Goal: Information Seeking & Learning: Learn about a topic

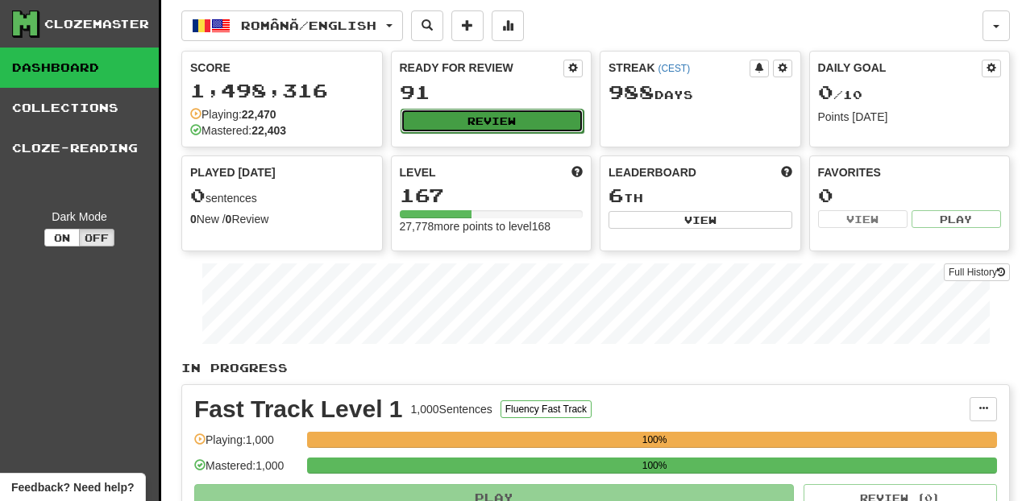
click at [544, 133] on button "Review" at bounding box center [493, 121] width 184 height 24
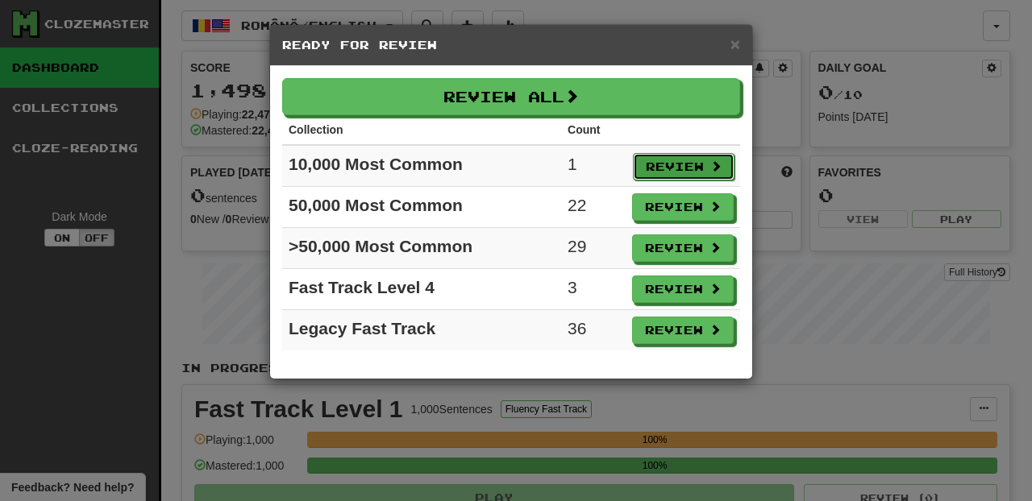
click at [676, 160] on button "Review" at bounding box center [684, 166] width 102 height 27
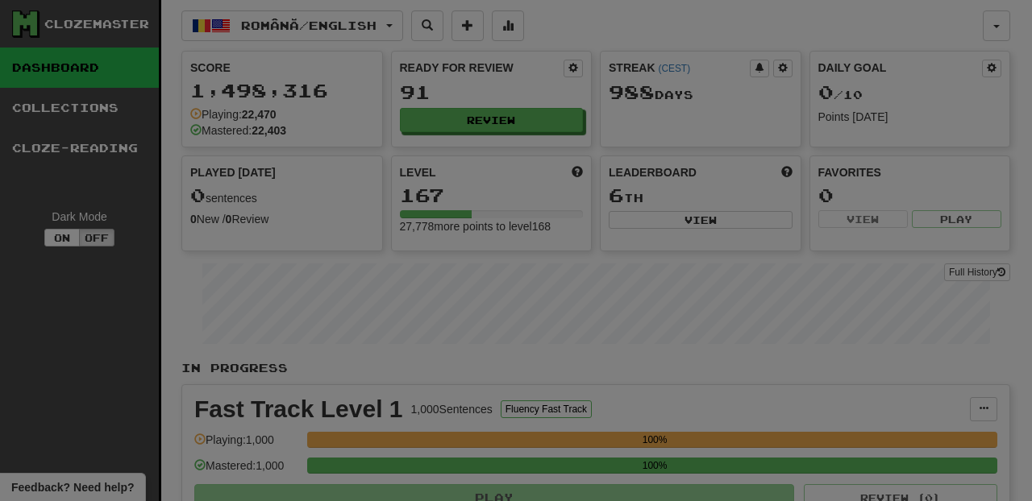
select select "********"
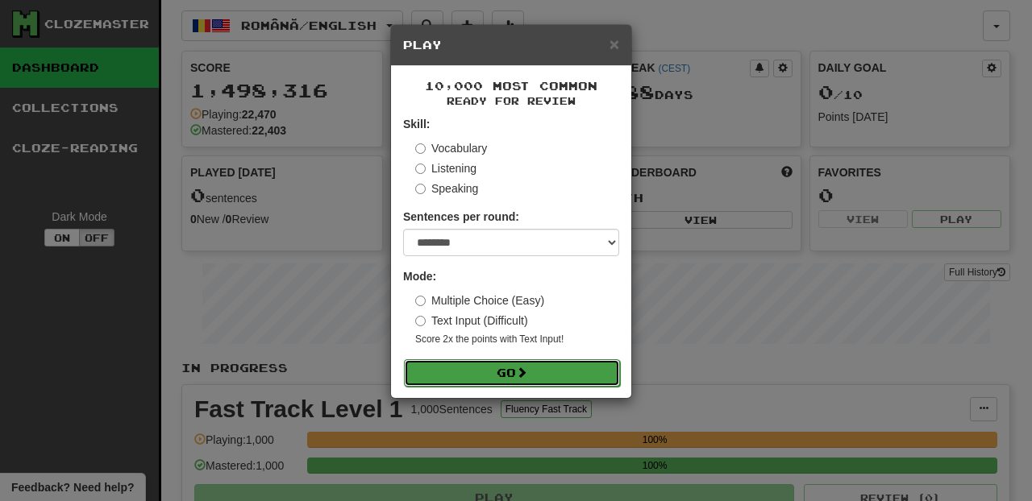
click at [590, 384] on button "Go" at bounding box center [512, 372] width 216 height 27
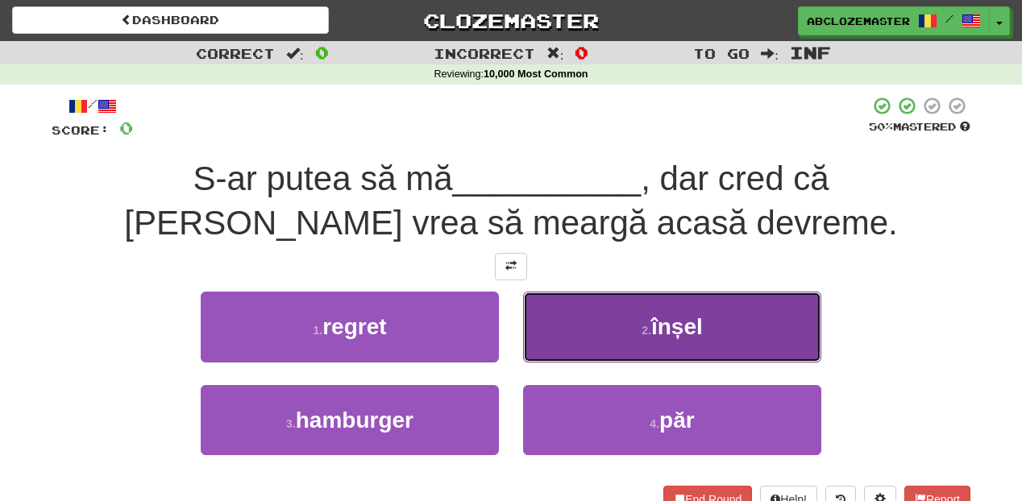
click at [592, 333] on button "2 . înșel" at bounding box center [672, 327] width 298 height 70
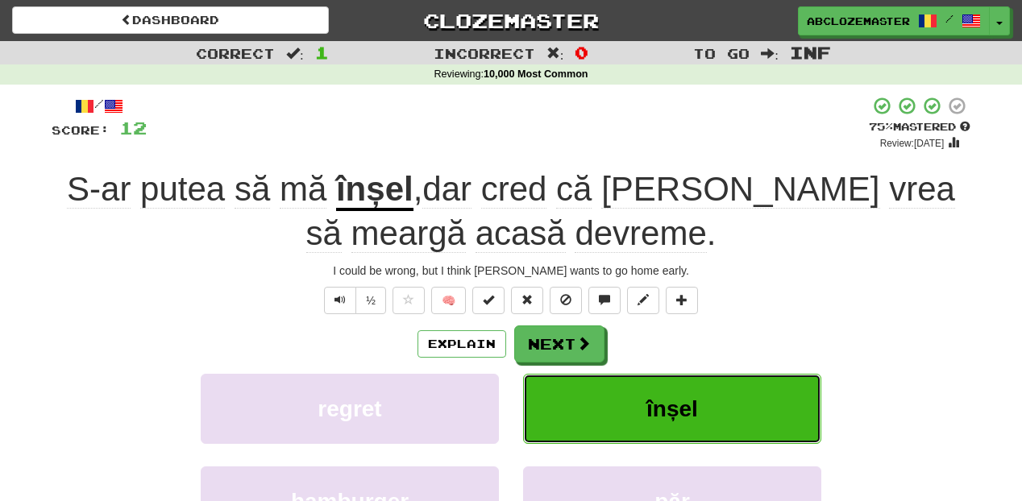
click at [705, 409] on button "înșel" at bounding box center [672, 409] width 298 height 70
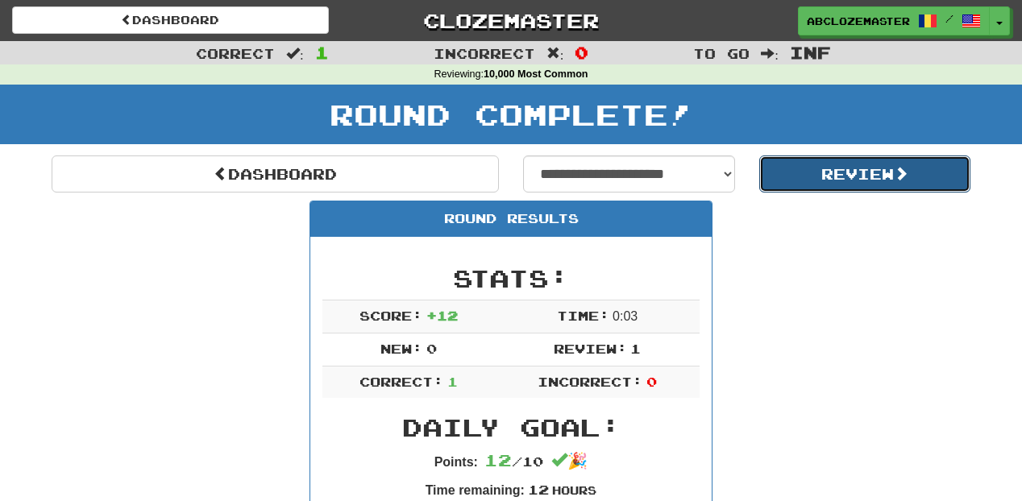
click at [786, 177] on button "Review" at bounding box center [865, 174] width 212 height 37
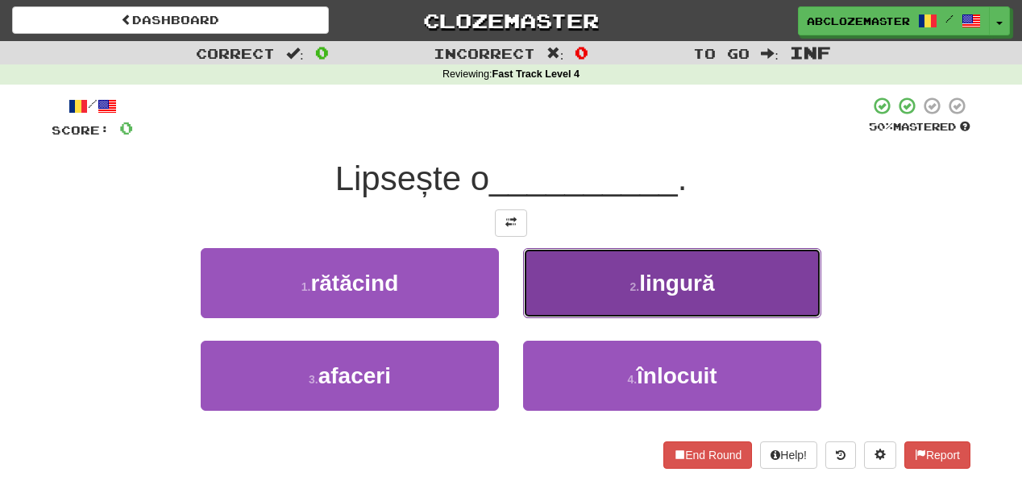
click at [735, 268] on button "2 . lingură" at bounding box center [672, 283] width 298 height 70
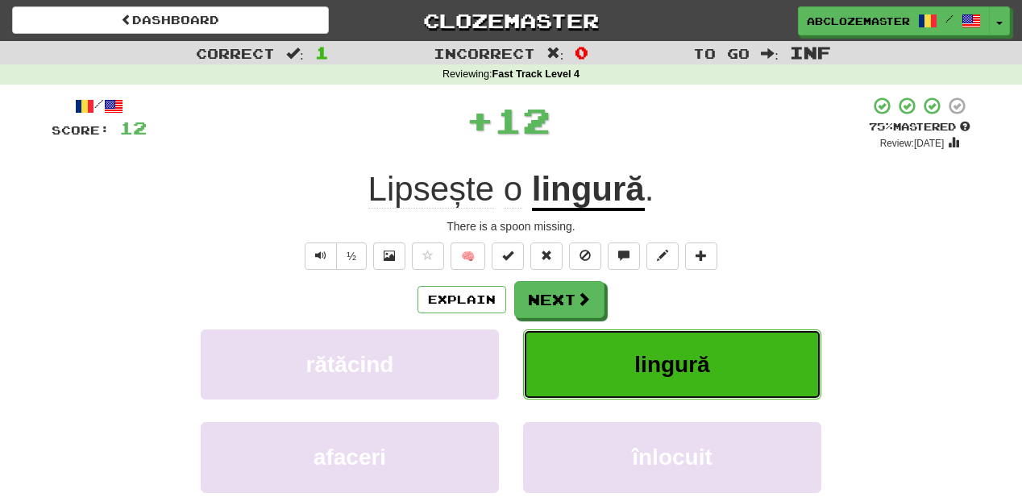
click at [712, 364] on button "lingură" at bounding box center [672, 365] width 298 height 70
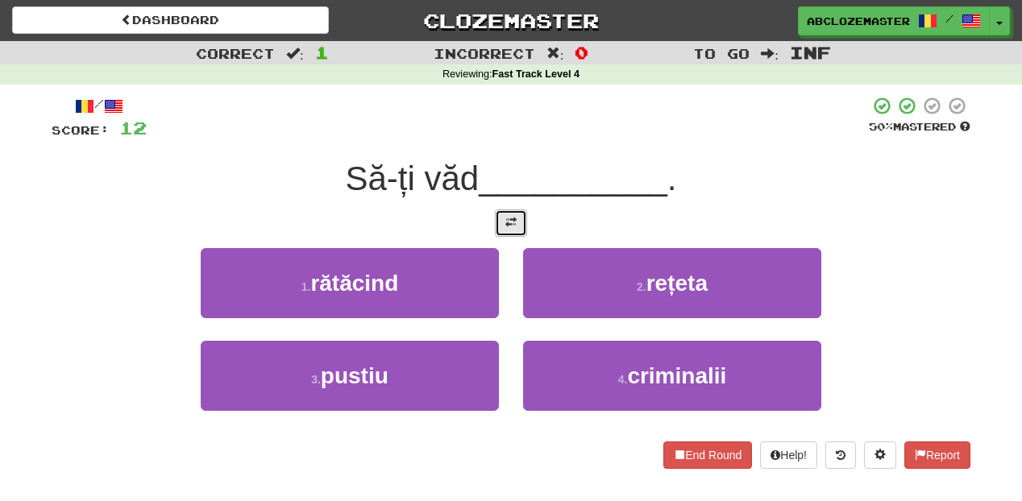
click at [509, 226] on span at bounding box center [510, 222] width 11 height 11
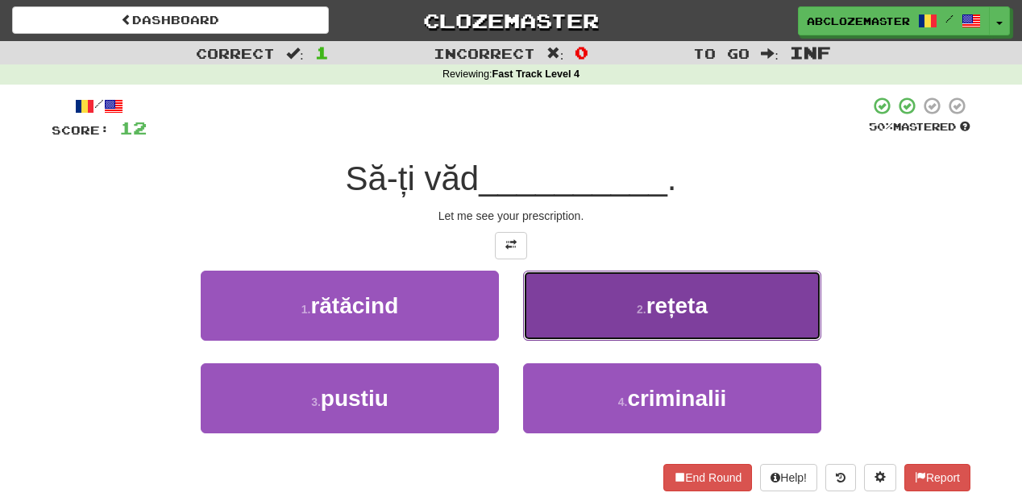
click at [615, 288] on button "2 . rețeta" at bounding box center [672, 306] width 298 height 70
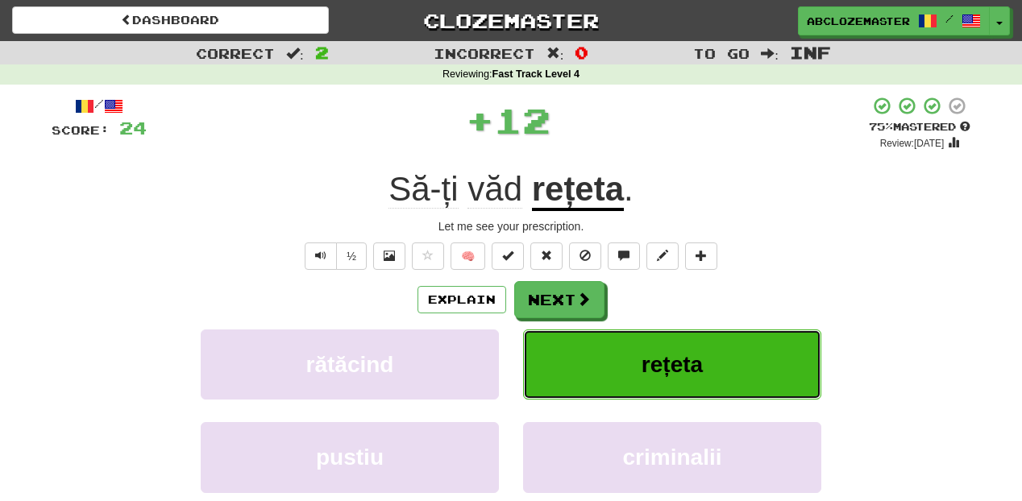
click at [656, 368] on span "rețeta" at bounding box center [672, 364] width 61 height 25
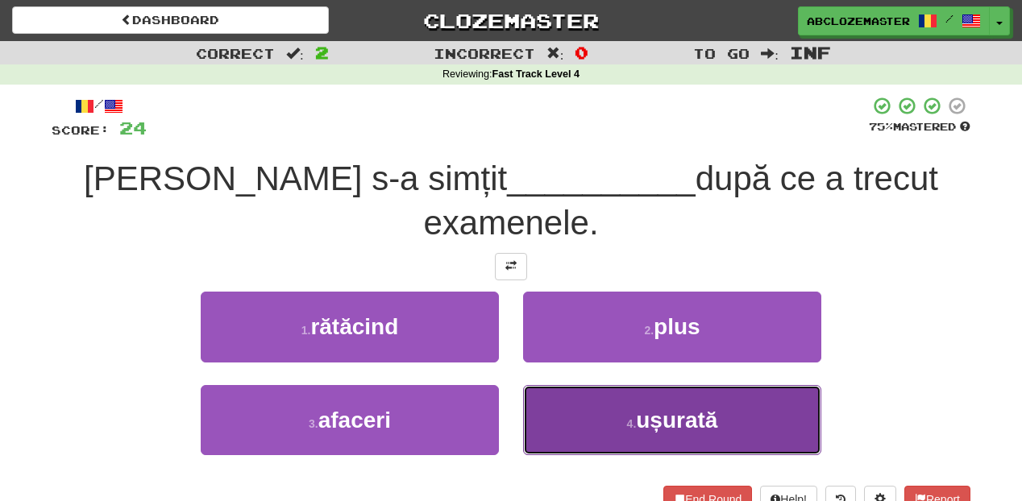
click at [635, 387] on button "4 . ușurată" at bounding box center [672, 420] width 298 height 70
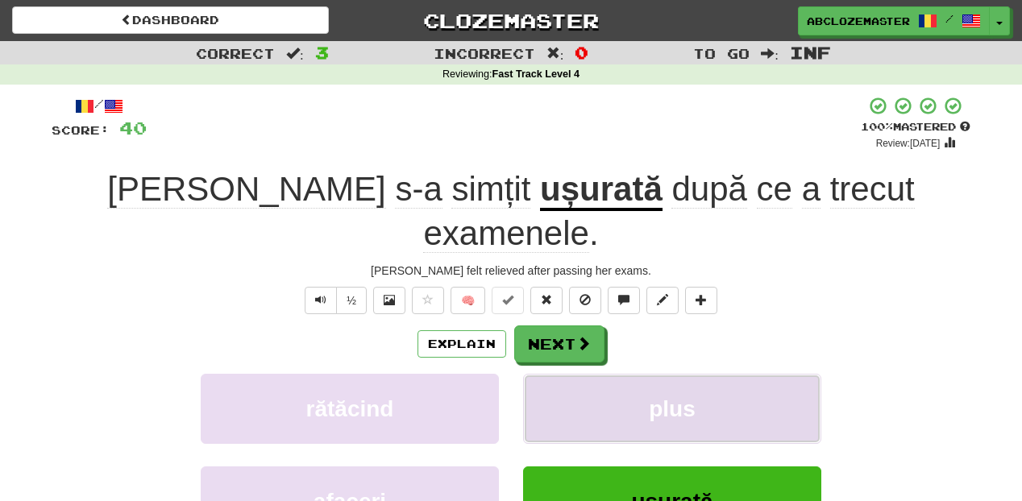
click at [694, 397] on span "plus" at bounding box center [672, 409] width 47 height 25
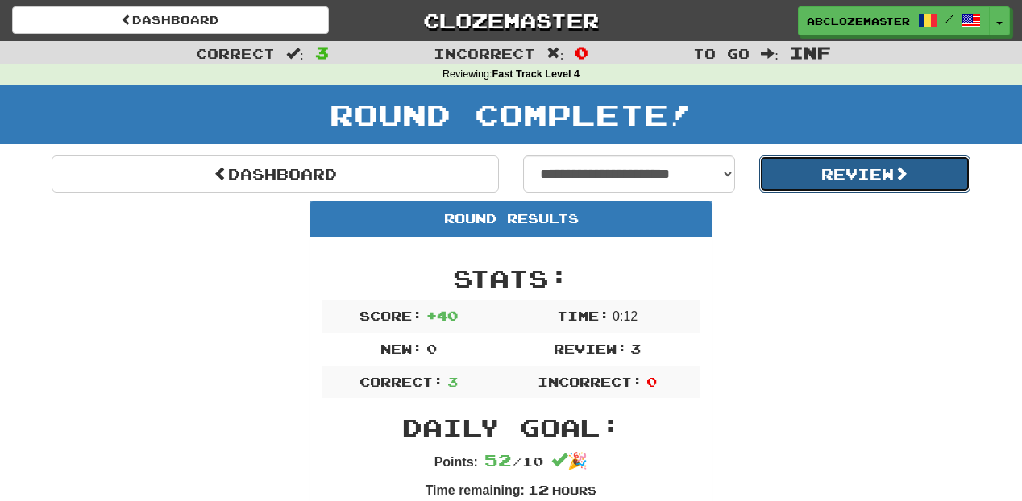
click at [801, 183] on button "Review" at bounding box center [865, 174] width 212 height 37
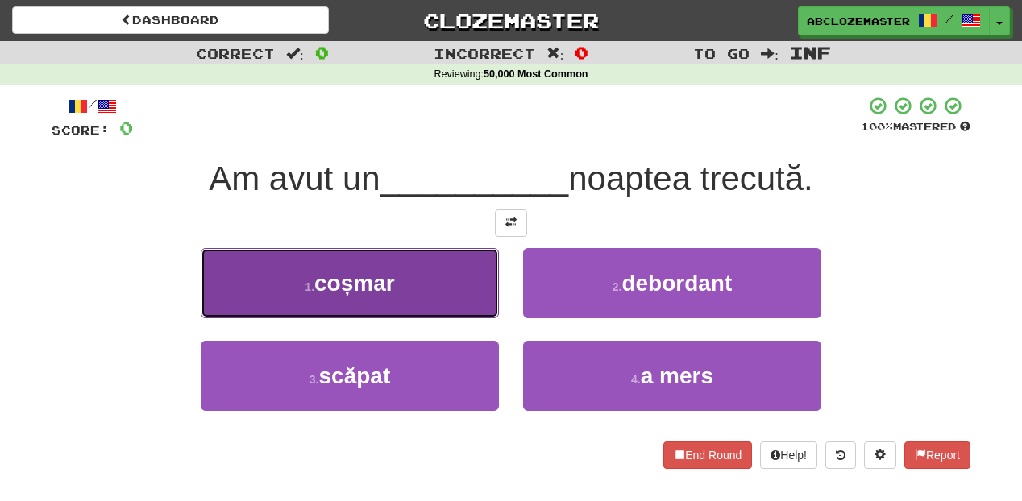
click at [484, 294] on button "1 . coșmar" at bounding box center [350, 283] width 298 height 70
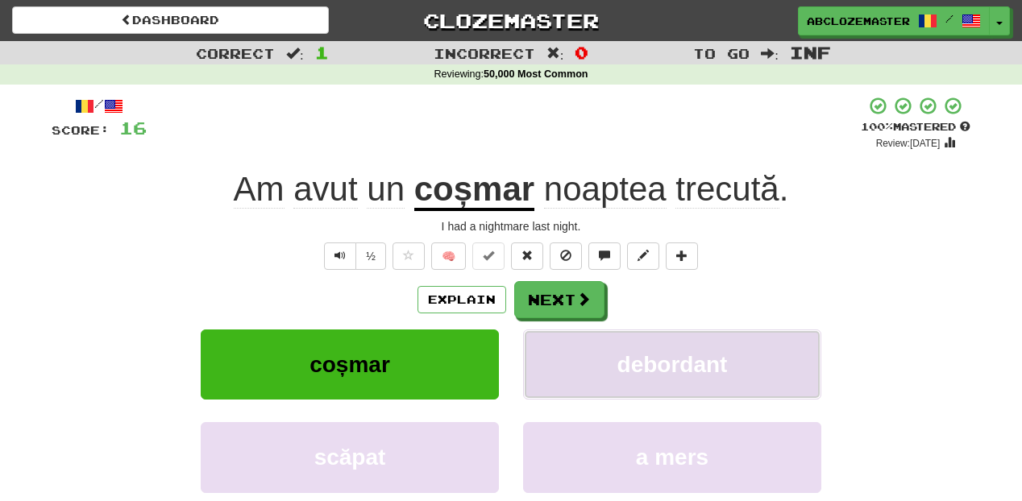
click at [677, 373] on span "debordant" at bounding box center [672, 364] width 110 height 25
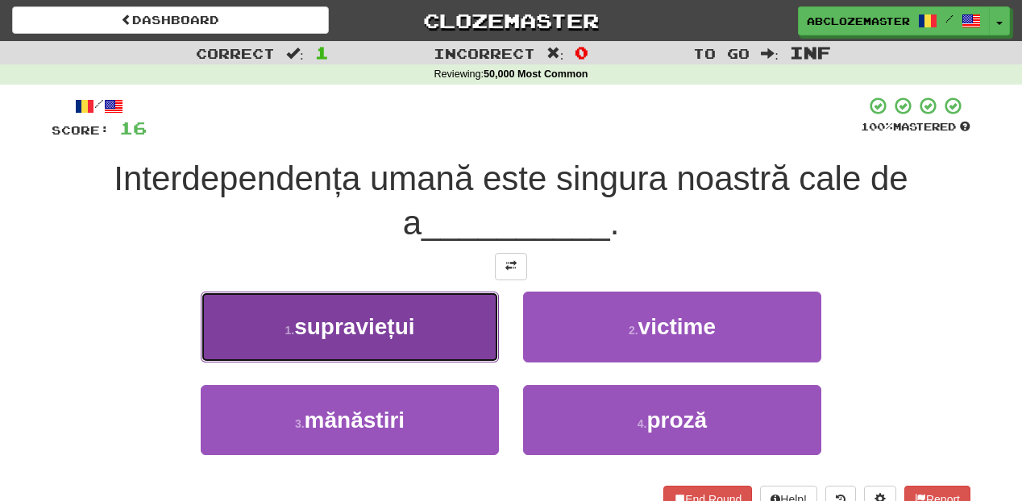
click at [461, 345] on button "1 . supraviețui" at bounding box center [350, 327] width 298 height 70
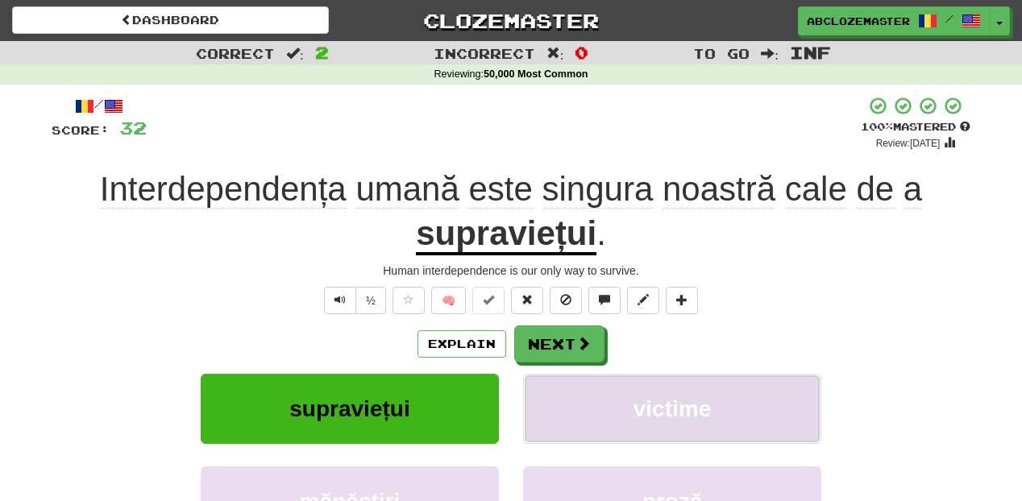
click at [713, 427] on button "victime" at bounding box center [672, 409] width 298 height 70
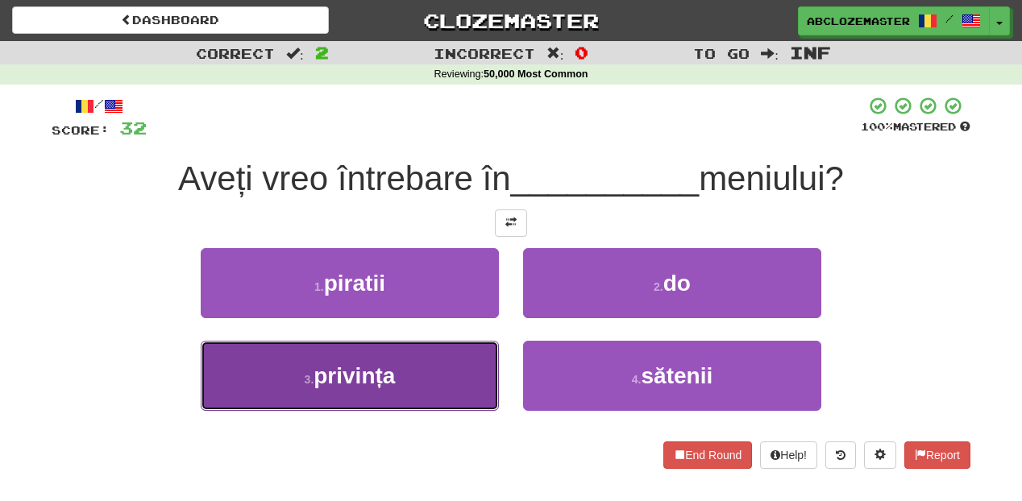
click at [455, 371] on button "3 . privința" at bounding box center [350, 376] width 298 height 70
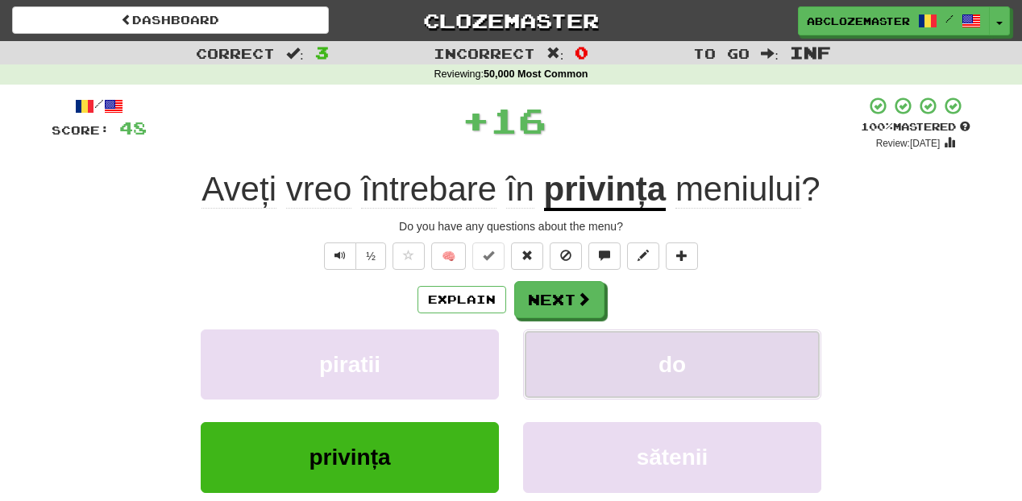
click at [664, 367] on span "do" at bounding box center [671, 364] width 27 height 25
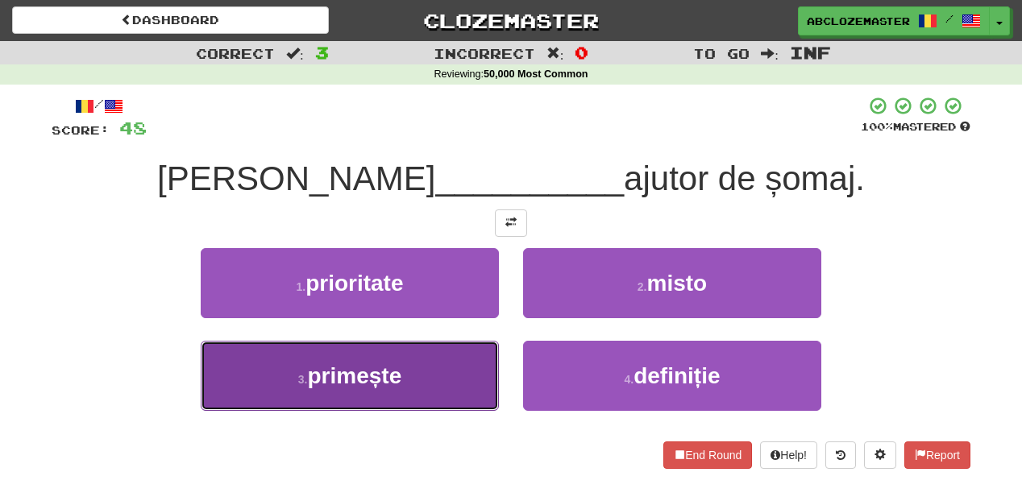
click at [432, 386] on button "3 . primește" at bounding box center [350, 376] width 298 height 70
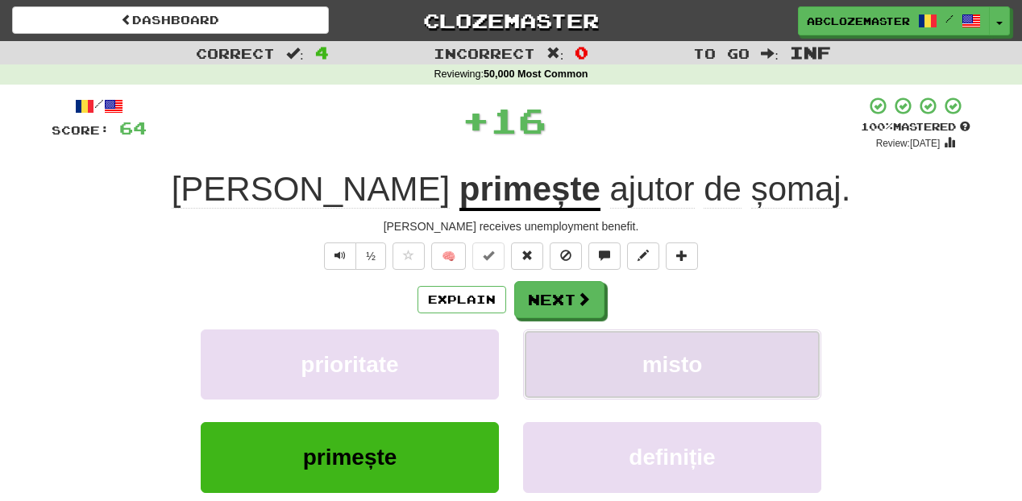
click at [620, 359] on button "misto" at bounding box center [672, 365] width 298 height 70
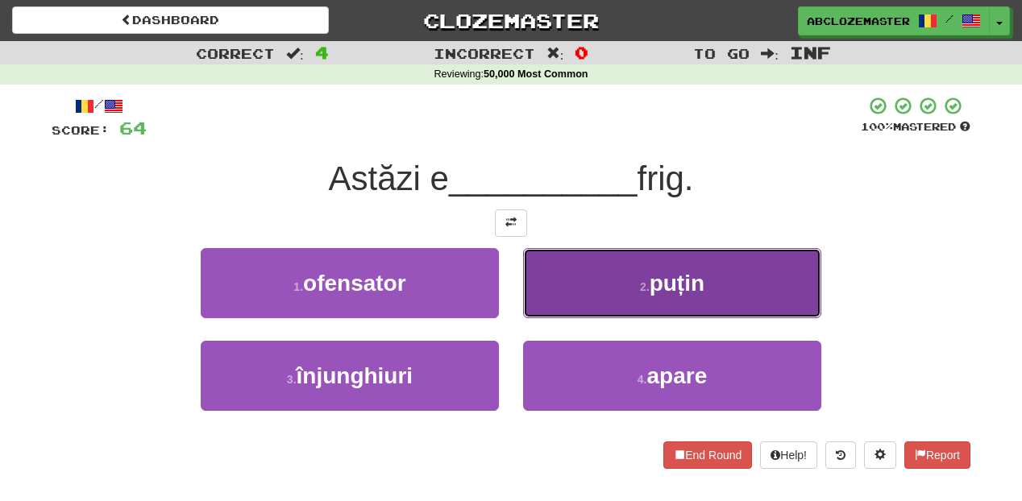
click at [568, 296] on button "2 . puțin" at bounding box center [672, 283] width 298 height 70
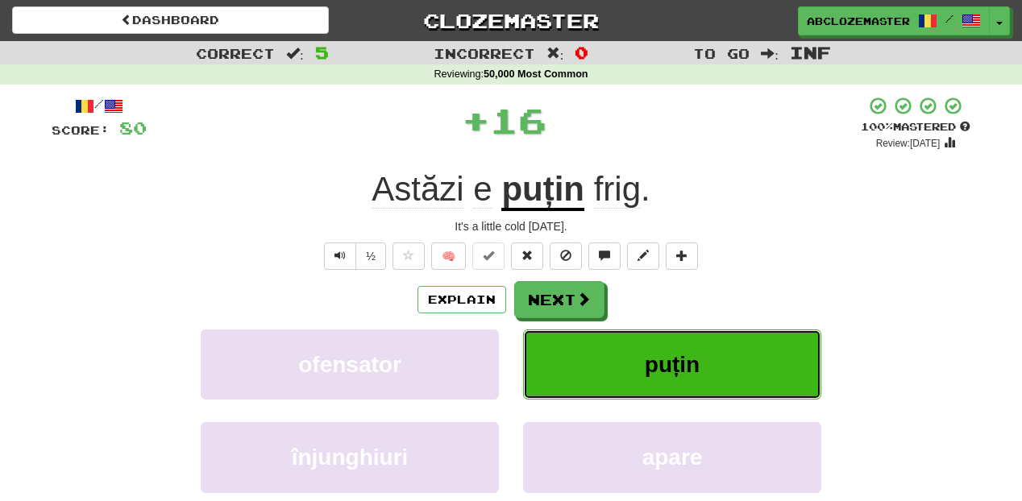
click at [687, 364] on span "puțin" at bounding box center [672, 364] width 55 height 25
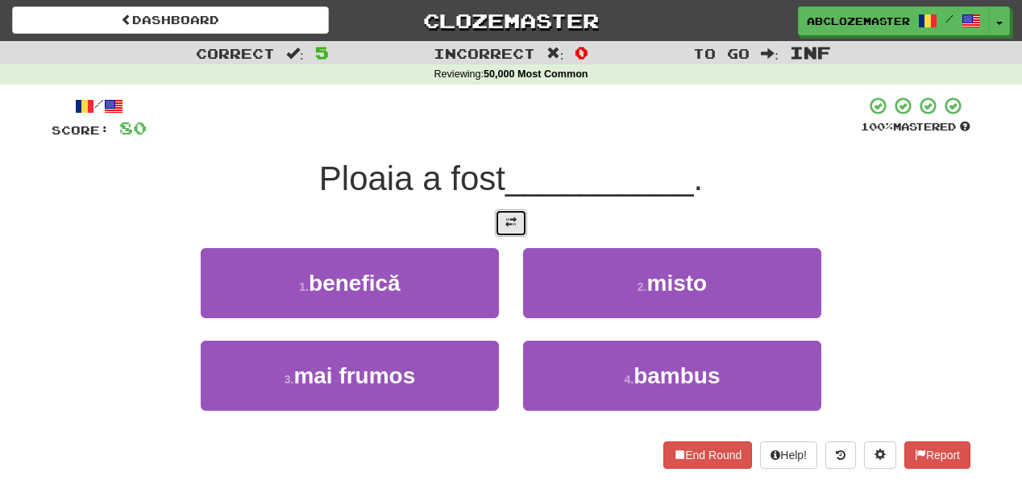
click at [507, 231] on button at bounding box center [511, 223] width 32 height 27
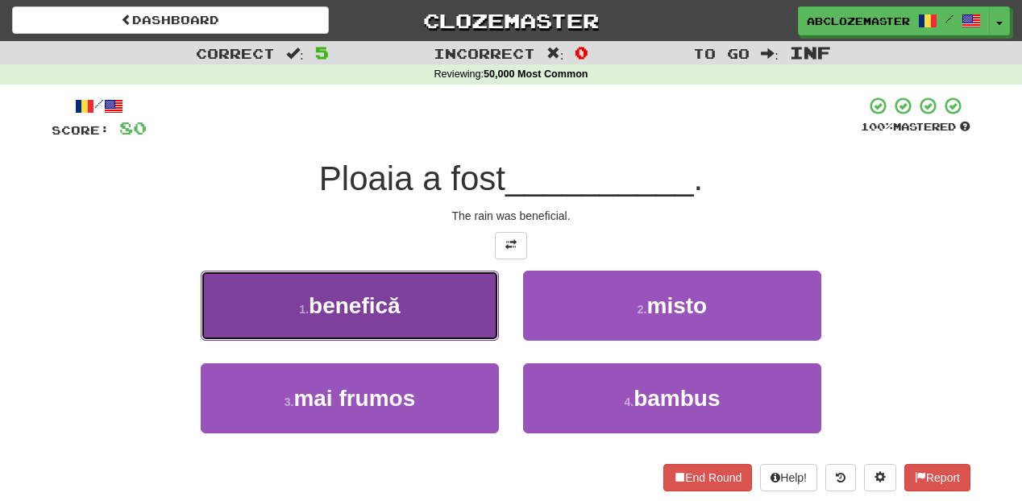
click at [451, 306] on button "1 . benefică" at bounding box center [350, 306] width 298 height 70
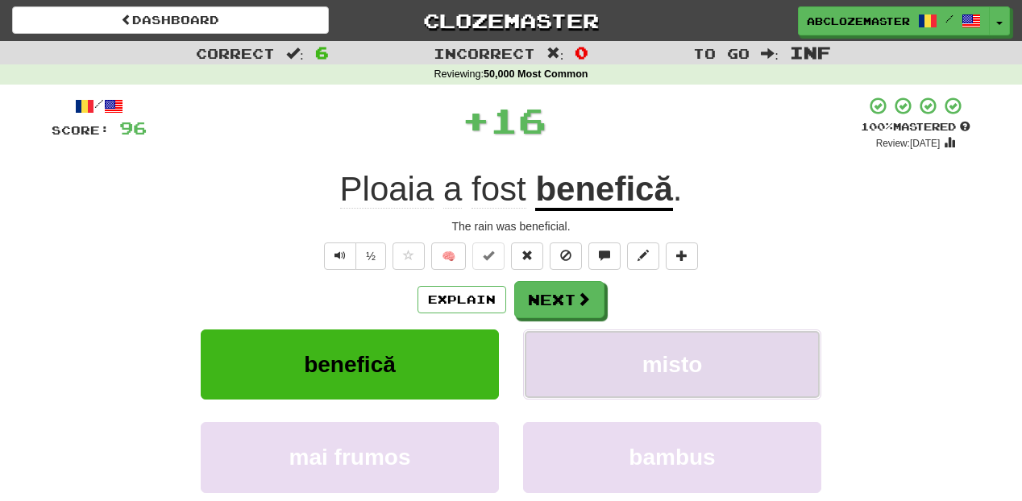
click at [600, 388] on button "misto" at bounding box center [672, 365] width 298 height 70
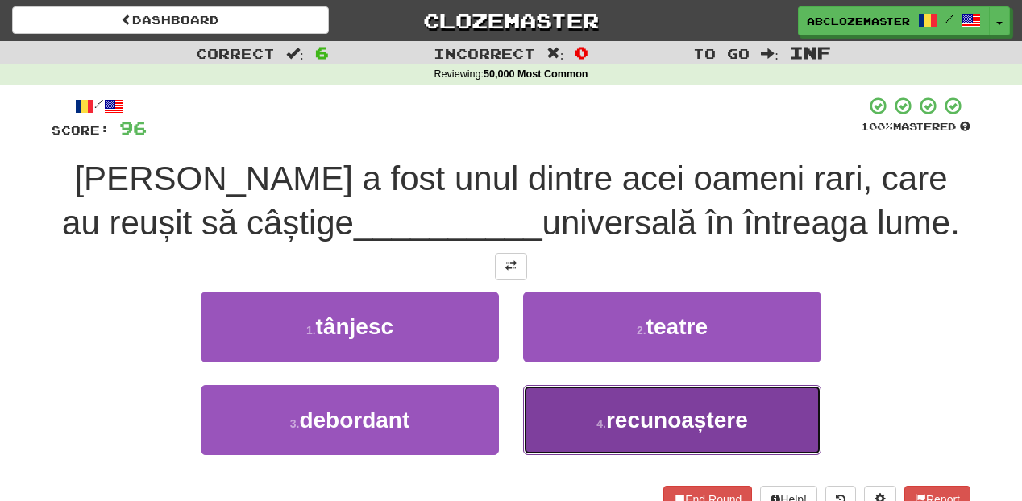
click at [658, 426] on span "recunoaștere" at bounding box center [677, 420] width 142 height 25
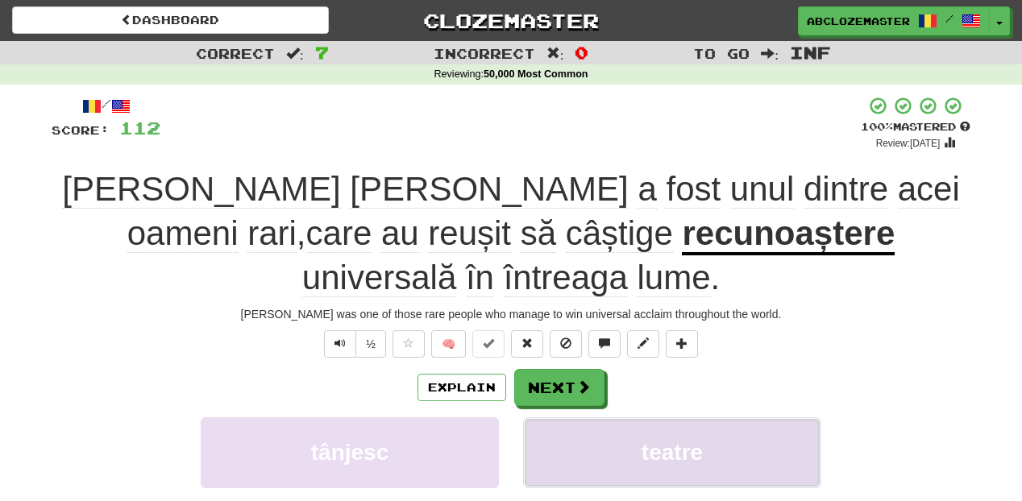
click at [679, 418] on button "teatre" at bounding box center [672, 453] width 298 height 70
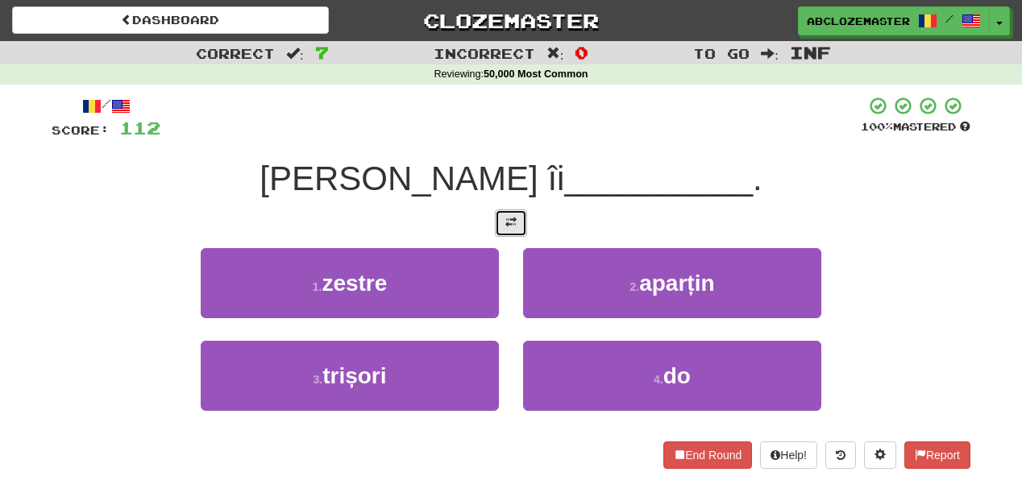
click at [502, 220] on button at bounding box center [511, 223] width 32 height 27
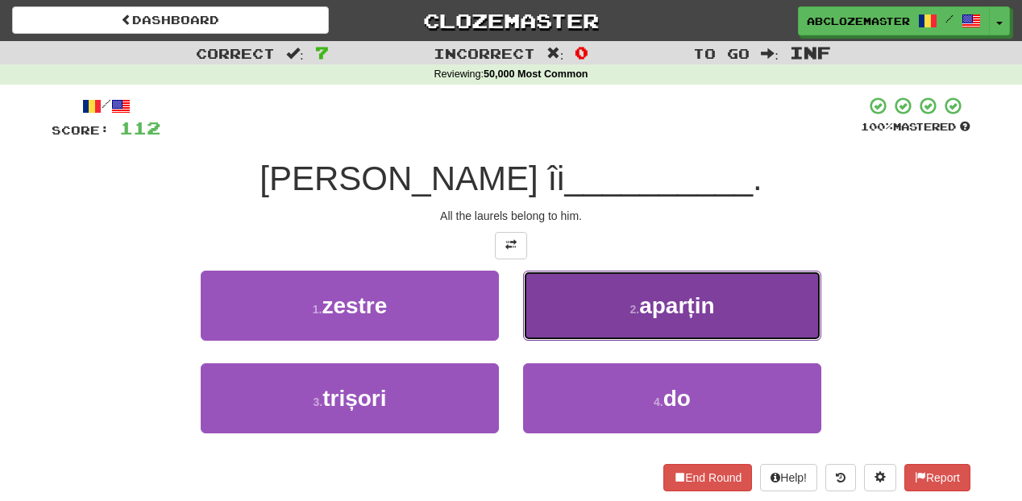
click at [596, 307] on button "2 . aparțin" at bounding box center [672, 306] width 298 height 70
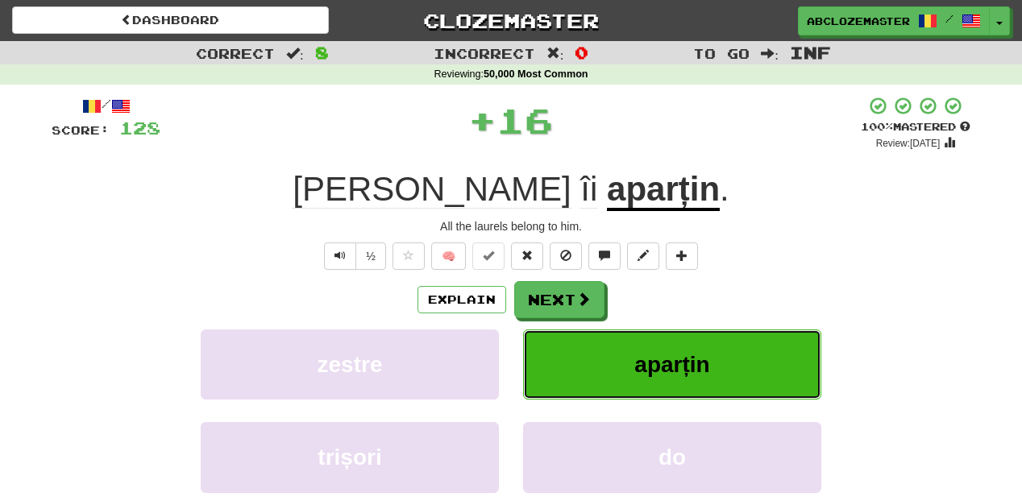
click at [600, 384] on button "aparțin" at bounding box center [672, 365] width 298 height 70
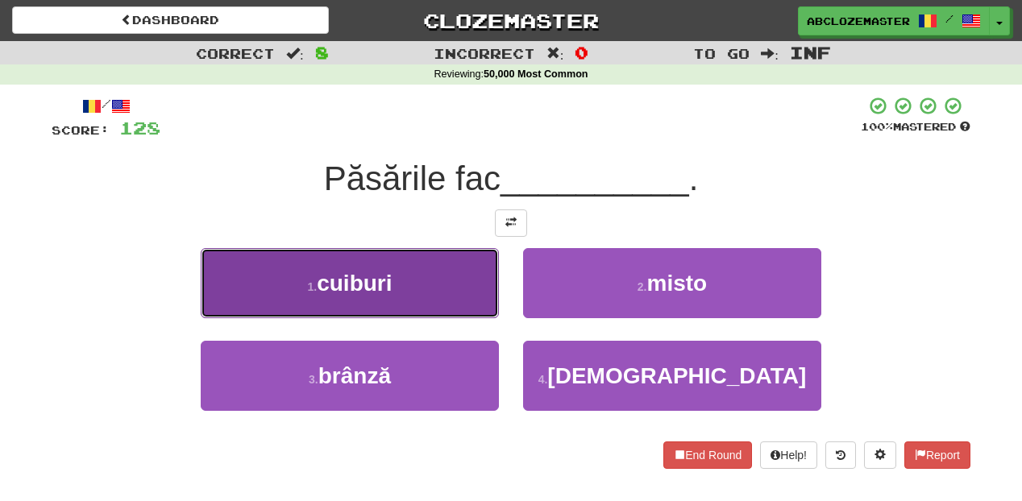
click at [449, 293] on button "1 . cuiburi" at bounding box center [350, 283] width 298 height 70
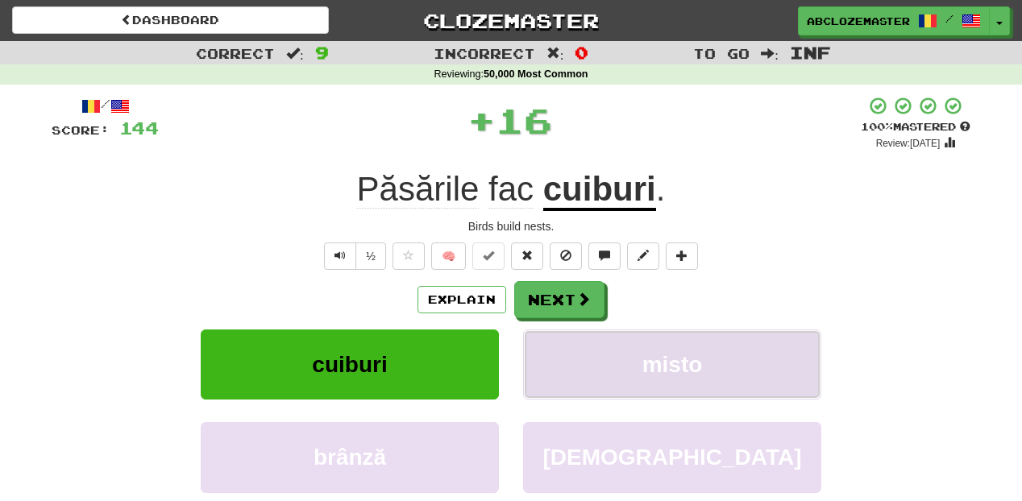
click at [631, 384] on button "misto" at bounding box center [672, 365] width 298 height 70
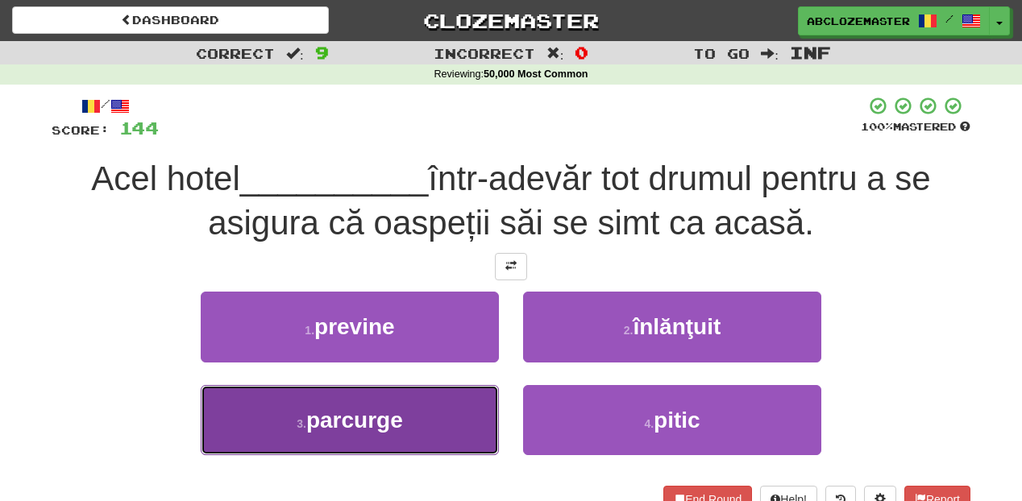
click at [438, 420] on button "3 . parcurge" at bounding box center [350, 420] width 298 height 70
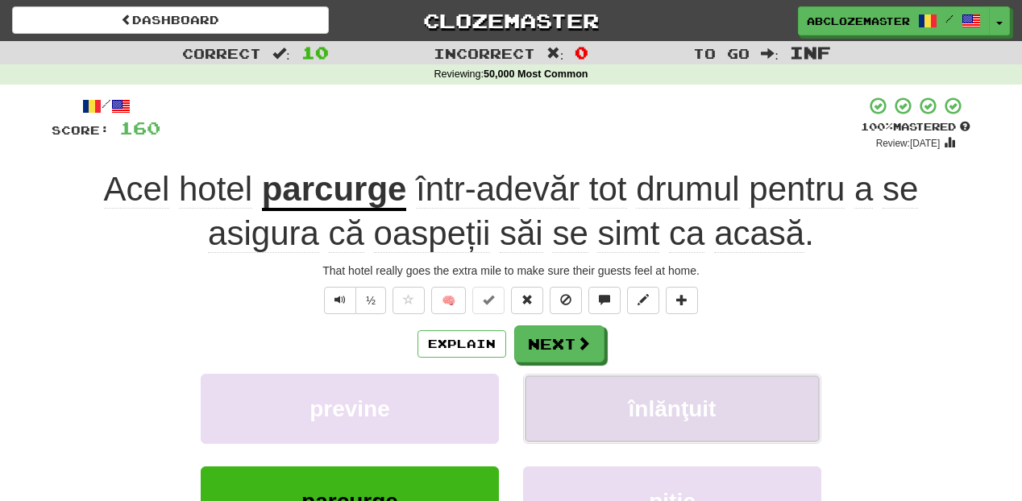
click at [661, 411] on span "înlănţuit" at bounding box center [673, 409] width 88 height 25
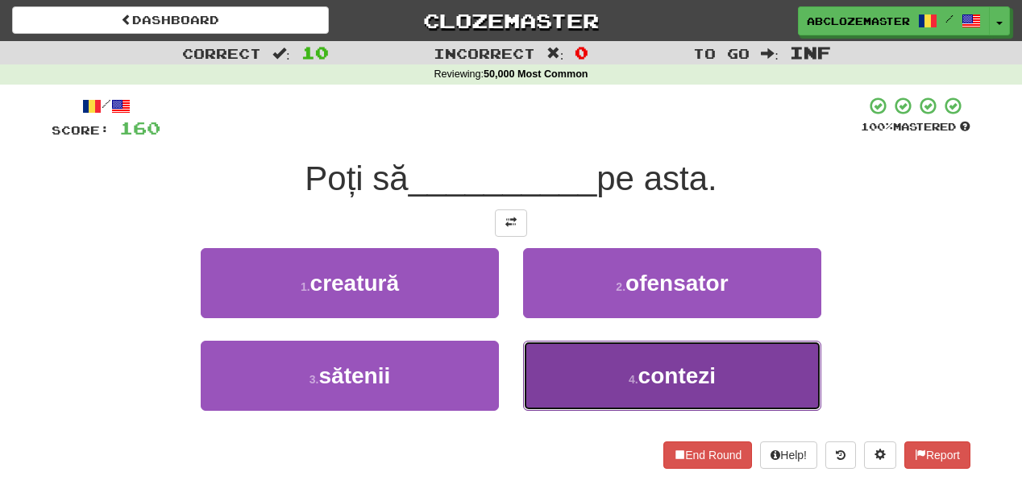
click at [587, 397] on button "4 . contezi" at bounding box center [672, 376] width 298 height 70
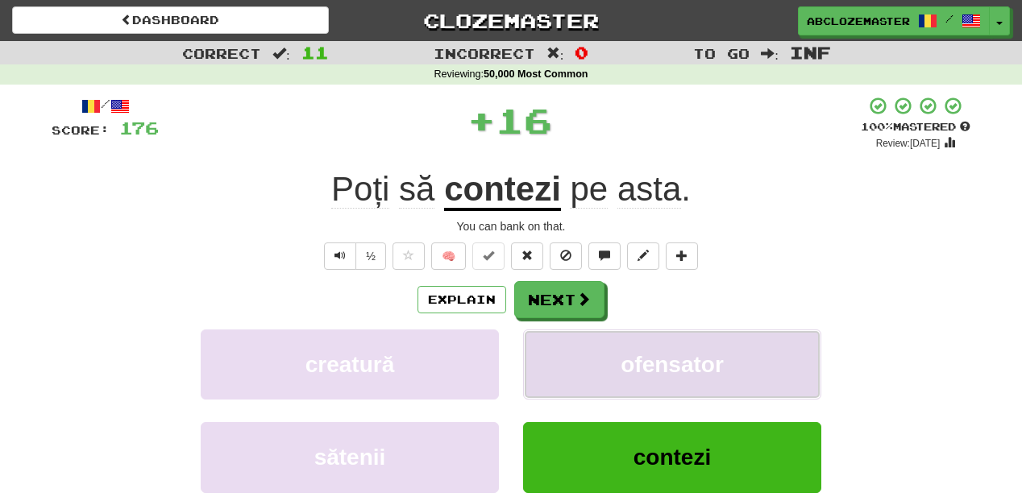
click at [613, 372] on button "ofensator" at bounding box center [672, 365] width 298 height 70
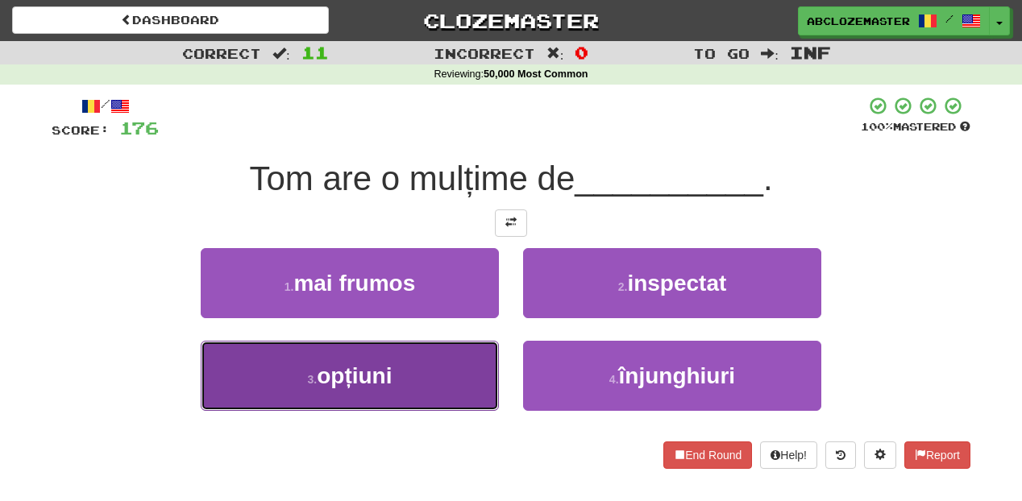
click at [395, 368] on button "3 . opțiuni" at bounding box center [350, 376] width 298 height 70
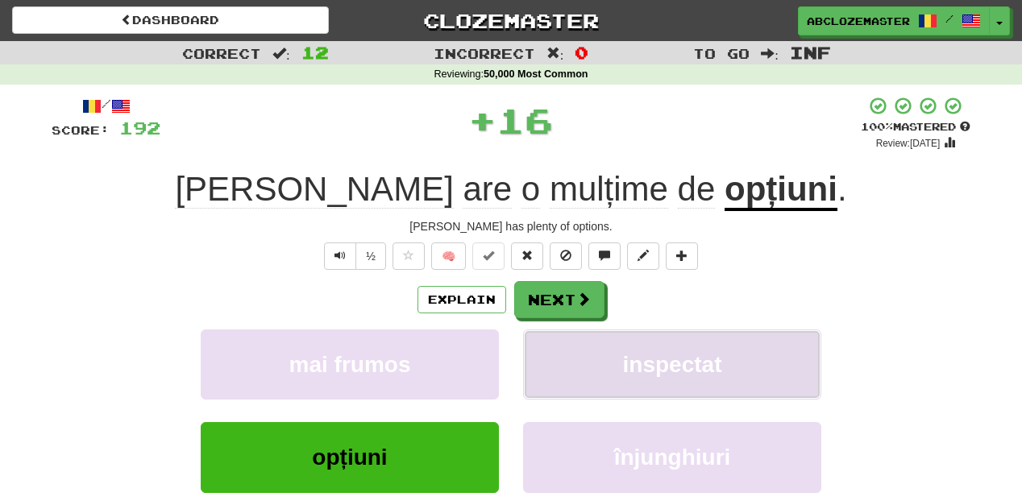
click at [663, 392] on button "inspectat" at bounding box center [672, 365] width 298 height 70
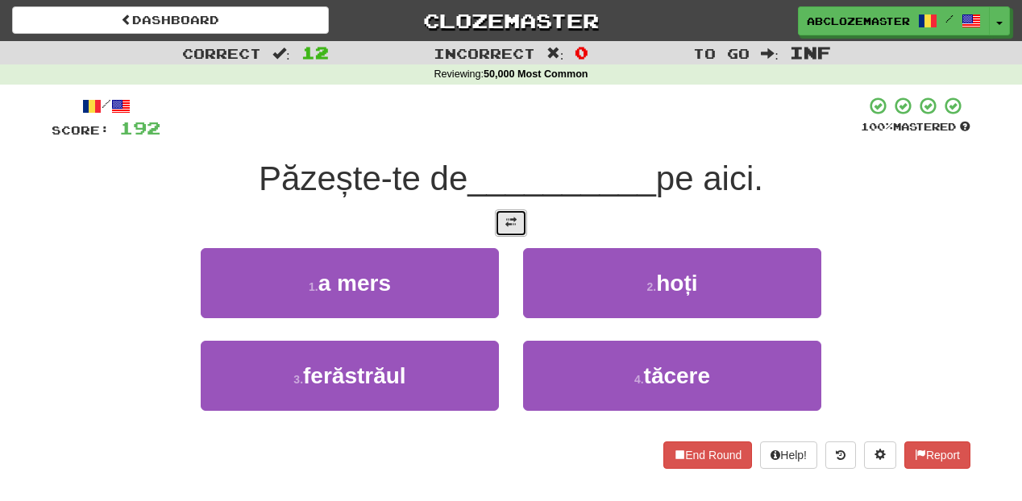
click at [521, 231] on button at bounding box center [511, 223] width 32 height 27
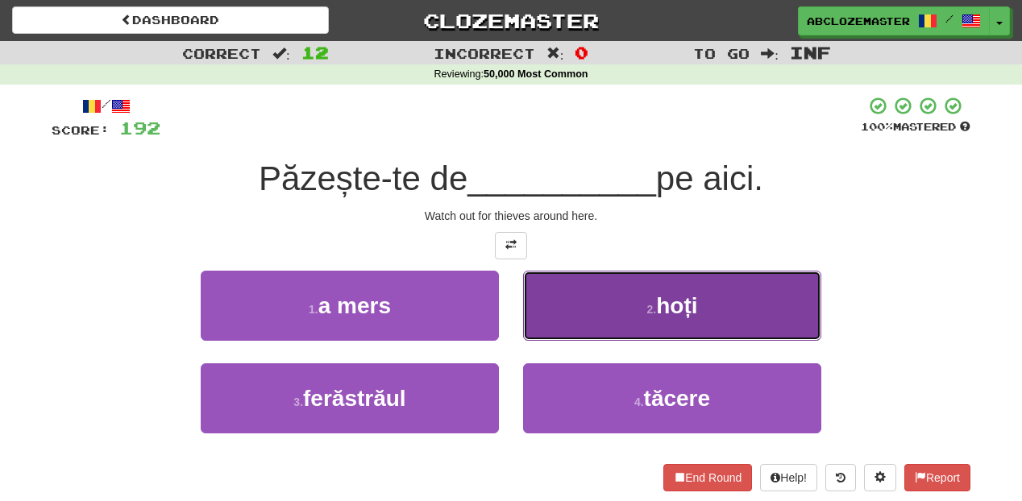
click at [580, 316] on button "2 . hoți" at bounding box center [672, 306] width 298 height 70
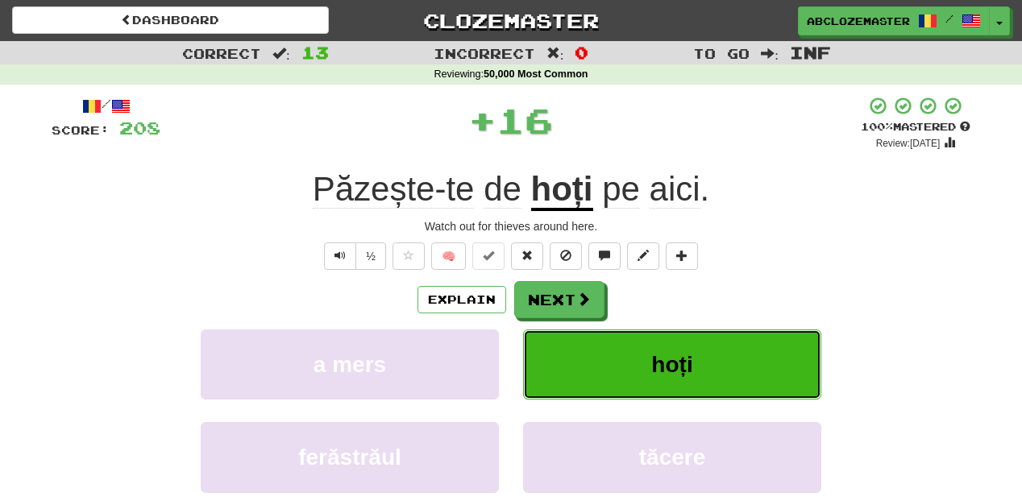
click at [606, 379] on button "hoți" at bounding box center [672, 365] width 298 height 70
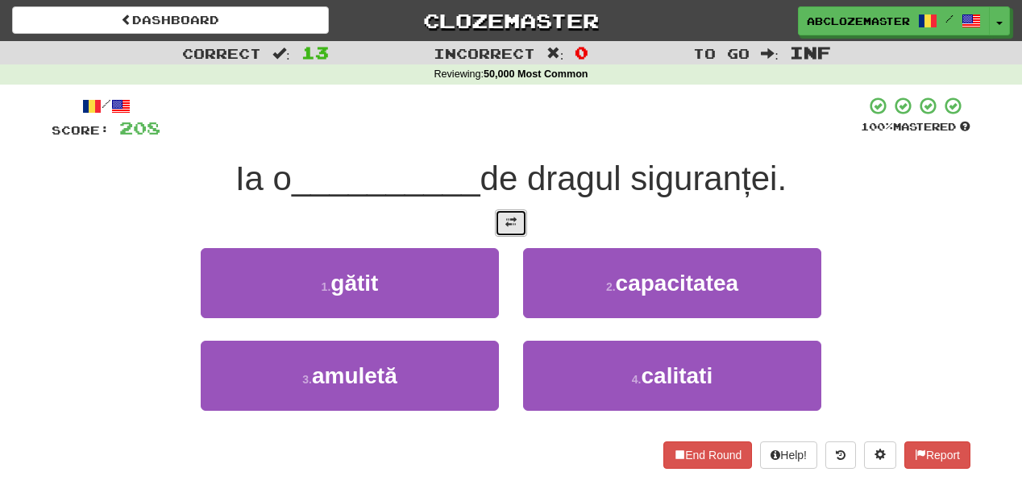
click at [510, 222] on span at bounding box center [510, 222] width 11 height 11
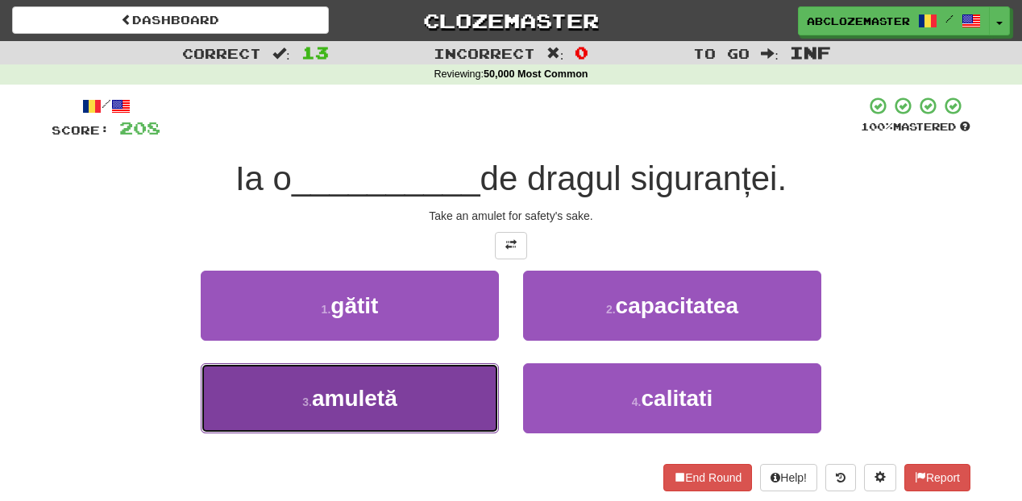
click at [443, 388] on button "3 . amuletă" at bounding box center [350, 399] width 298 height 70
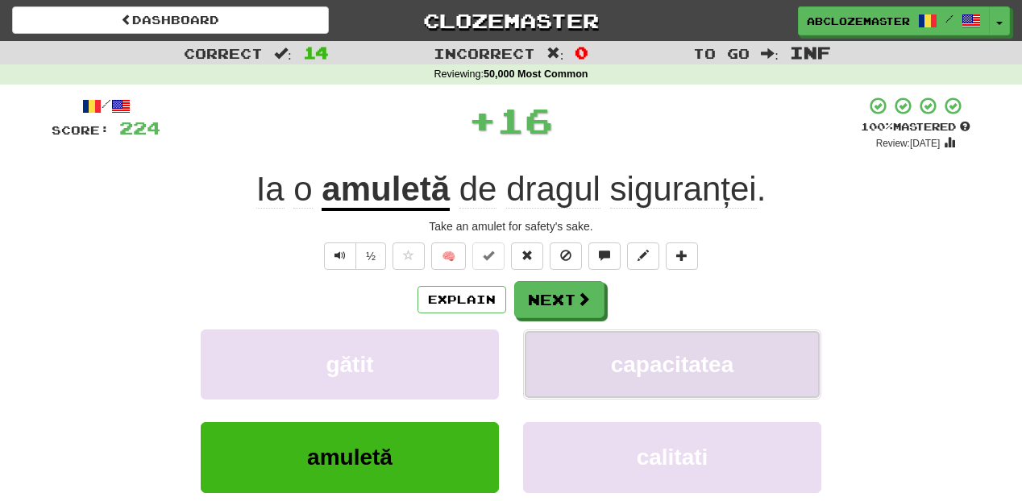
click at [602, 376] on button "capacitatea" at bounding box center [672, 365] width 298 height 70
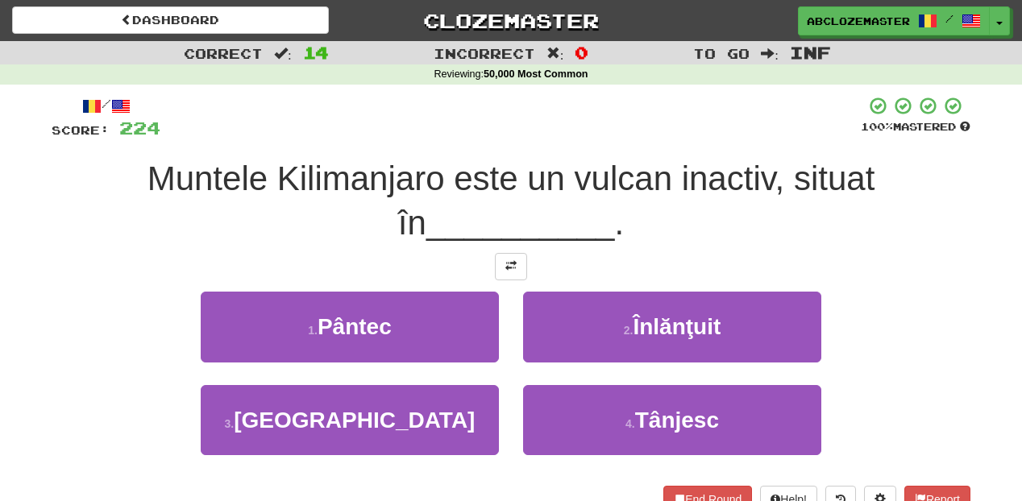
click at [439, 457] on div "3 . Tanzania" at bounding box center [350, 431] width 322 height 93
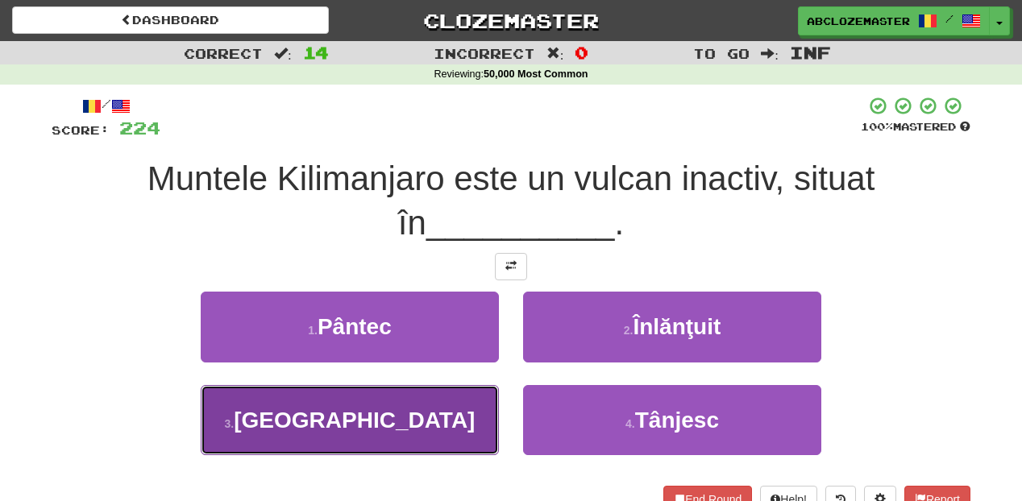
click at [439, 425] on button "3 . Tanzania" at bounding box center [350, 420] width 298 height 70
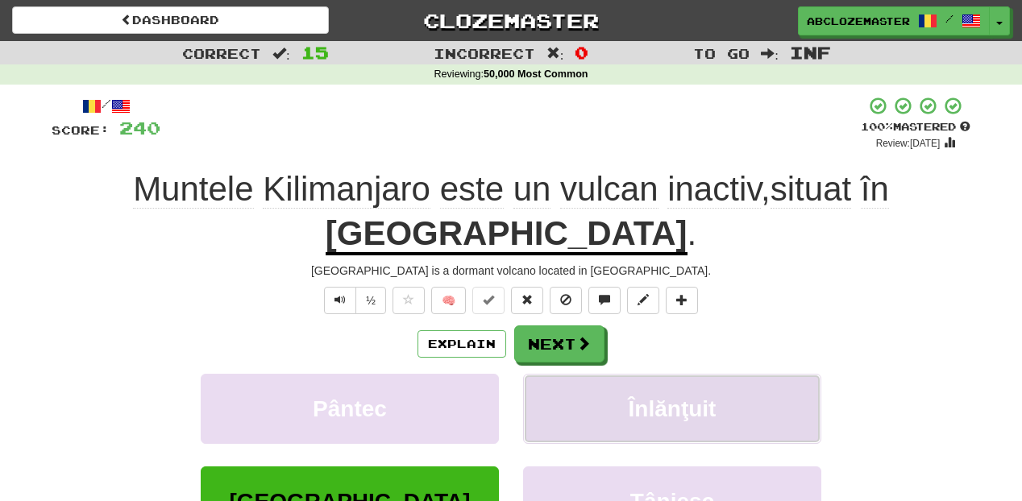
click at [687, 399] on span "Înlănţuit" at bounding box center [673, 409] width 88 height 25
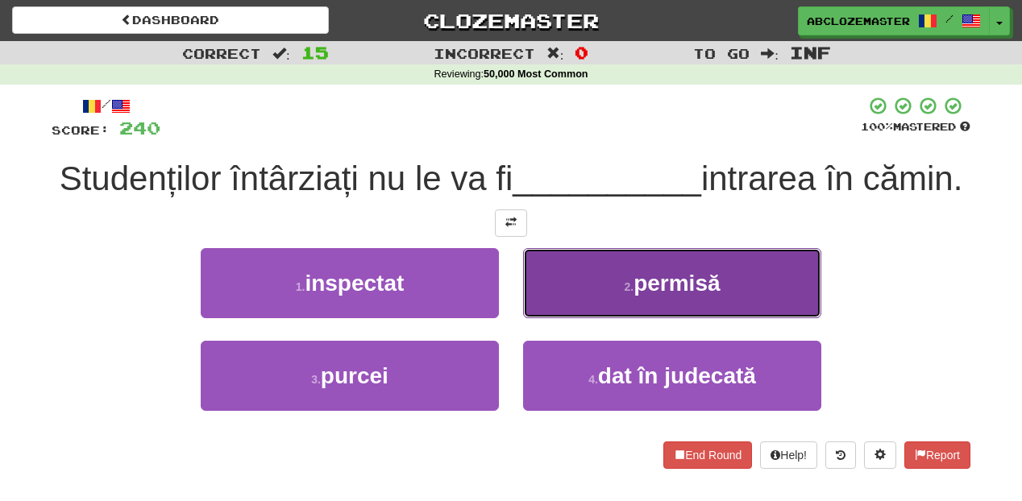
click at [611, 318] on button "2 . permisă" at bounding box center [672, 283] width 298 height 70
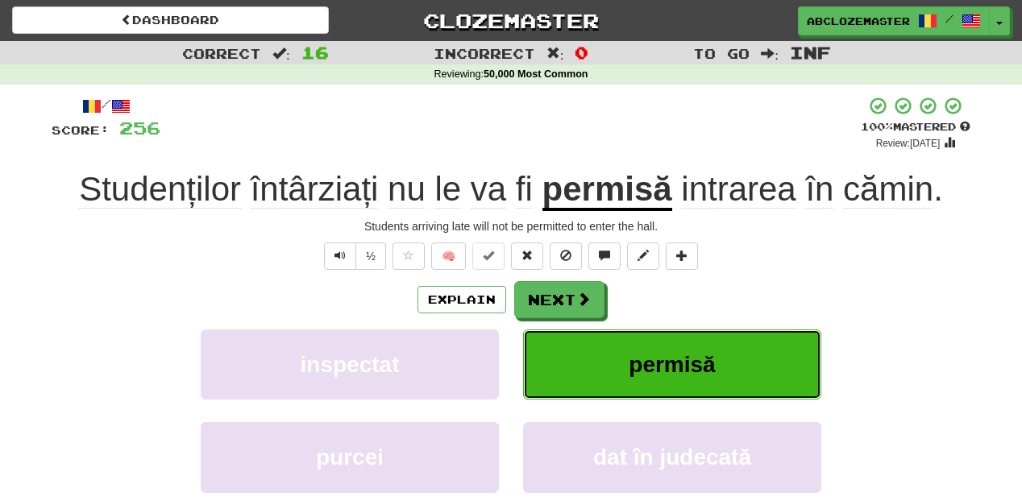
click at [632, 374] on span "permisă" at bounding box center [672, 364] width 86 height 25
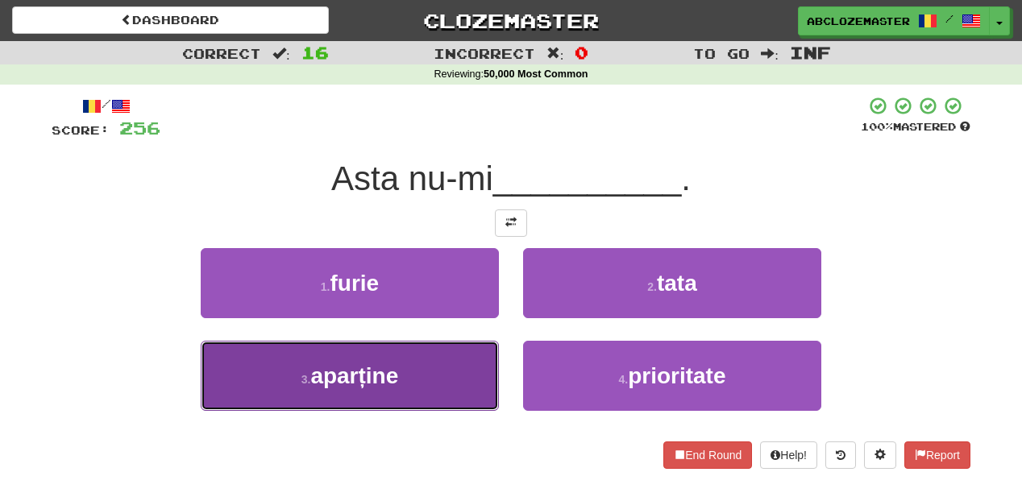
click at [414, 369] on button "3 . aparține" at bounding box center [350, 376] width 298 height 70
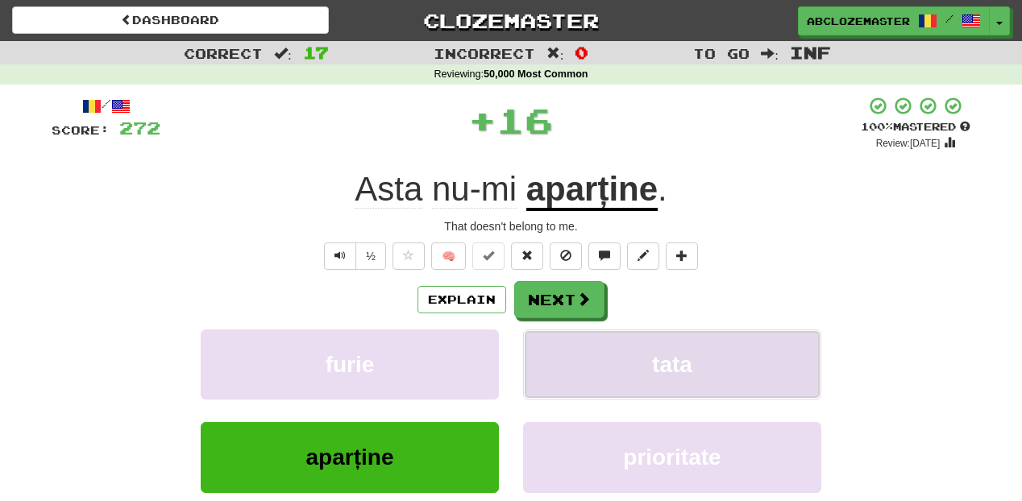
click at [701, 354] on button "tata" at bounding box center [672, 365] width 298 height 70
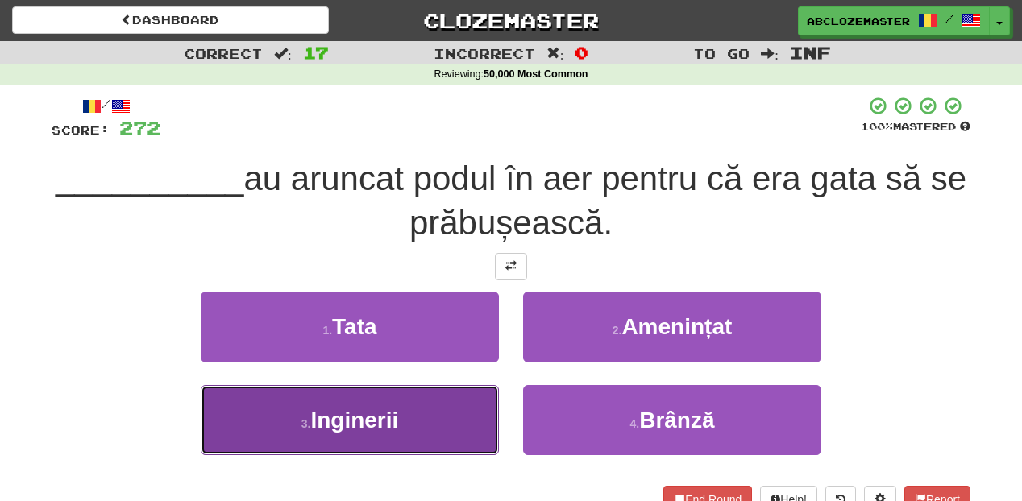
click at [427, 422] on button "3 . Inginerii" at bounding box center [350, 420] width 298 height 70
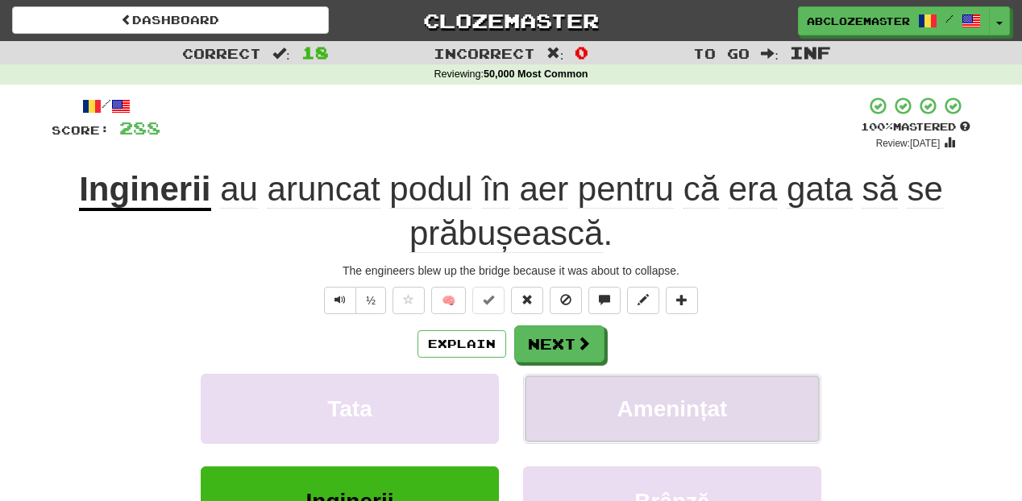
click at [654, 412] on span "Amenințat" at bounding box center [672, 409] width 110 height 25
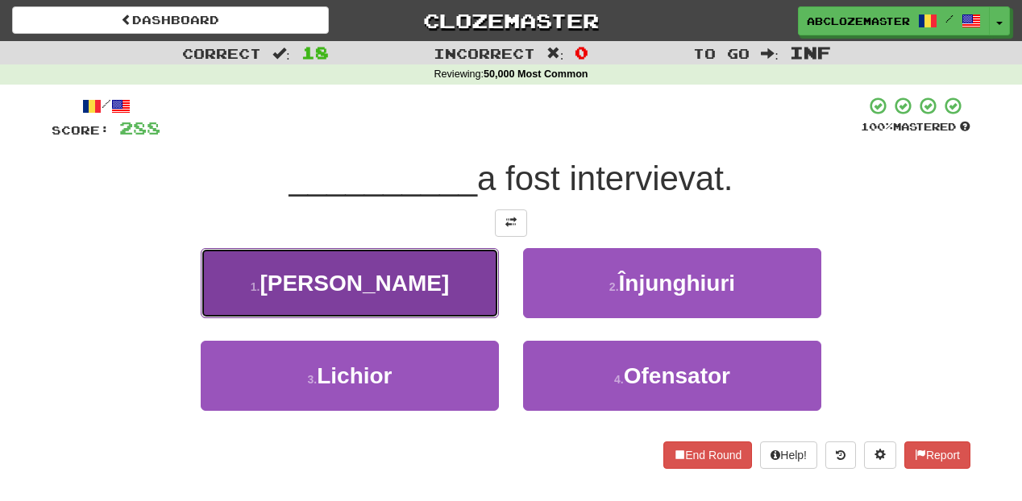
click at [451, 264] on button "1 . Sami" at bounding box center [350, 283] width 298 height 70
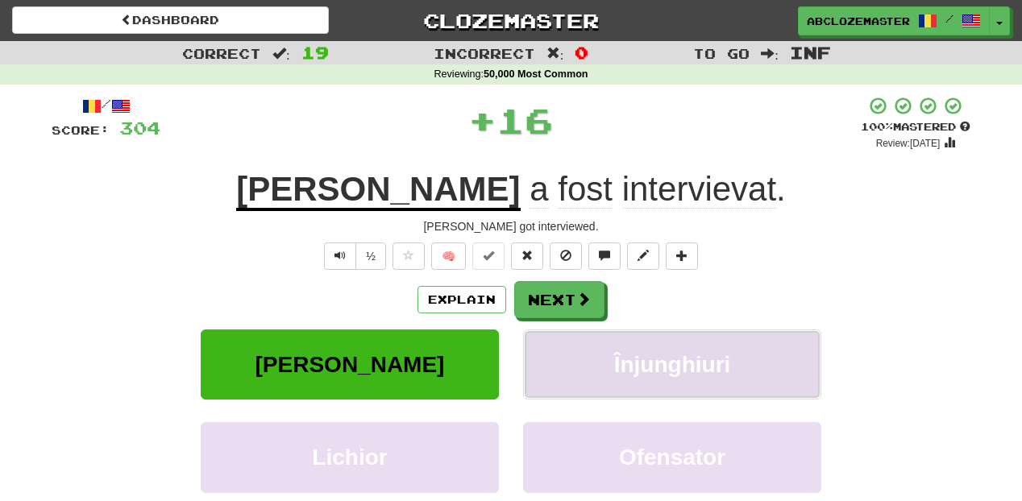
click at [667, 355] on span "Înjunghiuri" at bounding box center [672, 364] width 117 height 25
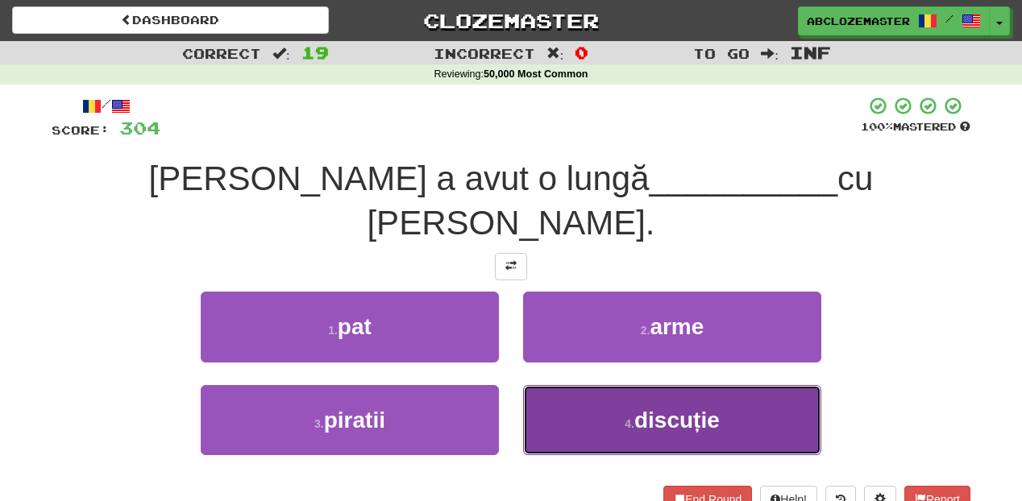
click at [635, 408] on span "discuție" at bounding box center [676, 420] width 85 height 25
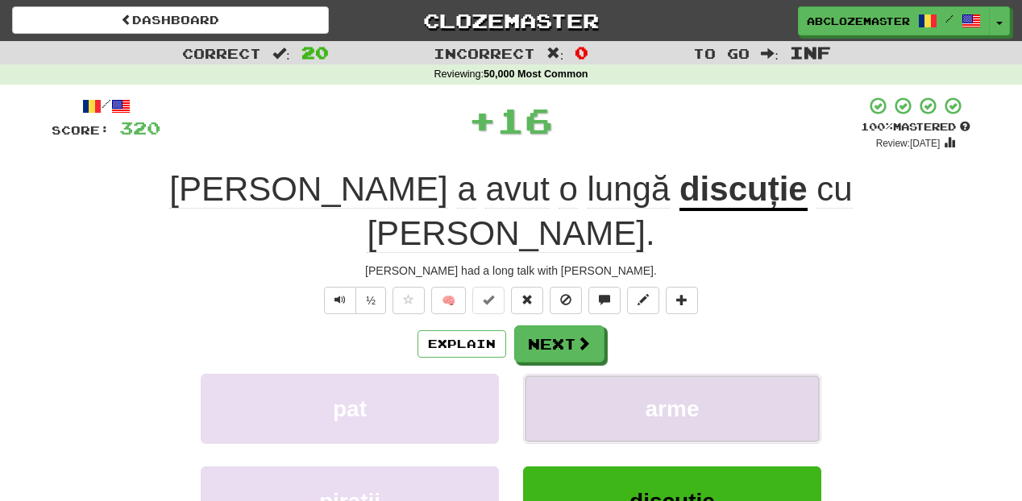
click at [644, 374] on button "arme" at bounding box center [672, 409] width 298 height 70
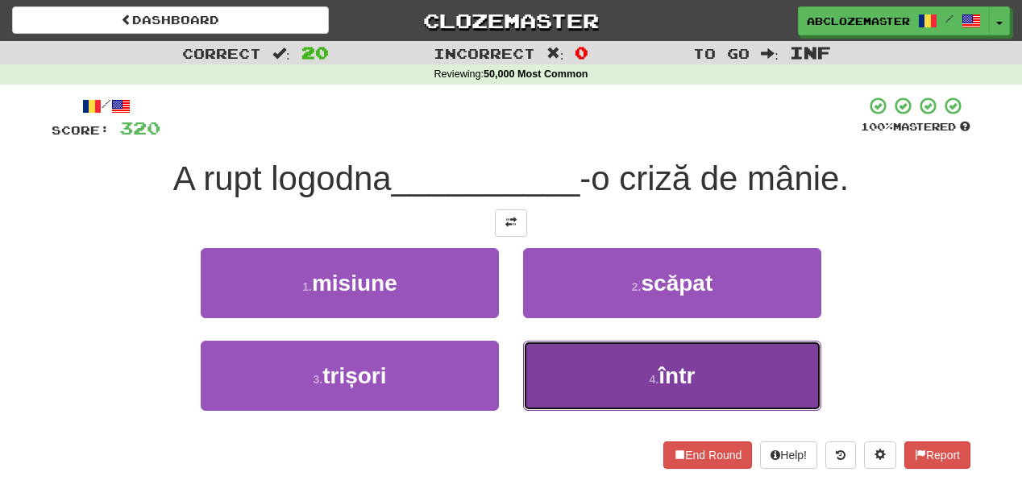
click at [591, 361] on button "4 . într" at bounding box center [672, 376] width 298 height 70
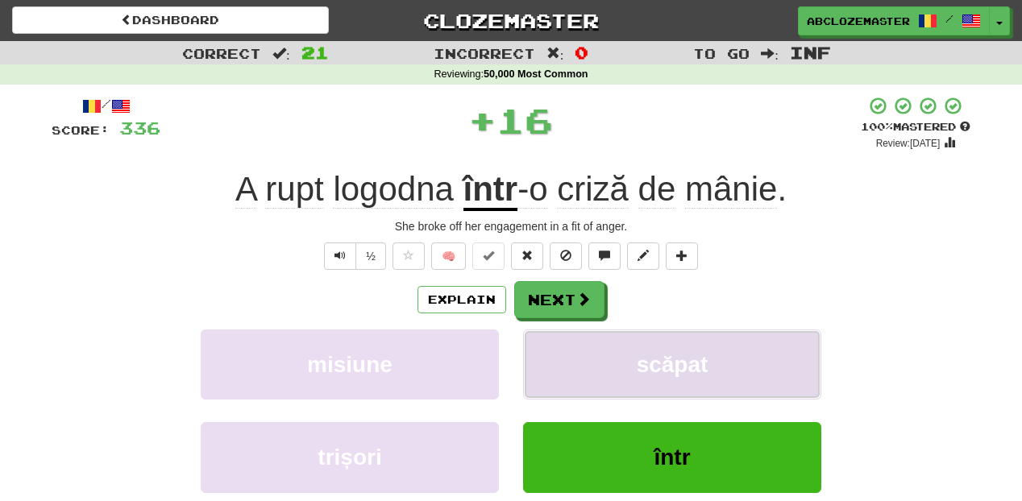
click at [642, 361] on span "scăpat" at bounding box center [673, 364] width 72 height 25
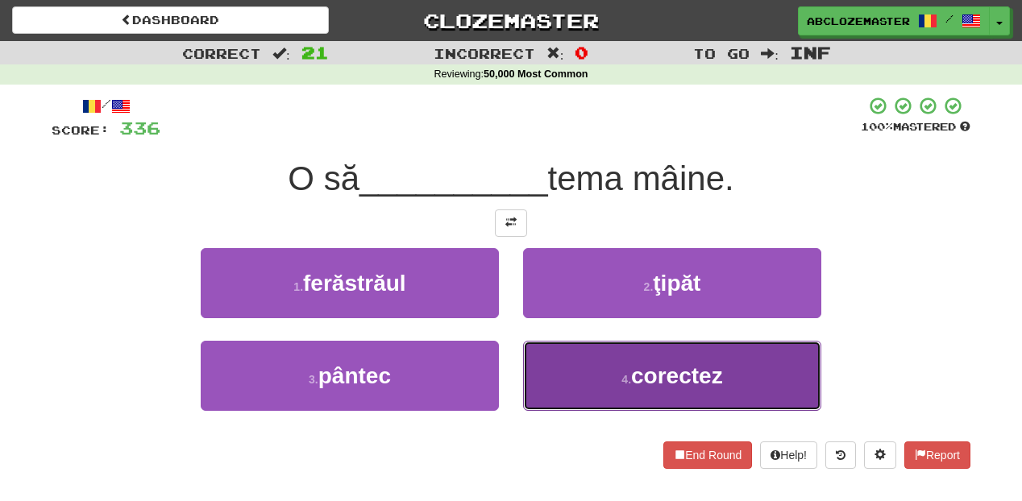
click at [669, 387] on span "corectez" at bounding box center [677, 376] width 92 height 25
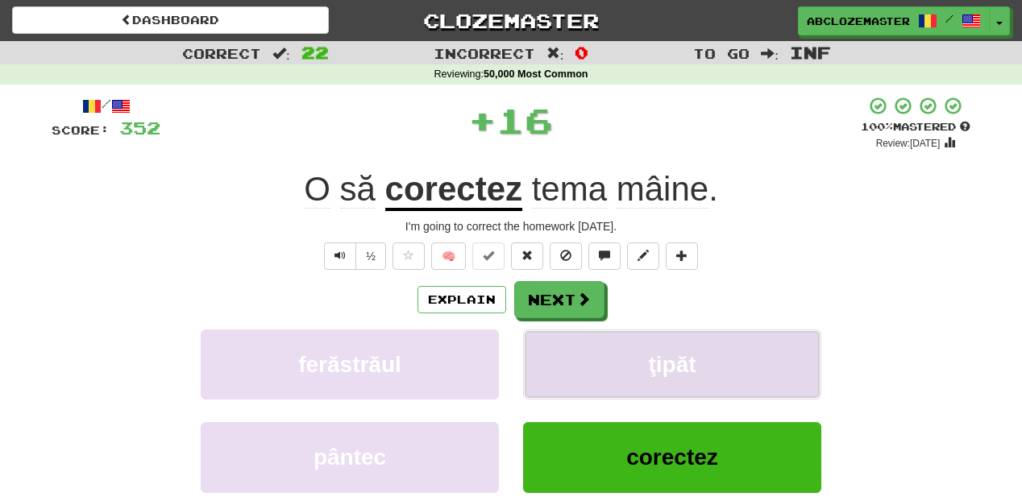
click at [669, 358] on span "ţipăt" at bounding box center [672, 364] width 48 height 25
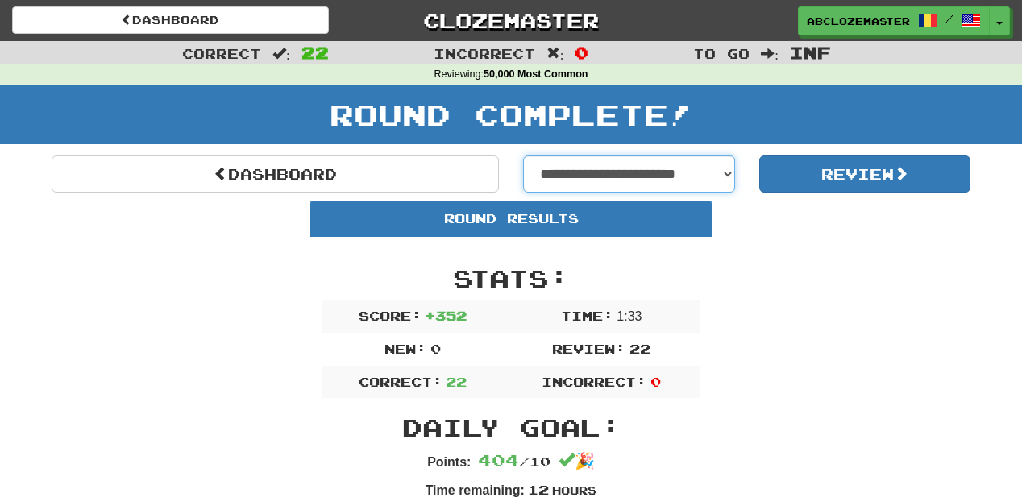
click at [729, 168] on select "**********" at bounding box center [629, 174] width 212 height 37
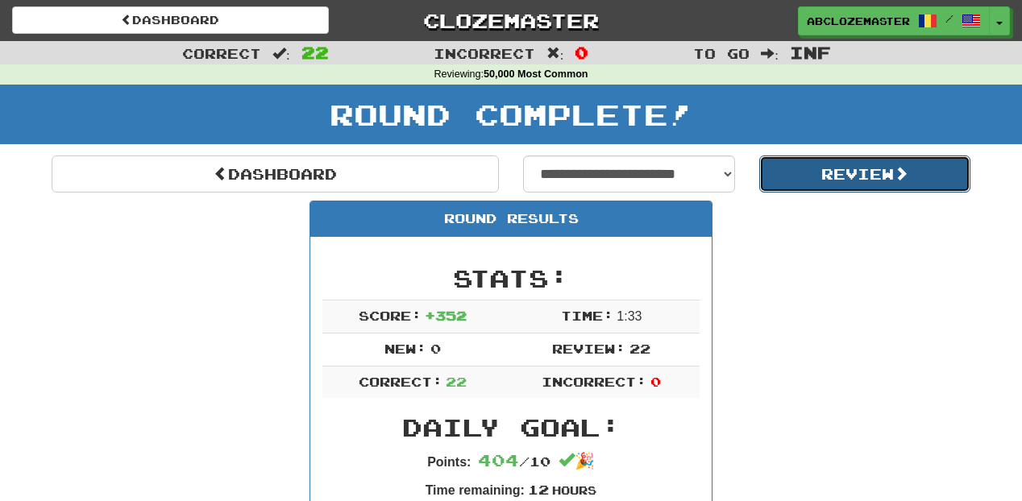
click at [799, 183] on button "Review" at bounding box center [865, 174] width 212 height 37
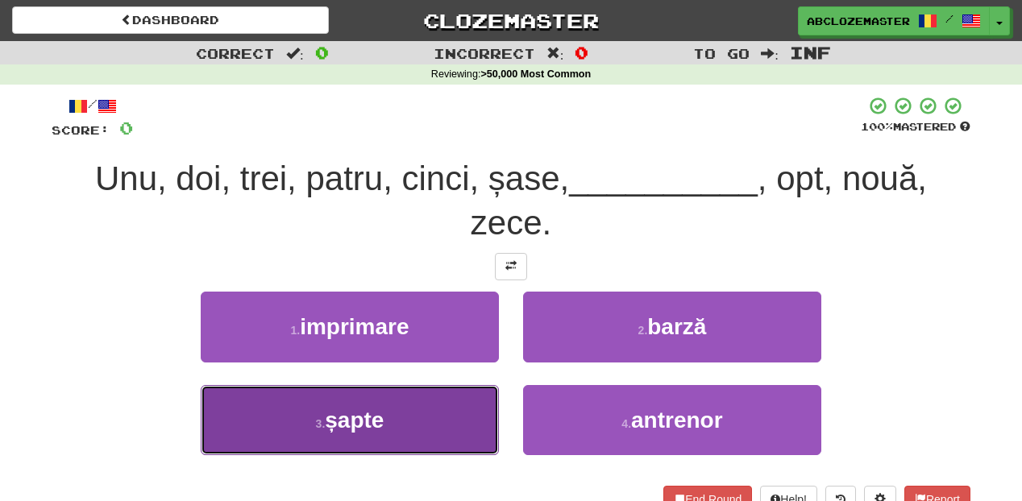
click at [442, 397] on button "3 . șapte" at bounding box center [350, 420] width 298 height 70
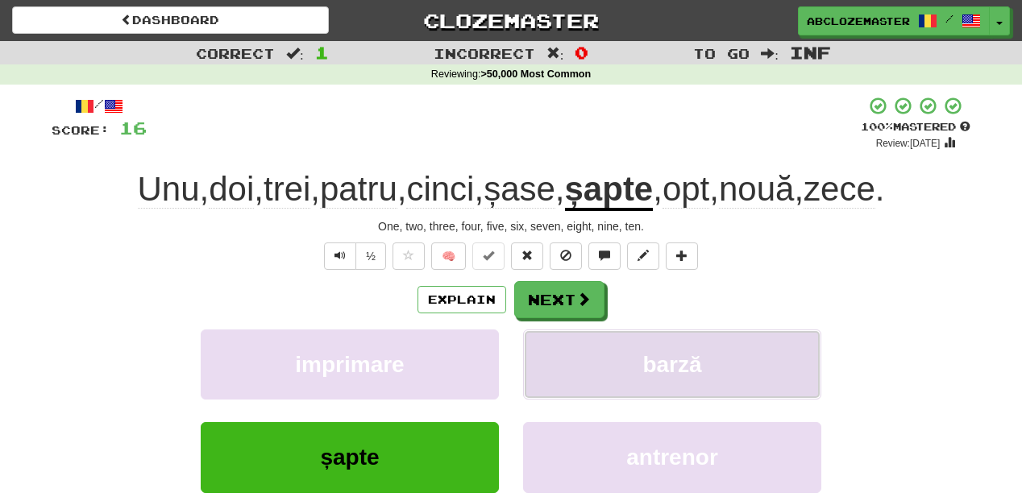
click at [659, 340] on button "barză" at bounding box center [672, 365] width 298 height 70
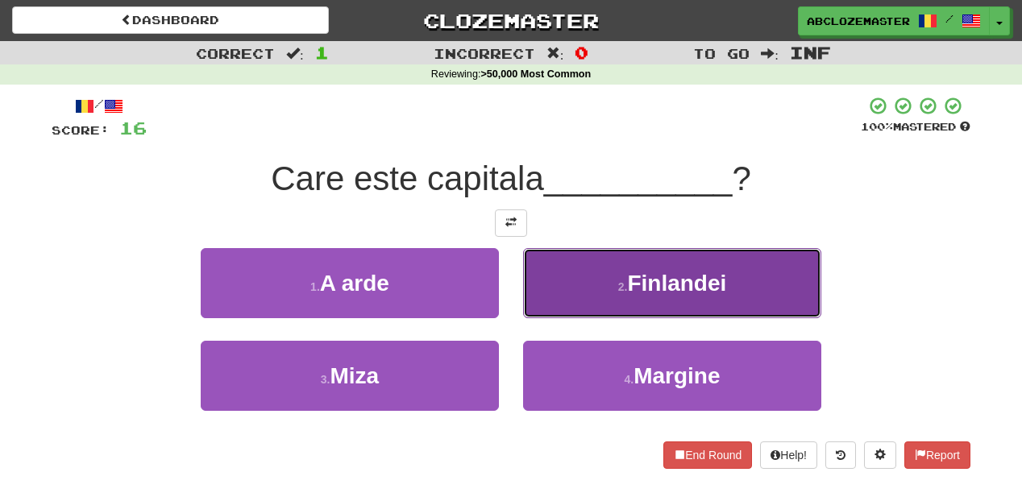
click at [561, 260] on button "2 . [GEOGRAPHIC_DATA]" at bounding box center [672, 283] width 298 height 70
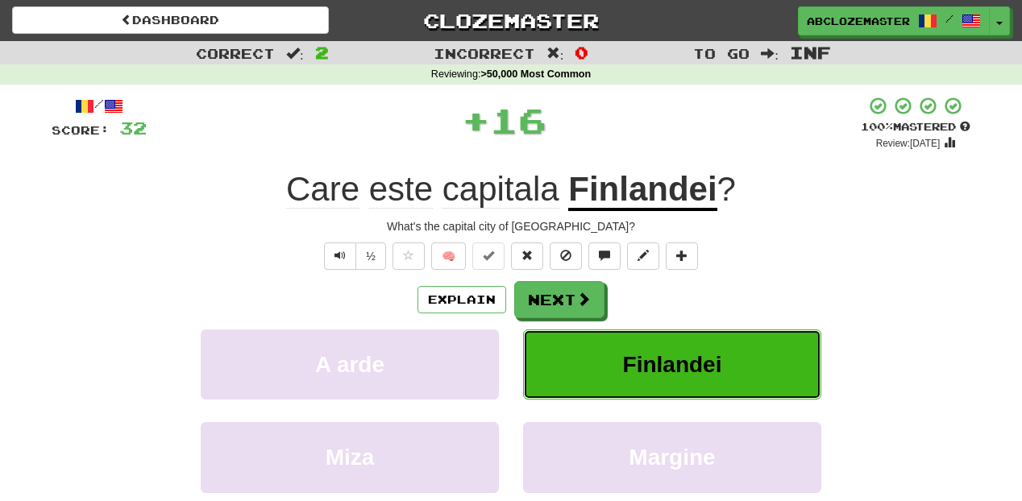
click at [603, 382] on button "Finlandei" at bounding box center [672, 365] width 298 height 70
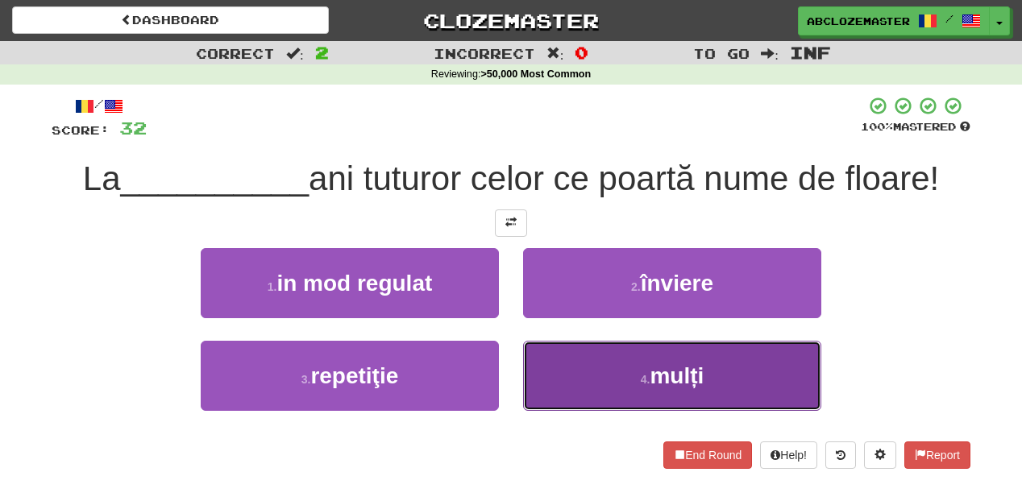
click at [639, 401] on button "4 . mulți" at bounding box center [672, 376] width 298 height 70
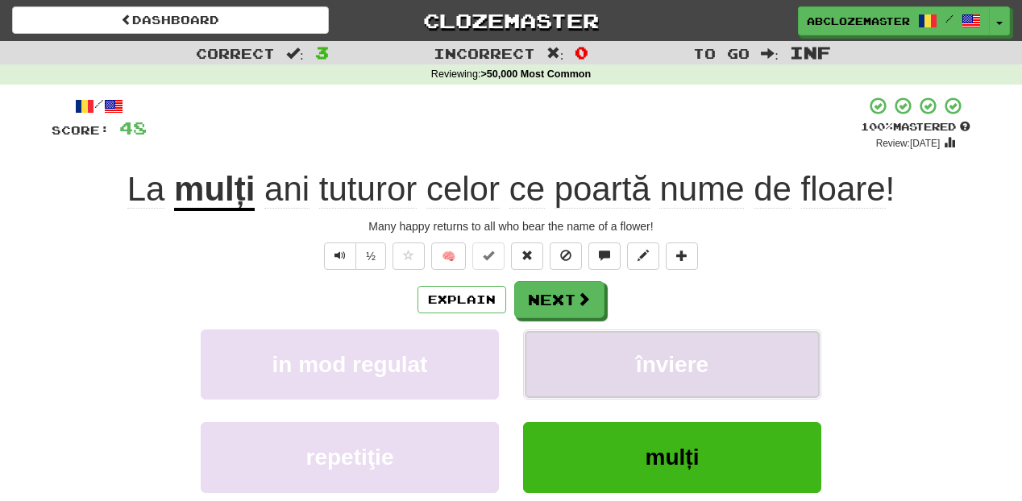
click at [651, 365] on span "înviere" at bounding box center [672, 364] width 73 height 25
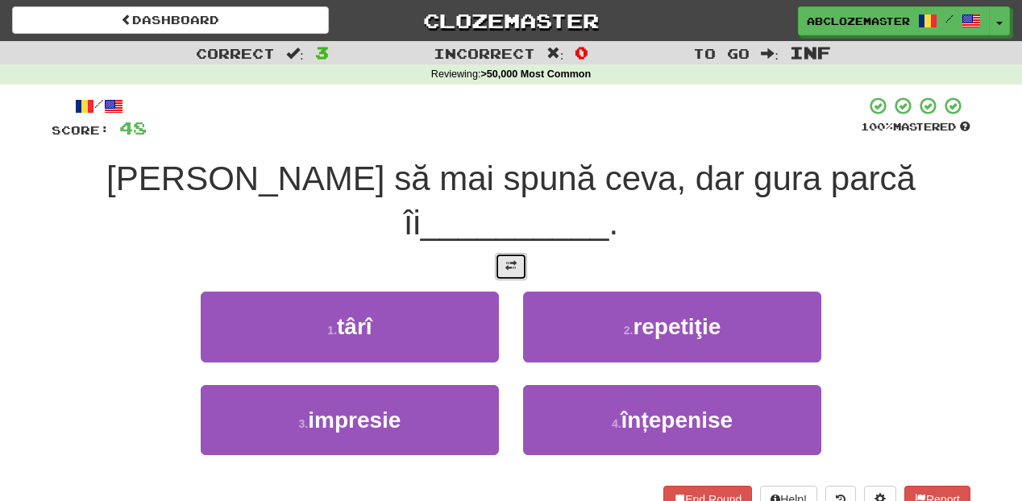
click at [521, 272] on button at bounding box center [511, 266] width 32 height 27
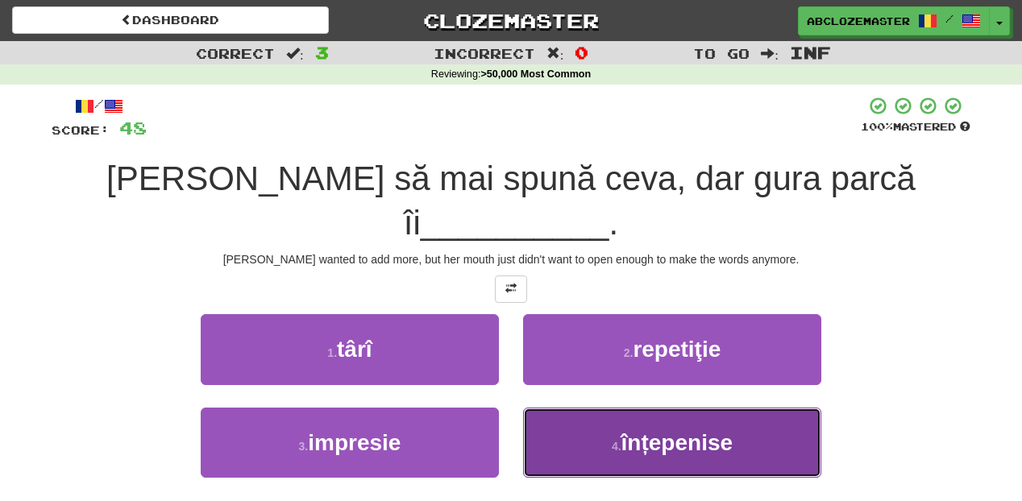
click at [594, 444] on button "4 . înțepenise" at bounding box center [672, 443] width 298 height 70
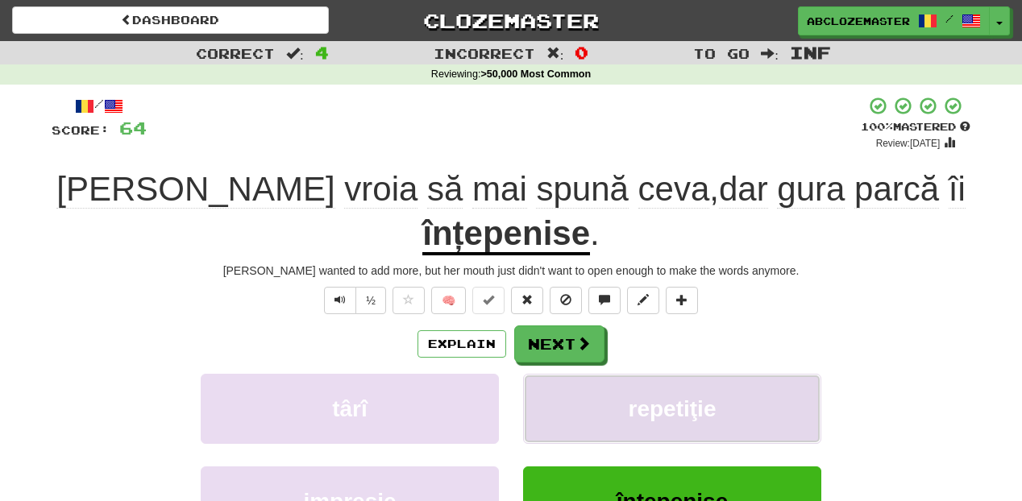
click at [611, 422] on button "repetiţie" at bounding box center [672, 409] width 298 height 70
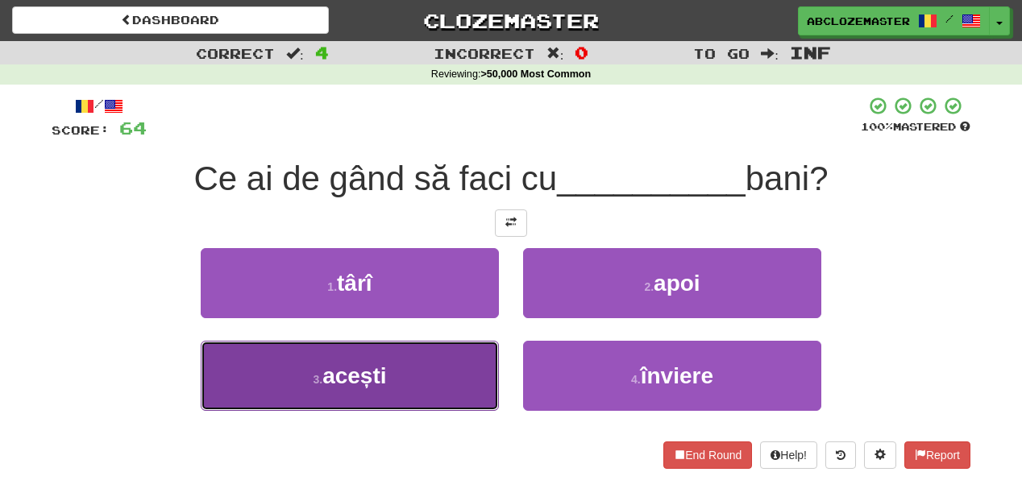
click at [463, 370] on button "3 . acești" at bounding box center [350, 376] width 298 height 70
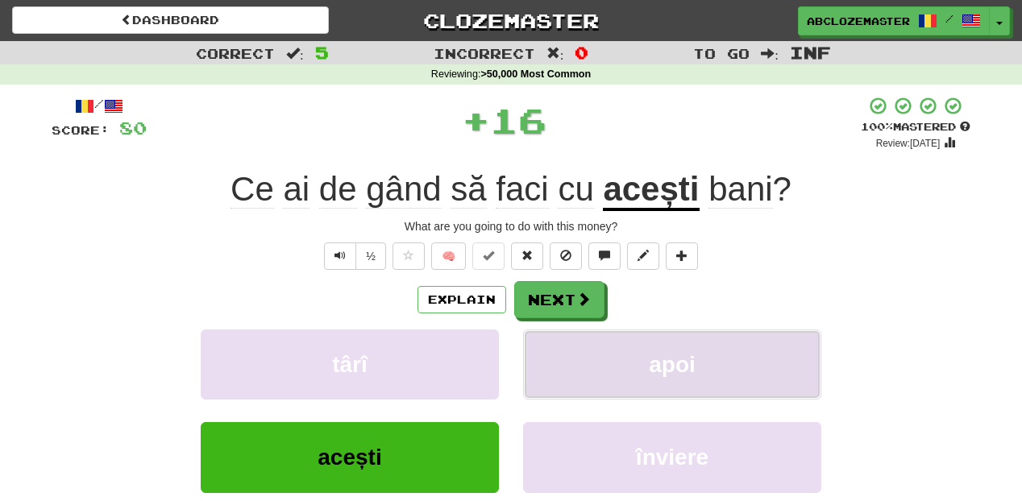
click at [617, 364] on button "apoi" at bounding box center [672, 365] width 298 height 70
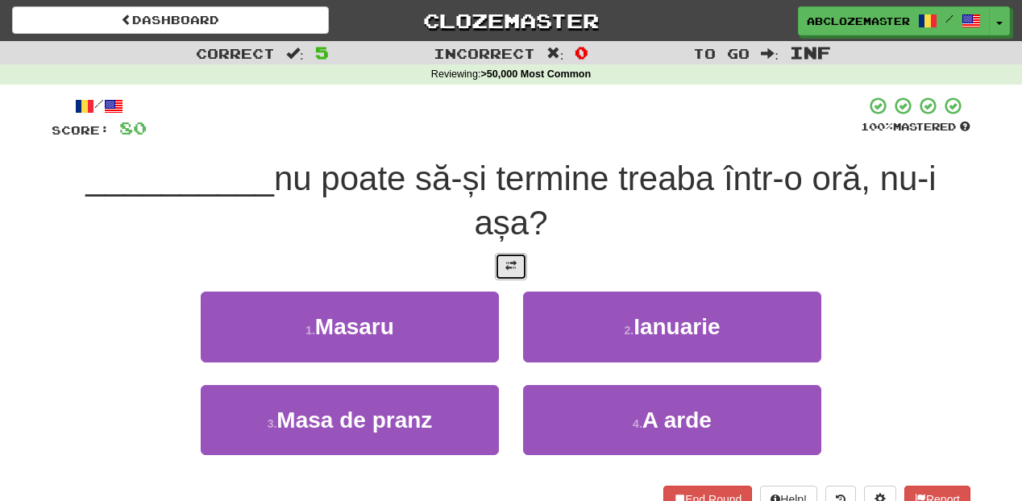
click at [509, 279] on button at bounding box center [511, 266] width 32 height 27
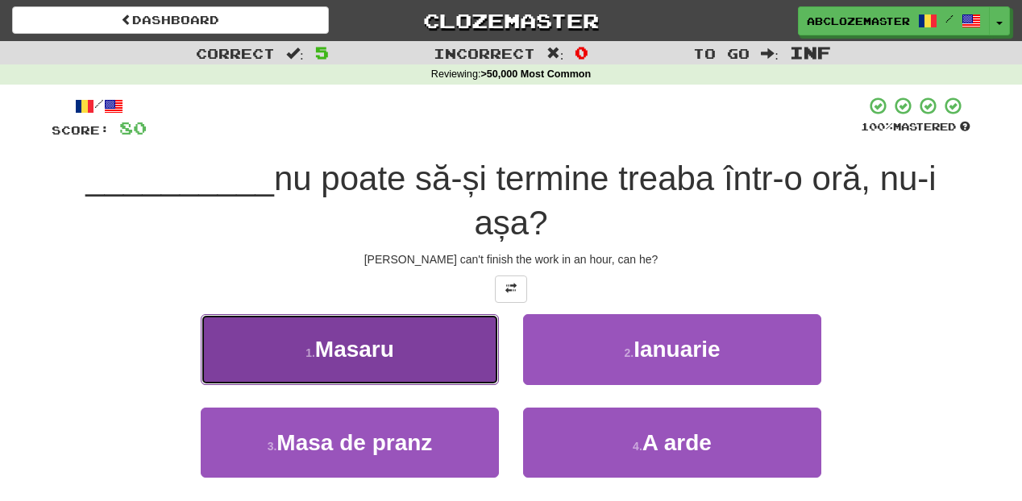
click at [467, 339] on button "1 . Masaru" at bounding box center [350, 349] width 298 height 70
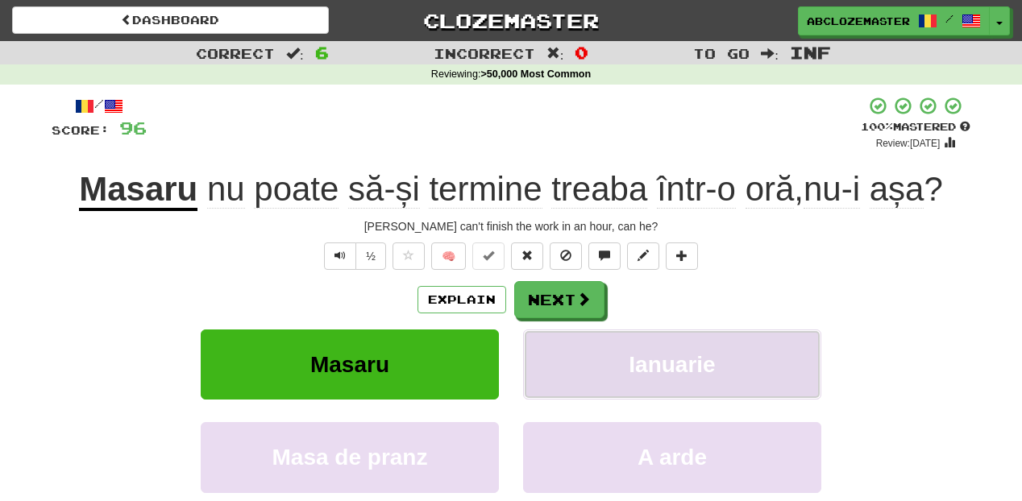
click at [619, 356] on button "Ianuarie" at bounding box center [672, 365] width 298 height 70
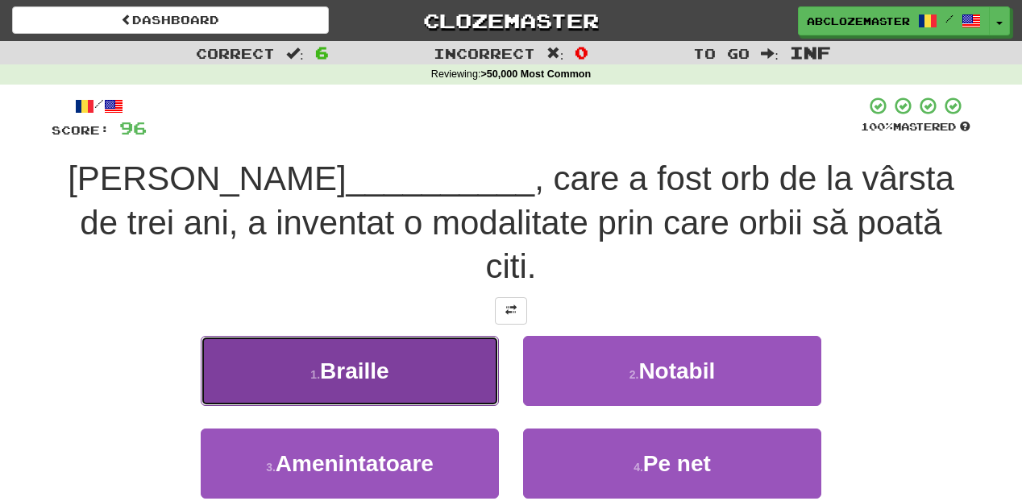
click at [461, 336] on button "1 . Braille" at bounding box center [350, 371] width 298 height 70
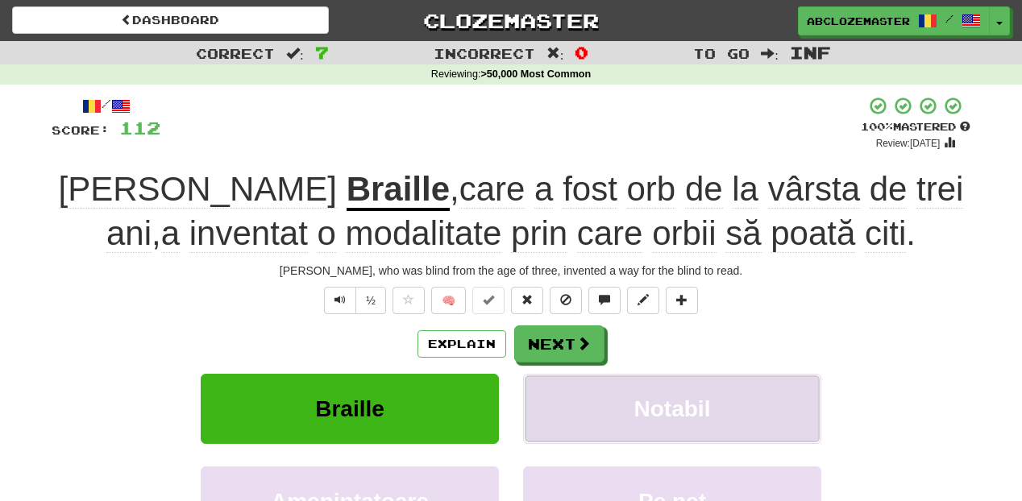
click at [649, 393] on button "Notabil" at bounding box center [672, 409] width 298 height 70
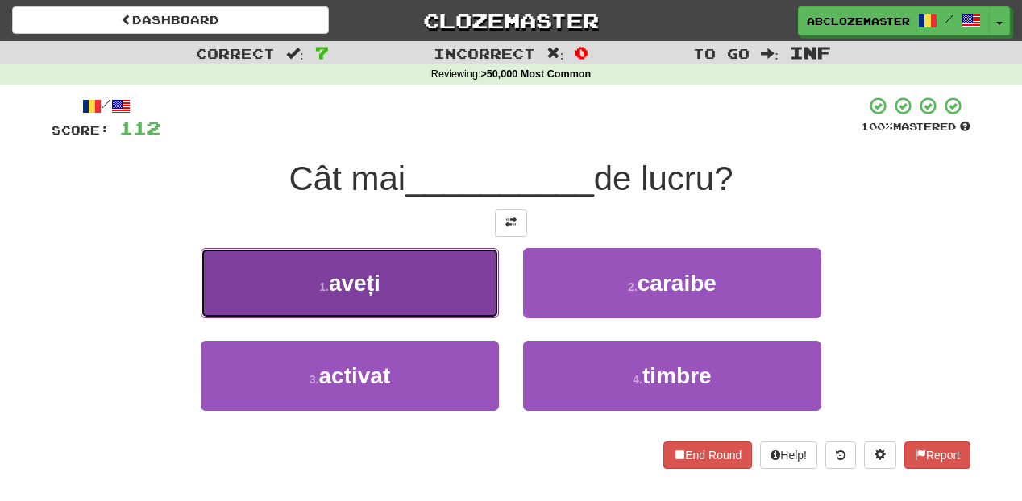
click at [438, 276] on button "1 . aveți" at bounding box center [350, 283] width 298 height 70
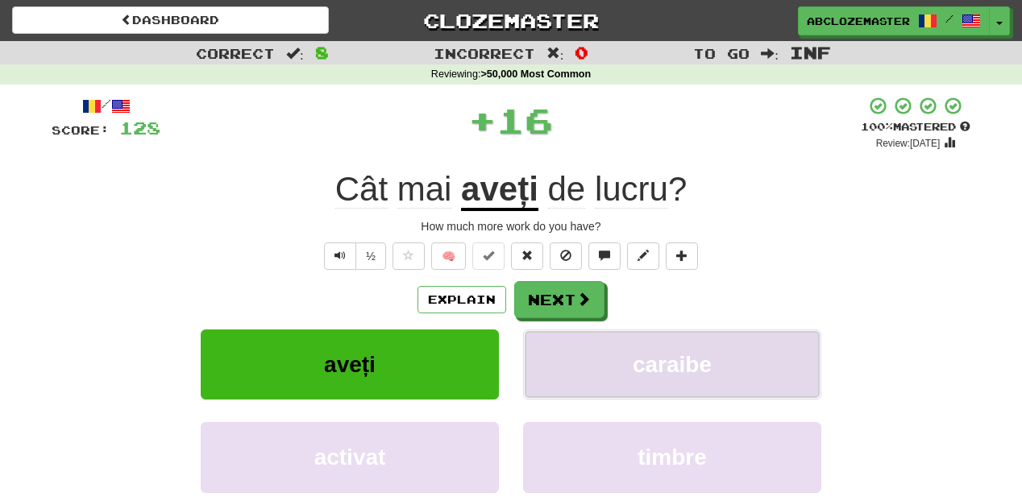
click at [624, 364] on button "caraibe" at bounding box center [672, 365] width 298 height 70
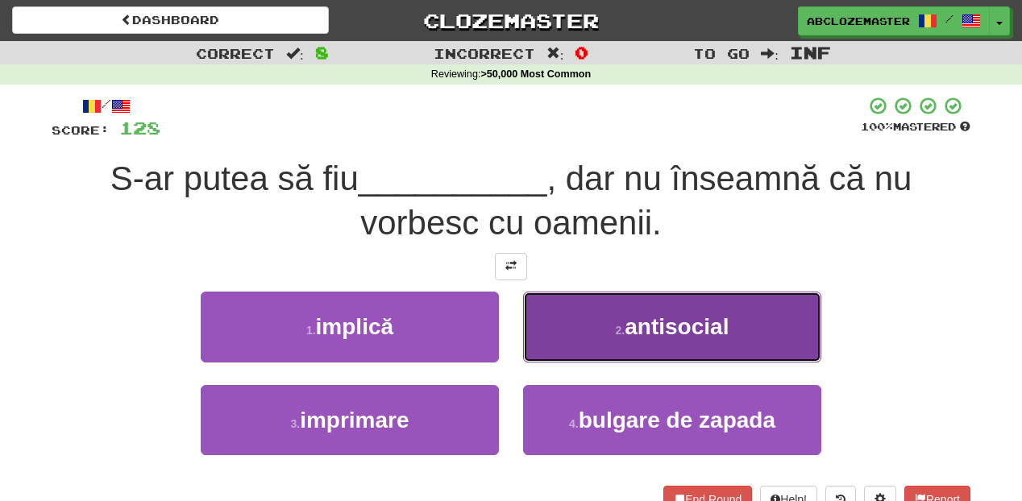
click at [635, 334] on span "antisocial" at bounding box center [677, 326] width 104 height 25
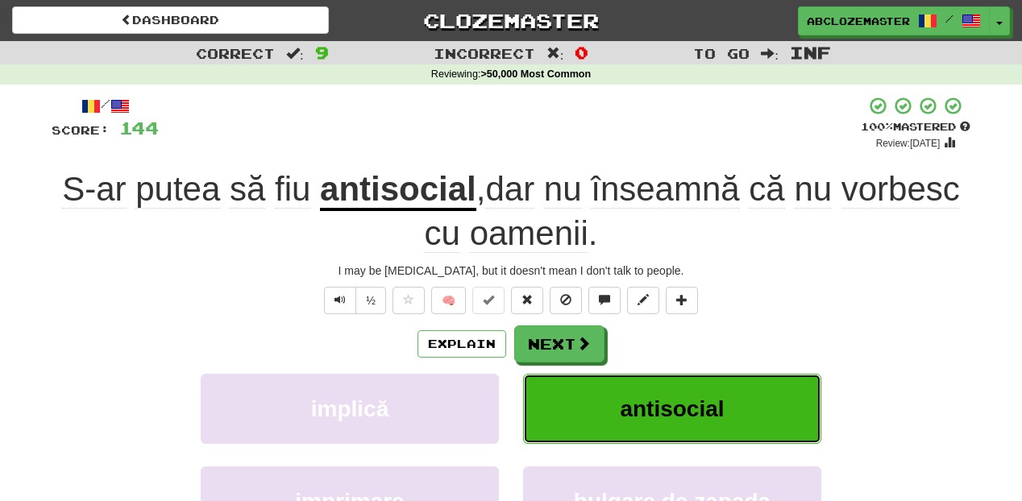
click at [629, 400] on span "antisocial" at bounding box center [672, 409] width 104 height 25
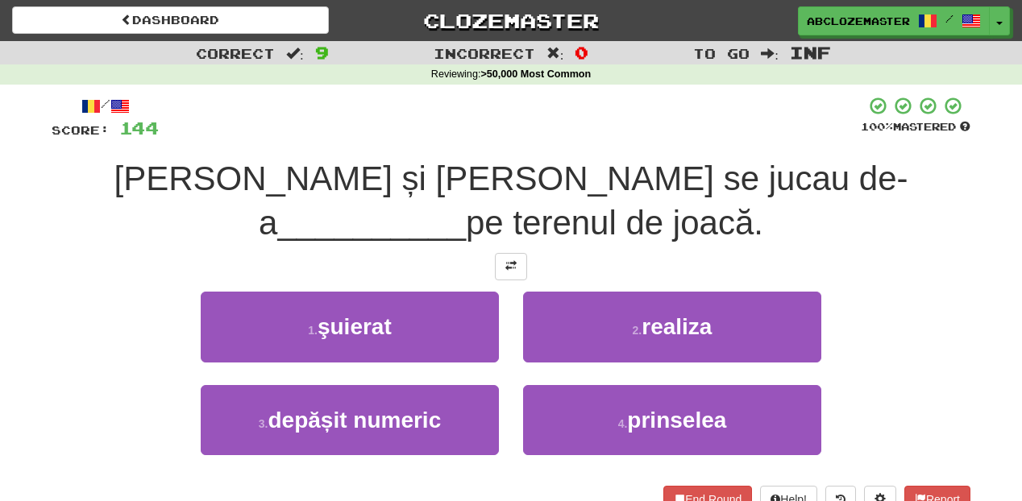
click at [887, 378] on div "1 . şuierat 2 . realiza 3 . depășit numeric 4 . prinselea" at bounding box center [510, 385] width 943 height 186
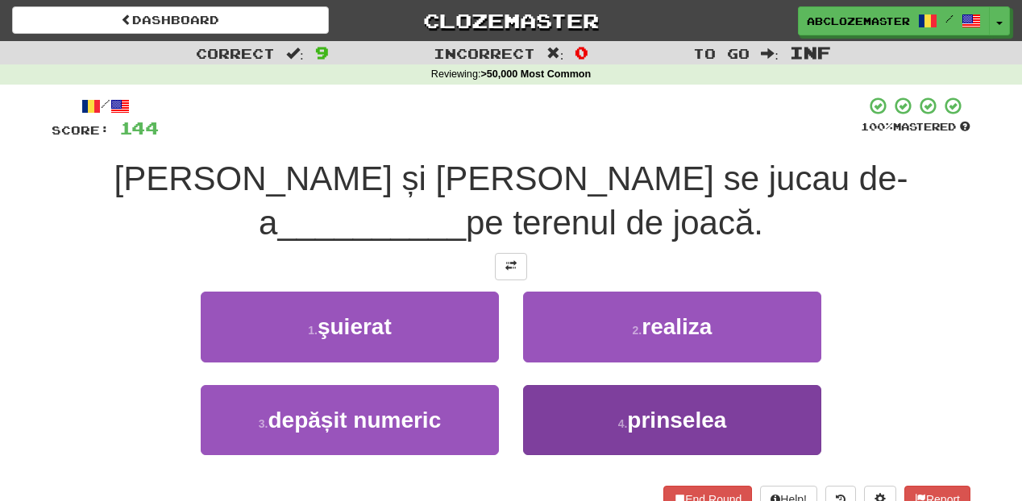
click at [627, 409] on button "4 . prinselea" at bounding box center [672, 420] width 298 height 70
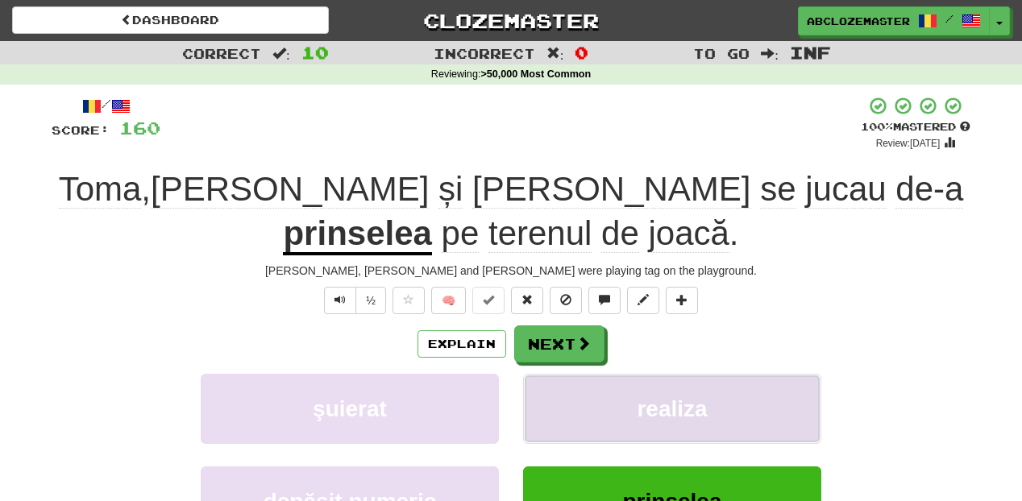
click at [709, 382] on button "realiza" at bounding box center [672, 409] width 298 height 70
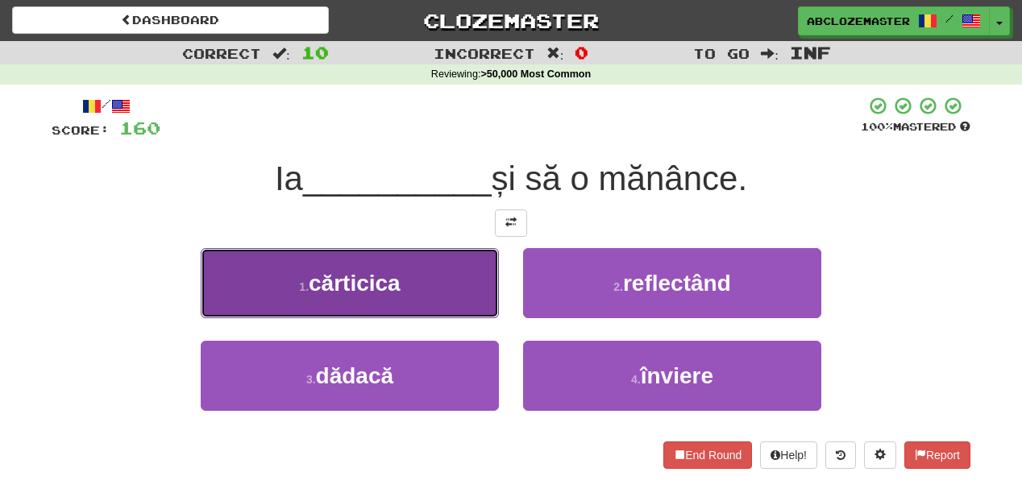
click at [438, 283] on button "1 . cărticica" at bounding box center [350, 283] width 298 height 70
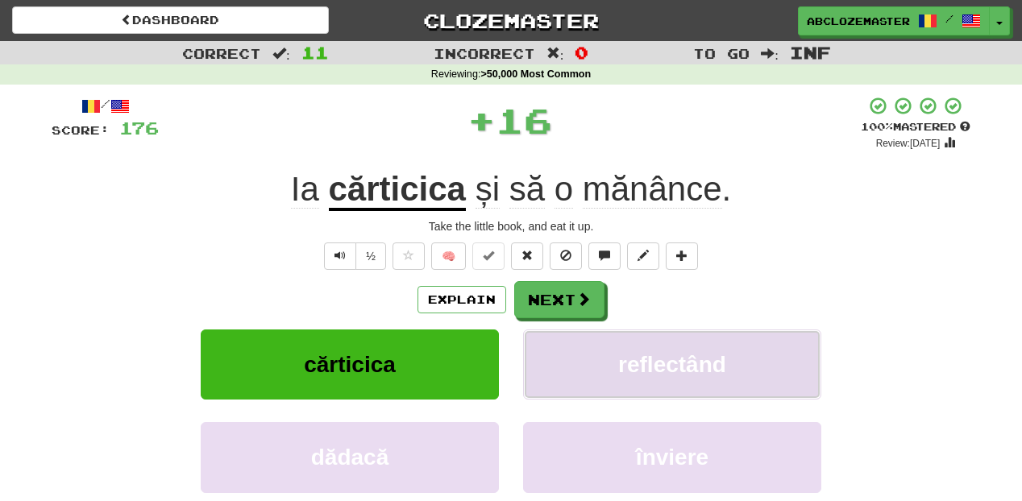
click at [734, 363] on button "reflectând" at bounding box center [672, 365] width 298 height 70
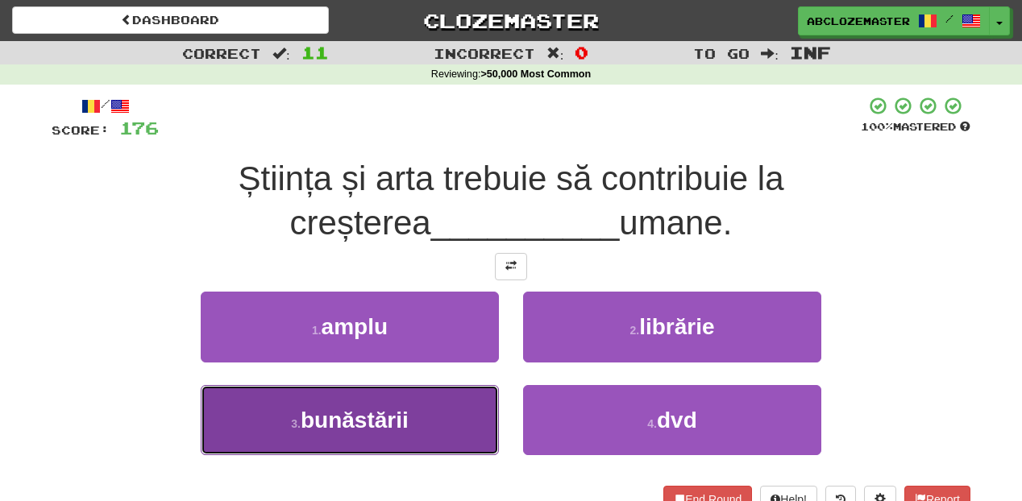
click at [450, 428] on button "3 . bunăstării" at bounding box center [350, 420] width 298 height 70
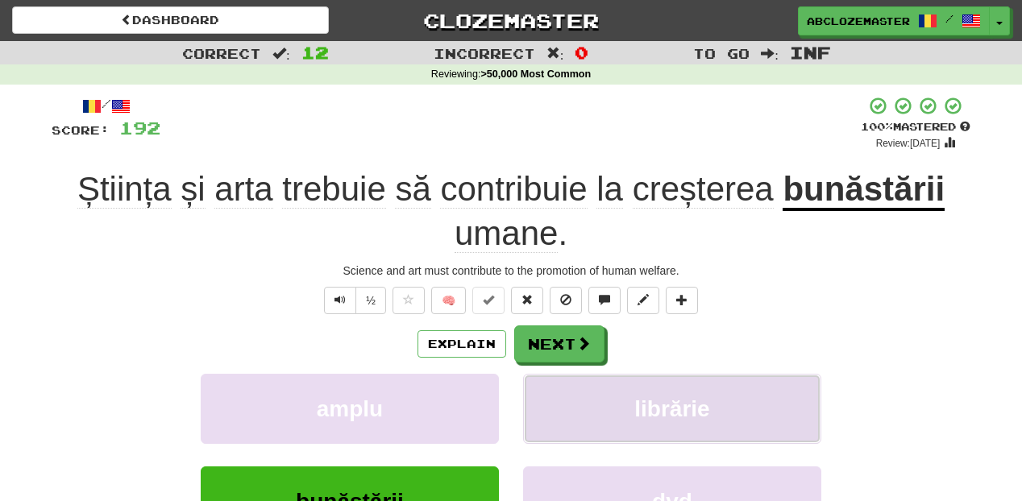
click at [654, 416] on span "librărie" at bounding box center [671, 409] width 75 height 25
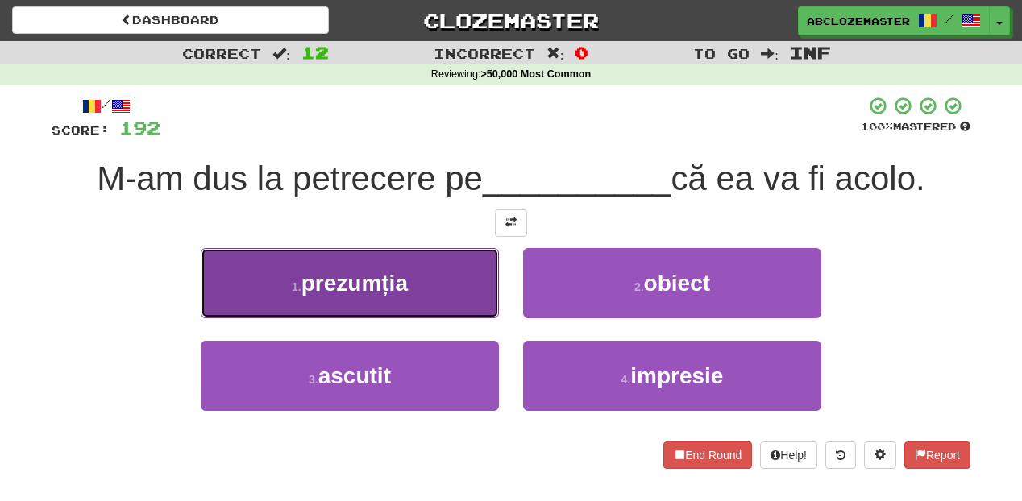
click at [451, 280] on button "1 . prezumția" at bounding box center [350, 283] width 298 height 70
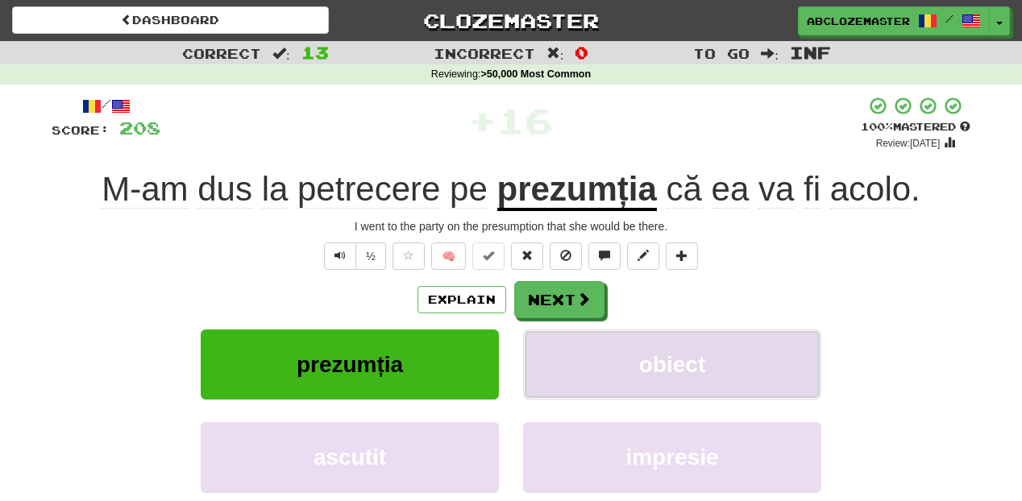
click at [686, 374] on span "obiect" at bounding box center [672, 364] width 66 height 25
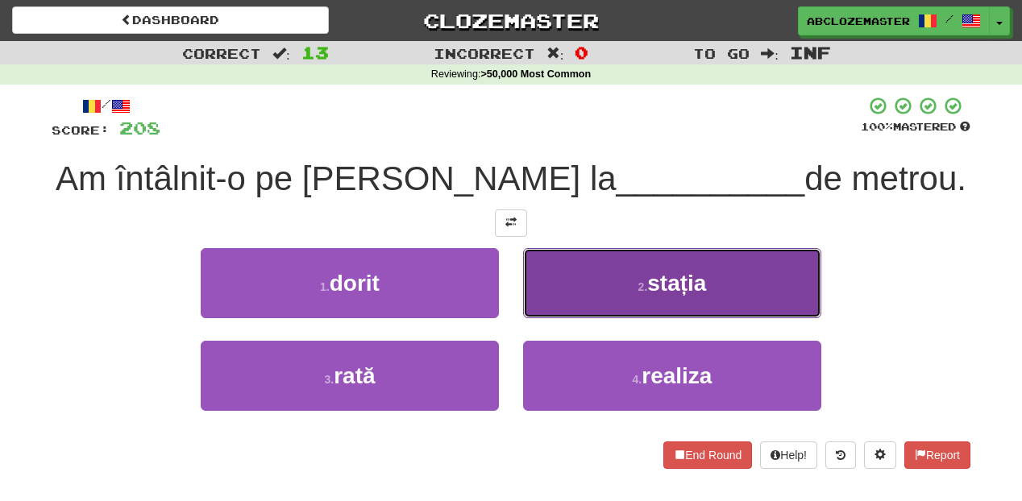
click at [583, 275] on button "2 . stația" at bounding box center [672, 283] width 298 height 70
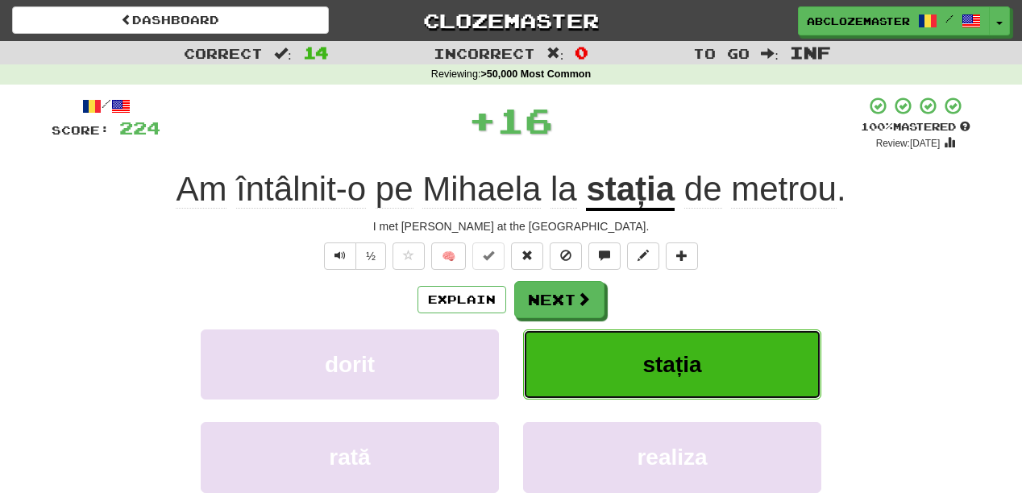
click at [641, 372] on button "stația" at bounding box center [672, 365] width 298 height 70
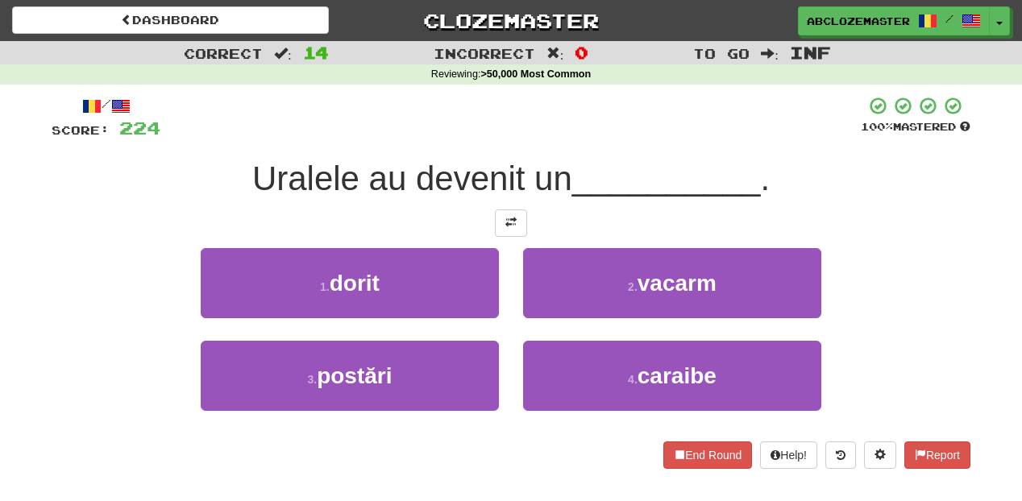
click at [505, 210] on div "/ Score: 224 100 % Mastered Uralele au devenit un __________ . 1 . dorit 2 . va…" at bounding box center [511, 282] width 919 height 373
click at [514, 222] on span at bounding box center [510, 222] width 11 height 11
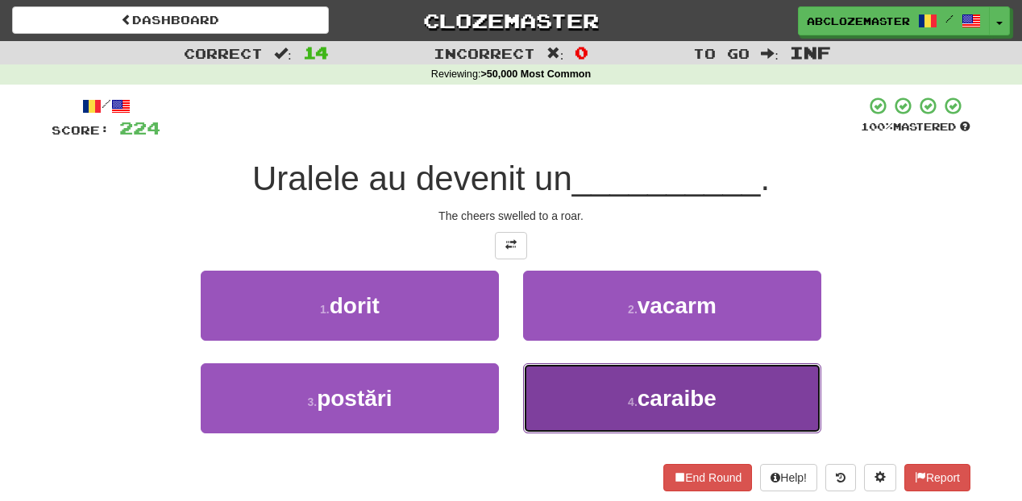
click at [629, 403] on small "4 ." at bounding box center [633, 402] width 10 height 13
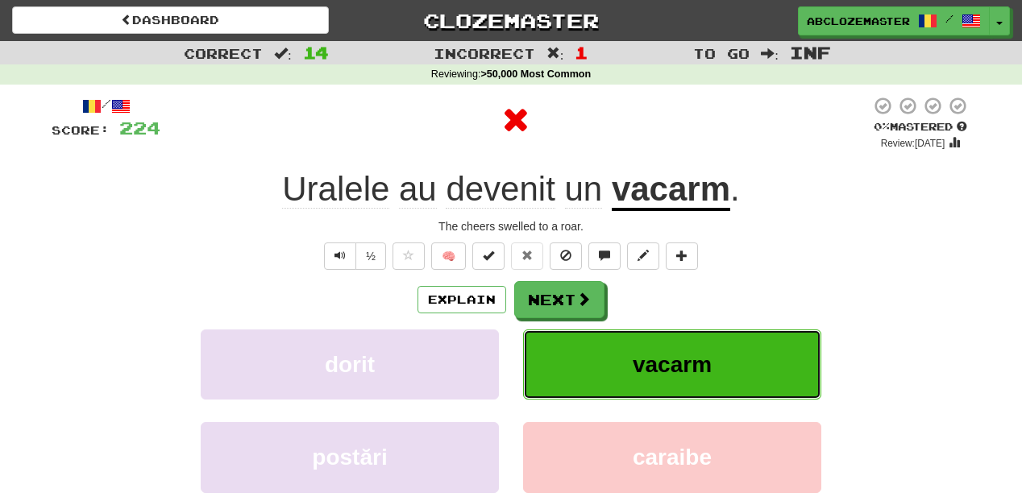
click at [642, 377] on span "vacarm" at bounding box center [672, 364] width 79 height 25
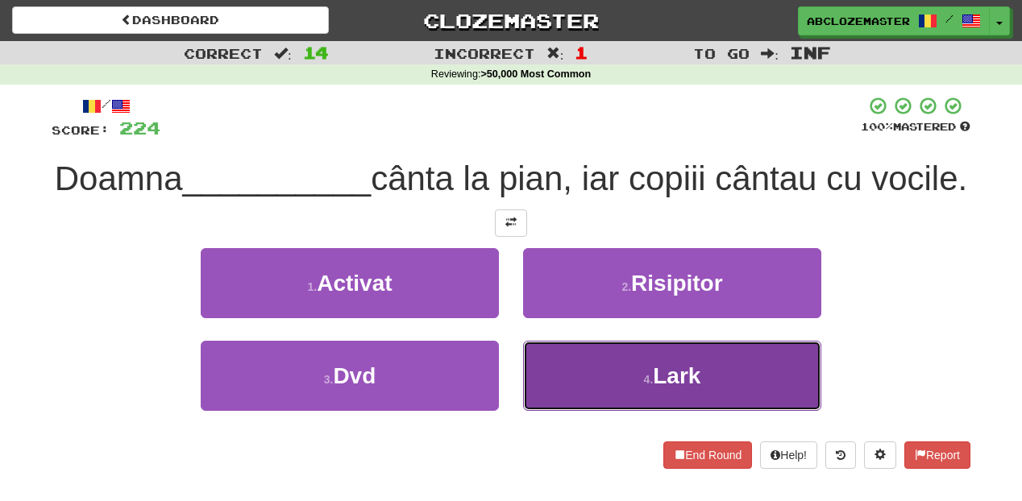
click at [609, 411] on button "4 . Lark" at bounding box center [672, 376] width 298 height 70
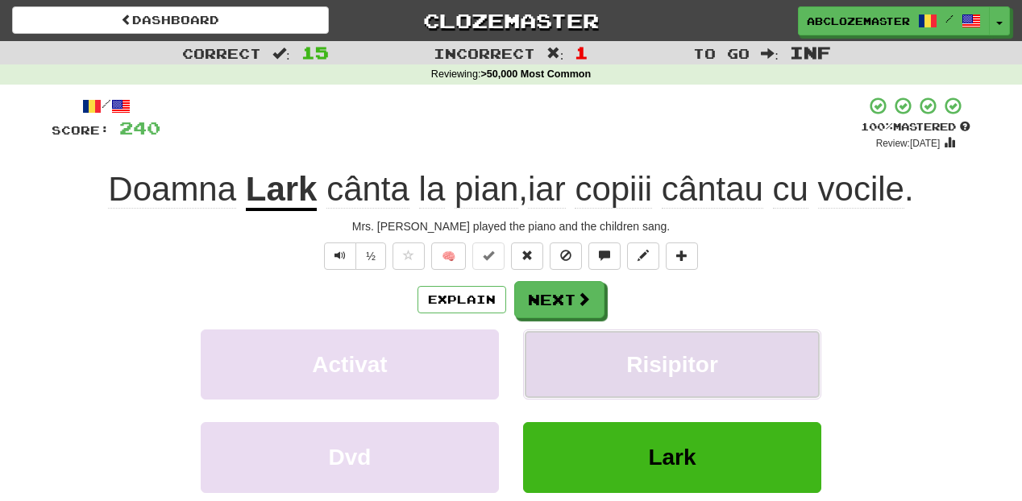
click at [652, 374] on span "Risipitor" at bounding box center [672, 364] width 92 height 25
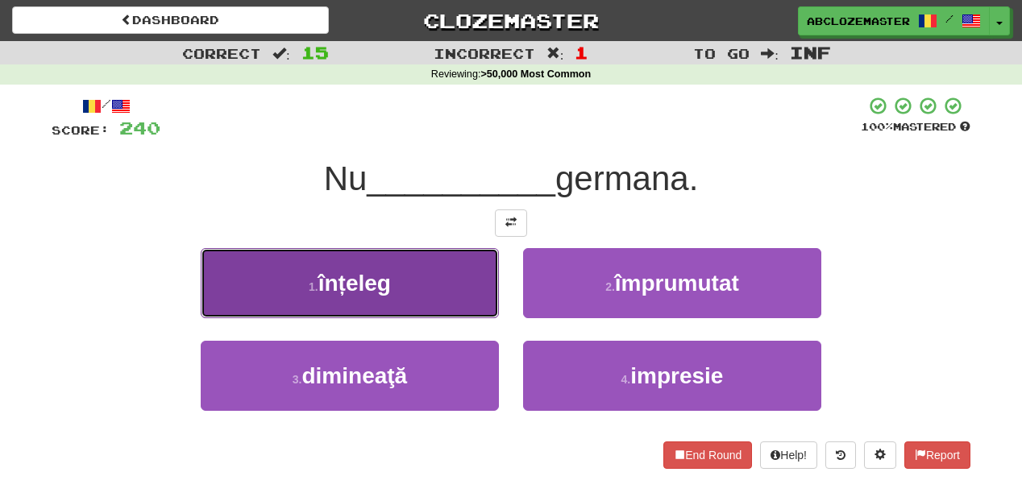
click at [426, 295] on button "1 . înțeleg" at bounding box center [350, 283] width 298 height 70
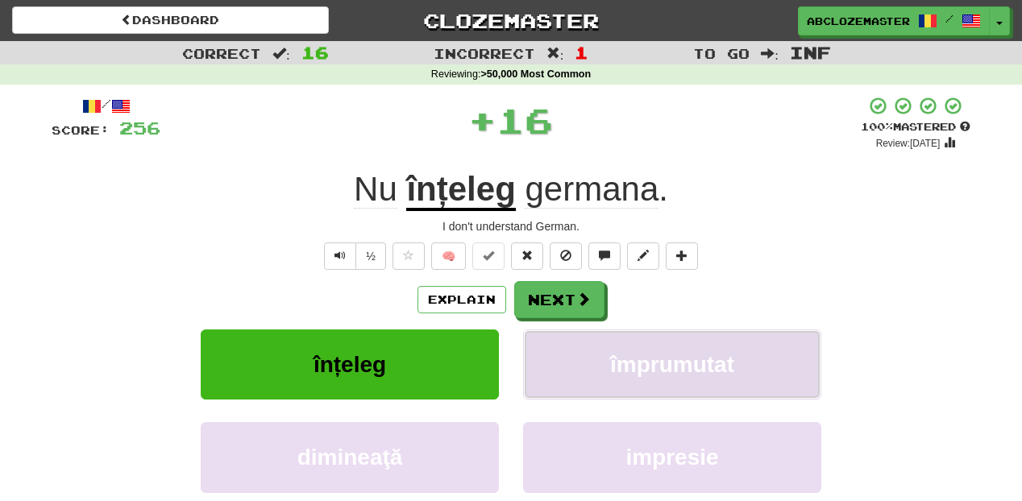
click at [700, 368] on span "împrumutat" at bounding box center [672, 364] width 124 height 25
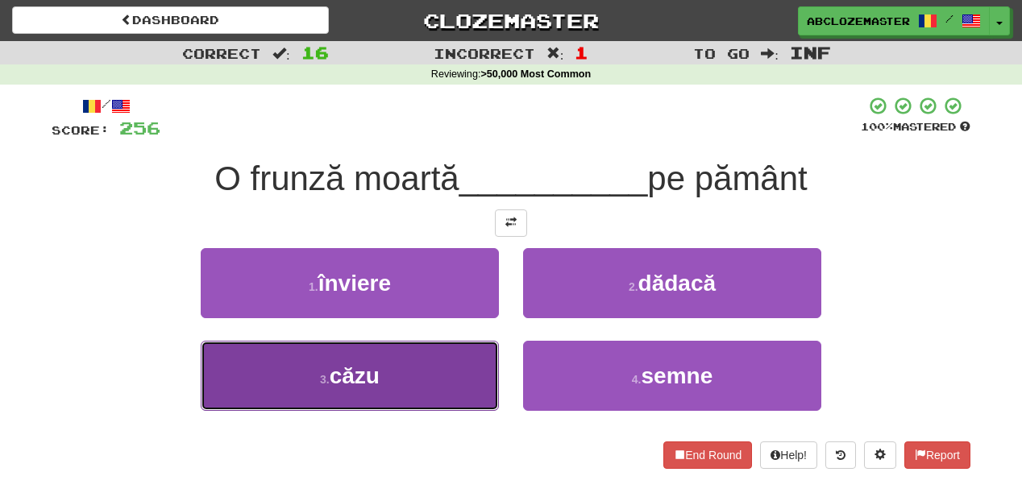
click at [438, 384] on button "3 . căzu" at bounding box center [350, 376] width 298 height 70
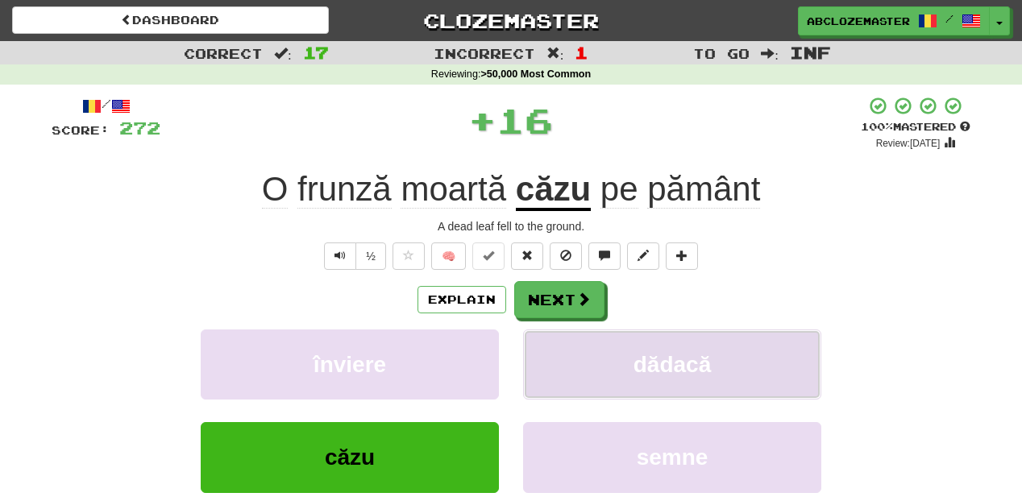
click at [640, 367] on span "dădacă" at bounding box center [673, 364] width 78 height 25
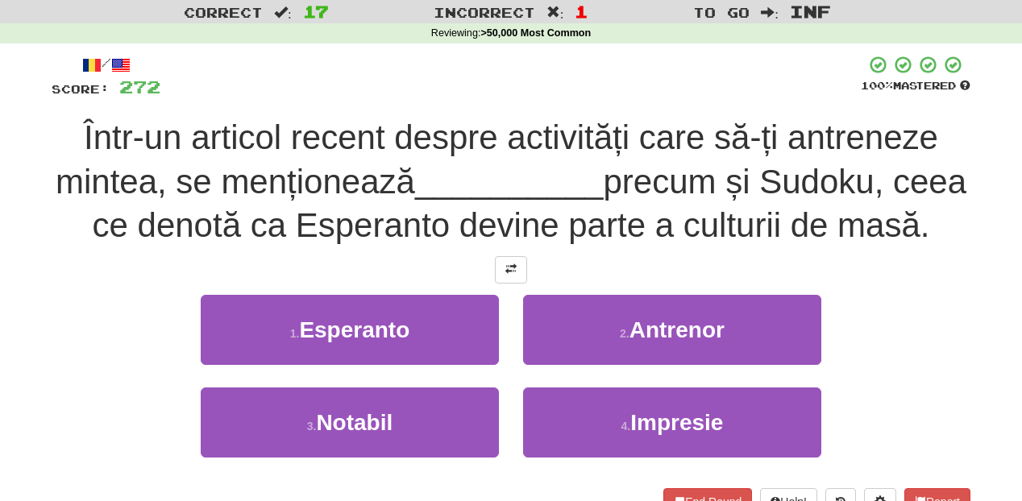
scroll to position [64, 0]
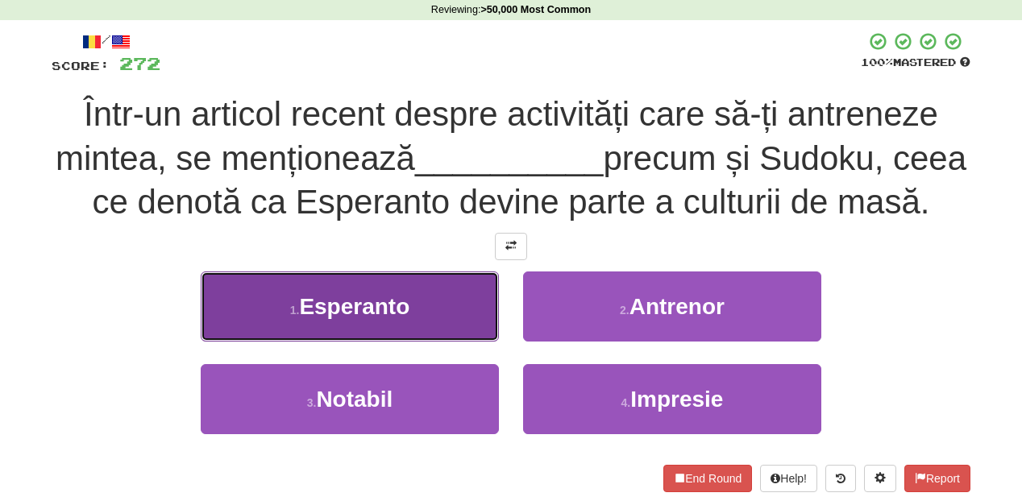
click at [426, 341] on button "1 . Esperanto" at bounding box center [350, 307] width 298 height 70
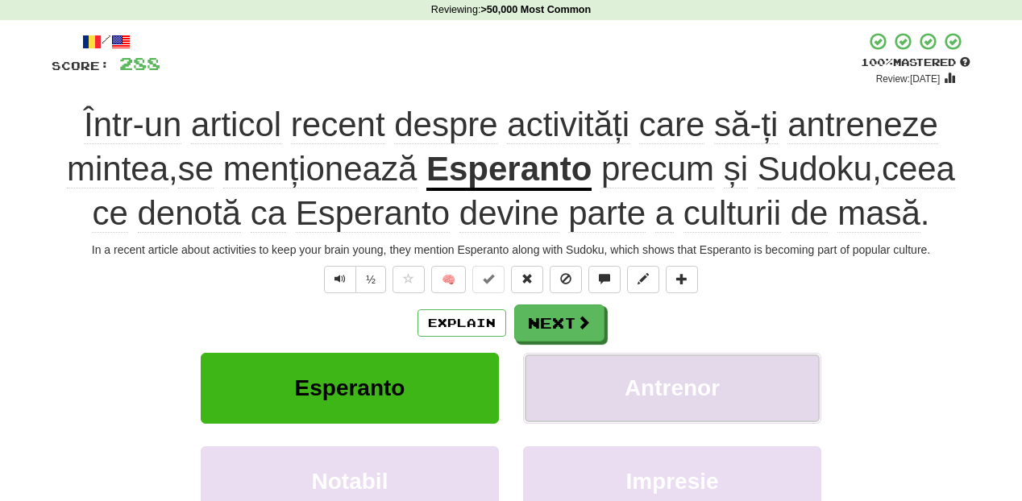
click at [722, 377] on button "Antrenor" at bounding box center [672, 388] width 298 height 70
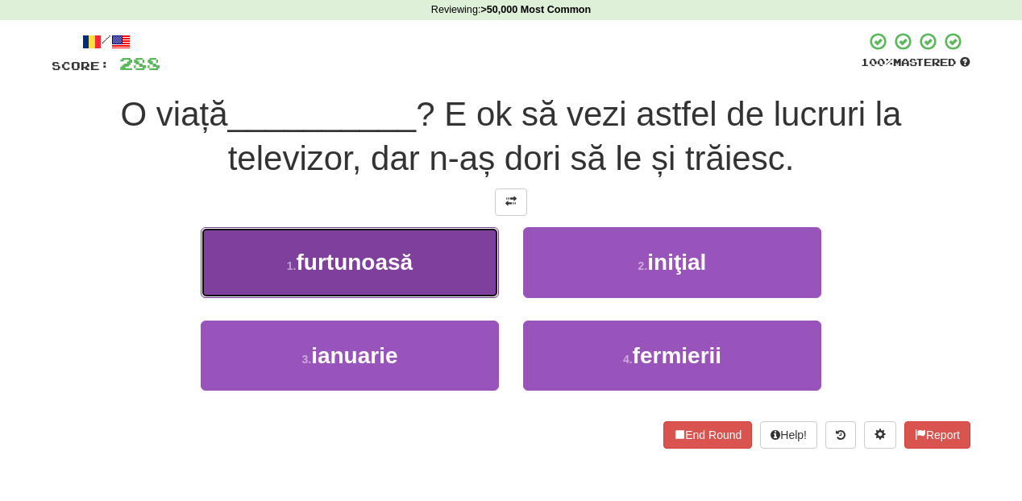
click at [451, 239] on button "1 . furtunoasă" at bounding box center [350, 262] width 298 height 70
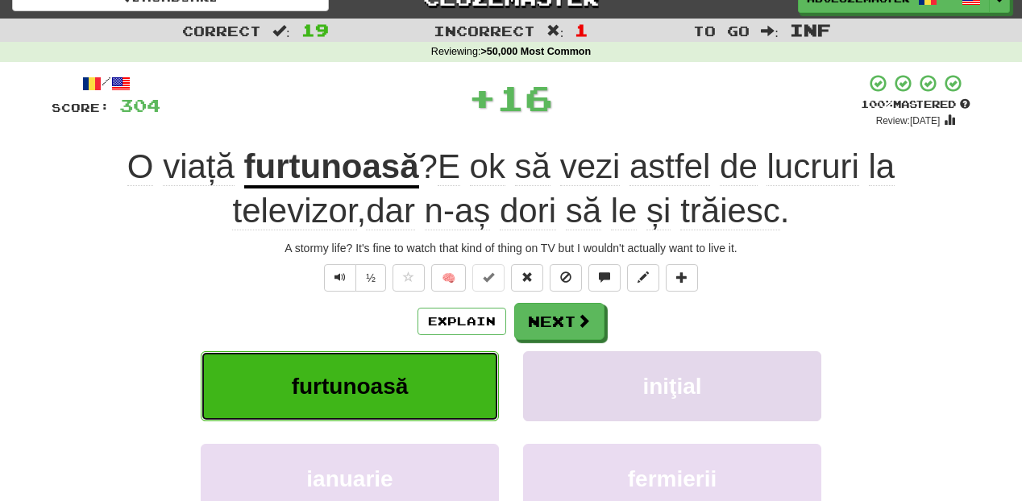
scroll to position [0, 0]
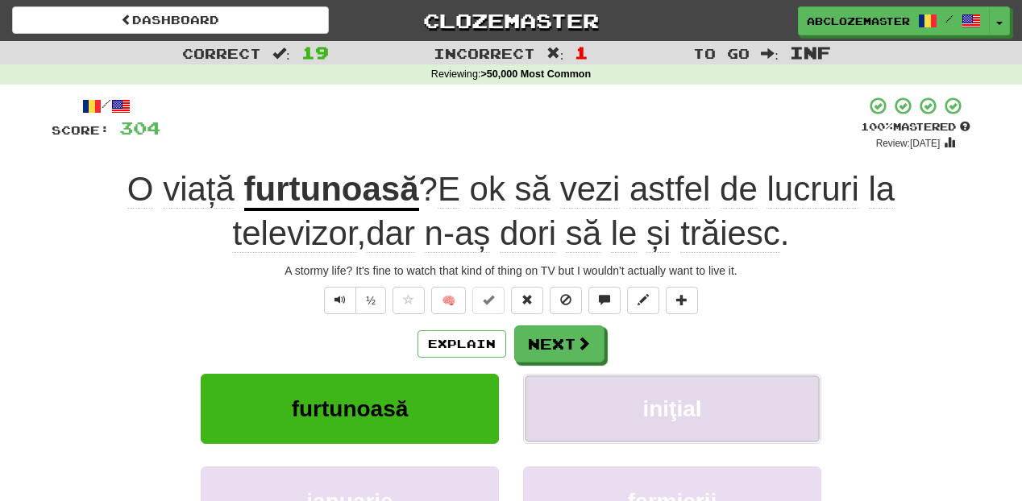
click at [692, 401] on span "iniţial" at bounding box center [671, 409] width 59 height 25
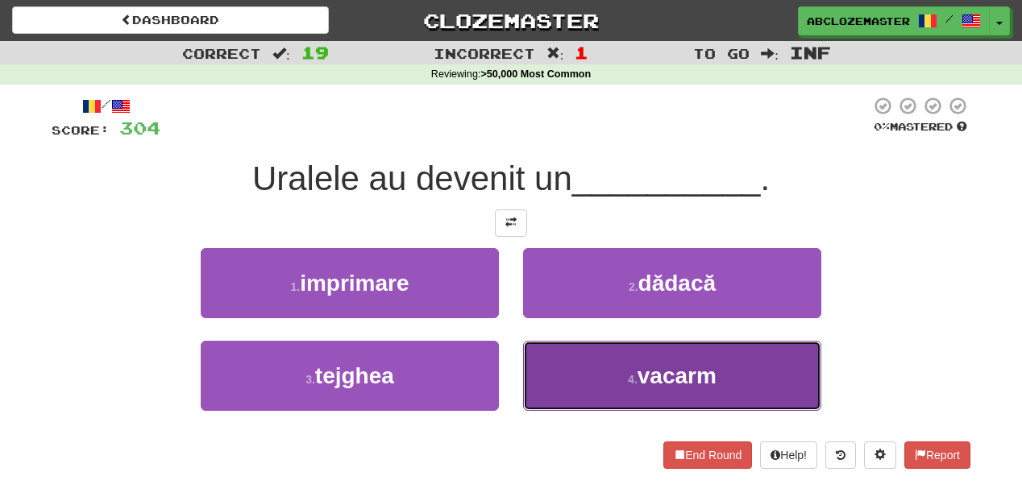
click at [635, 384] on small "4 ." at bounding box center [633, 379] width 10 height 13
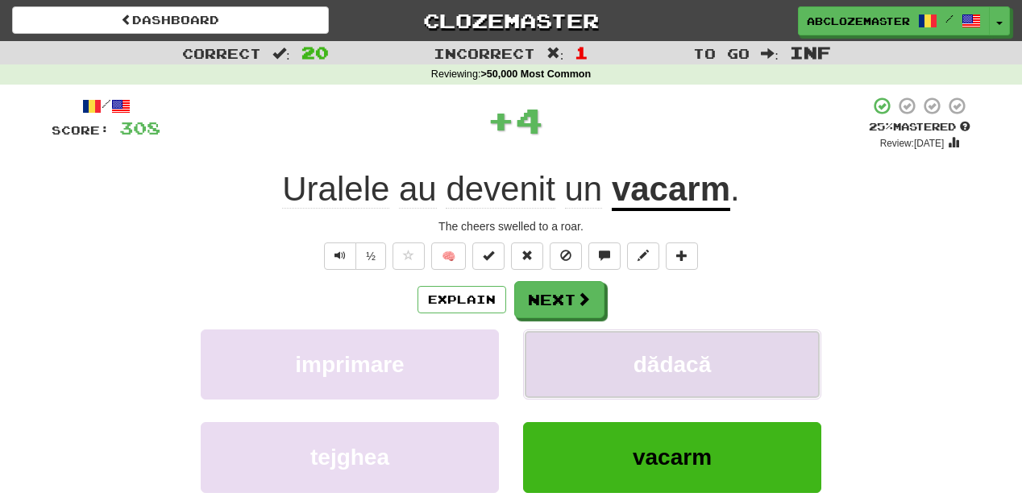
click at [645, 351] on button "dădacă" at bounding box center [672, 365] width 298 height 70
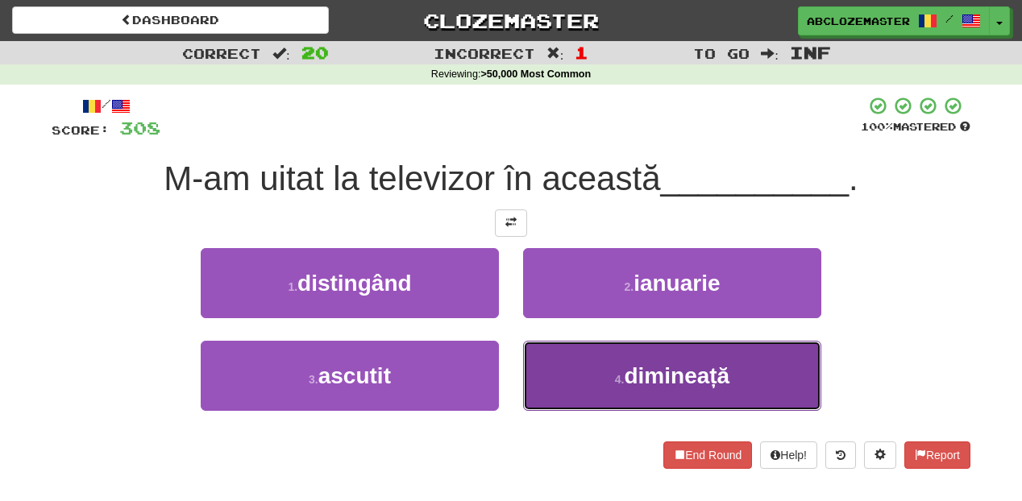
click at [576, 364] on button "4 . dimineață" at bounding box center [672, 376] width 298 height 70
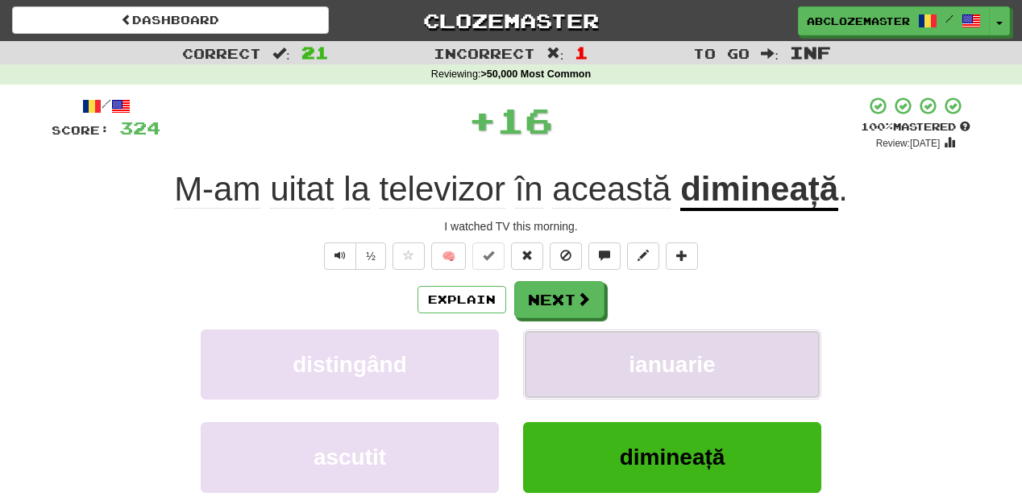
click at [594, 358] on button "ianuarie" at bounding box center [672, 365] width 298 height 70
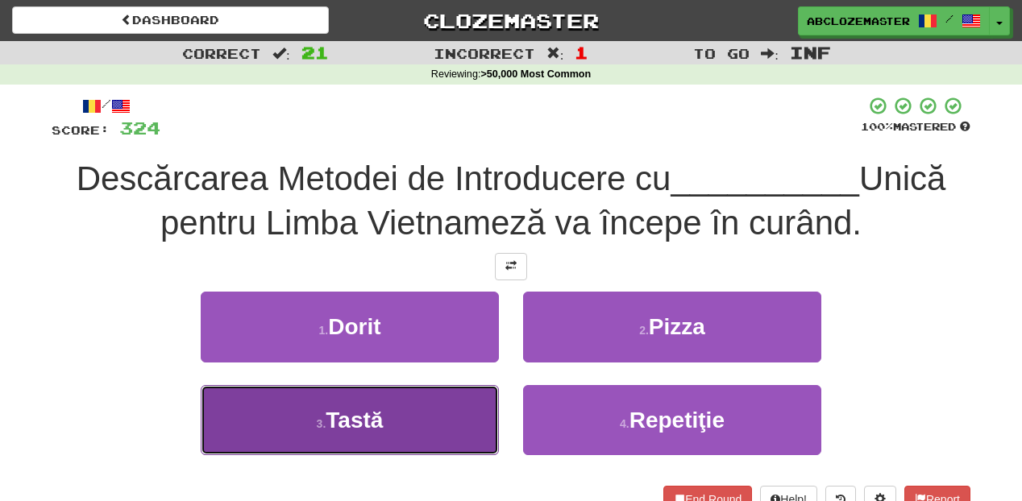
click at [445, 414] on button "3 . Tastă" at bounding box center [350, 420] width 298 height 70
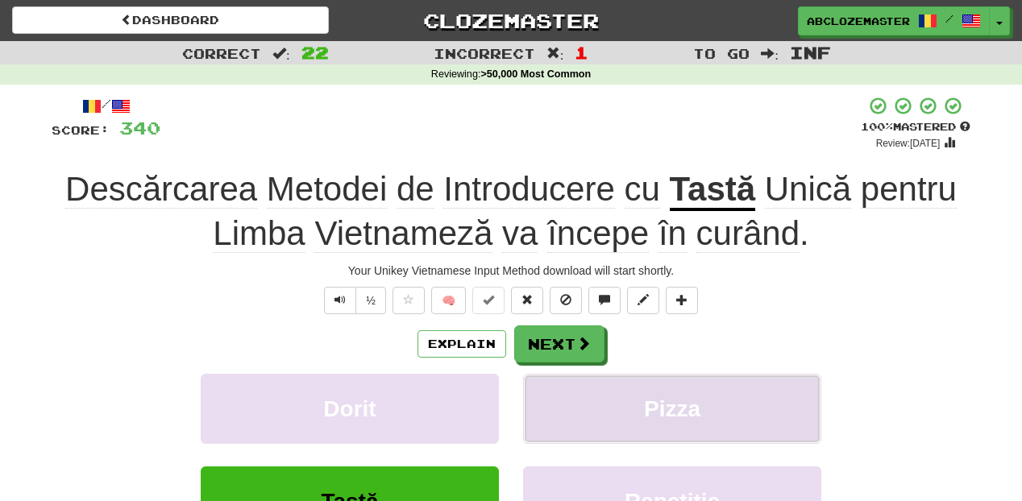
click at [698, 414] on span "Pizza" at bounding box center [672, 409] width 56 height 25
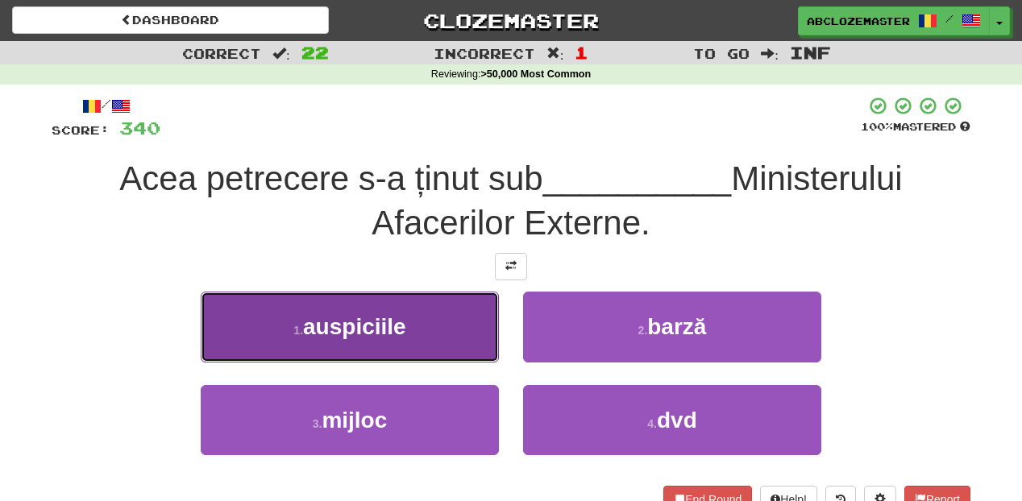
click at [441, 322] on button "1 . auspiciile" at bounding box center [350, 327] width 298 height 70
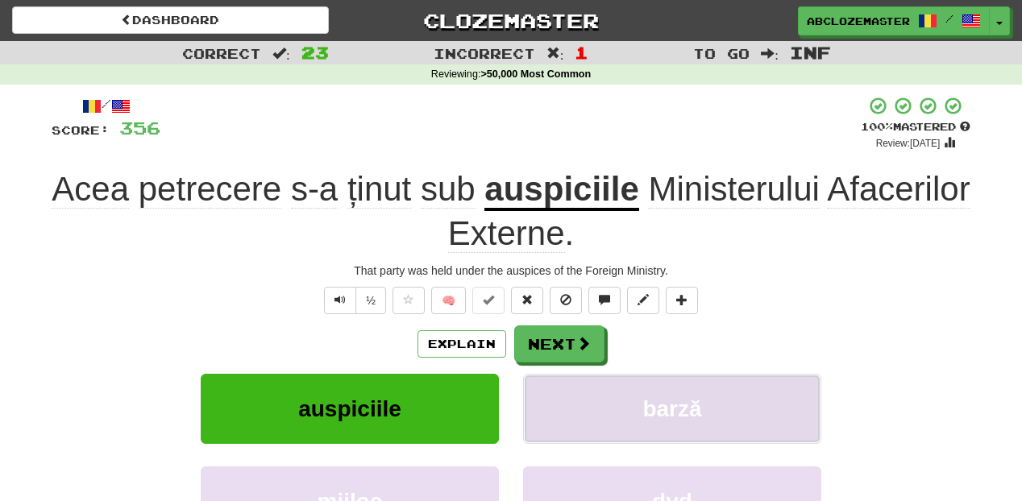
click at [671, 411] on span "barză" at bounding box center [671, 409] width 59 height 25
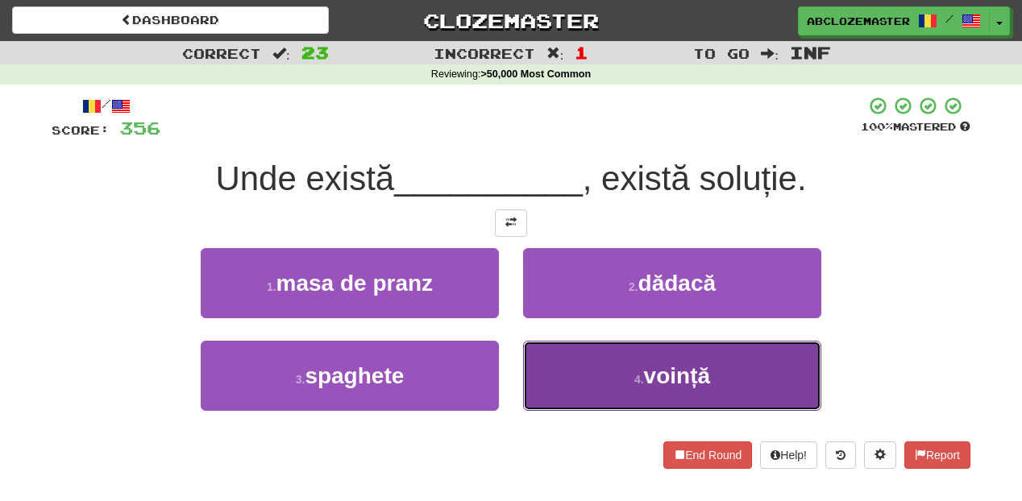
click at [588, 385] on button "4 . voință" at bounding box center [672, 376] width 298 height 70
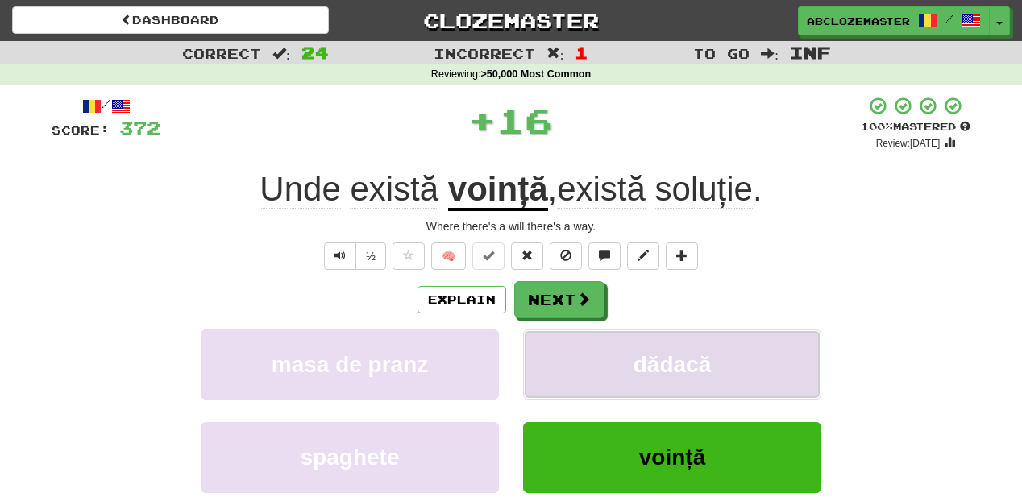
click at [612, 366] on button "dădacă" at bounding box center [672, 365] width 298 height 70
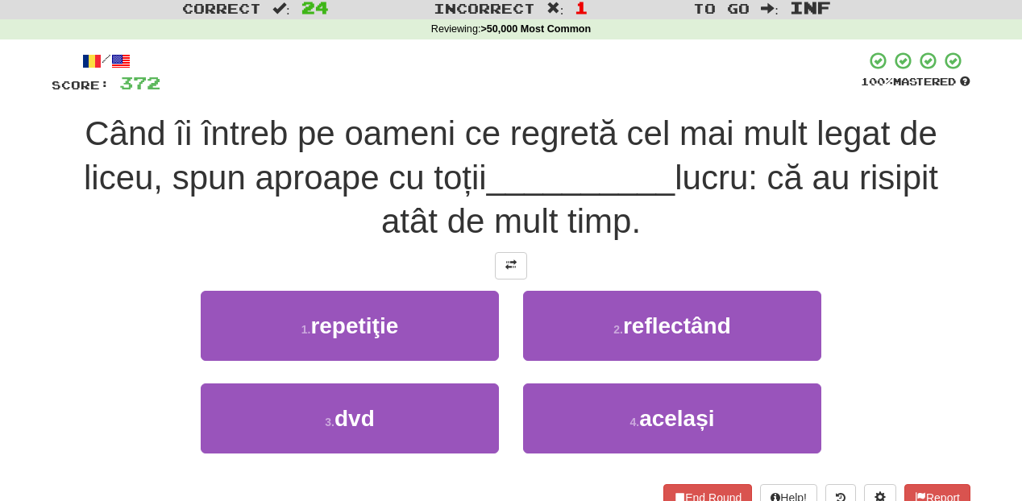
scroll to position [64, 0]
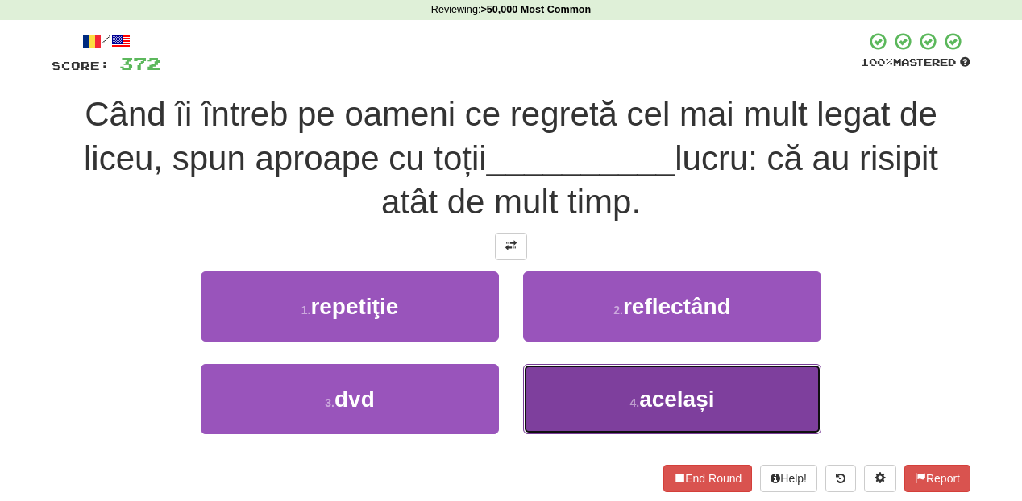
click at [608, 405] on button "4 . același" at bounding box center [672, 399] width 298 height 70
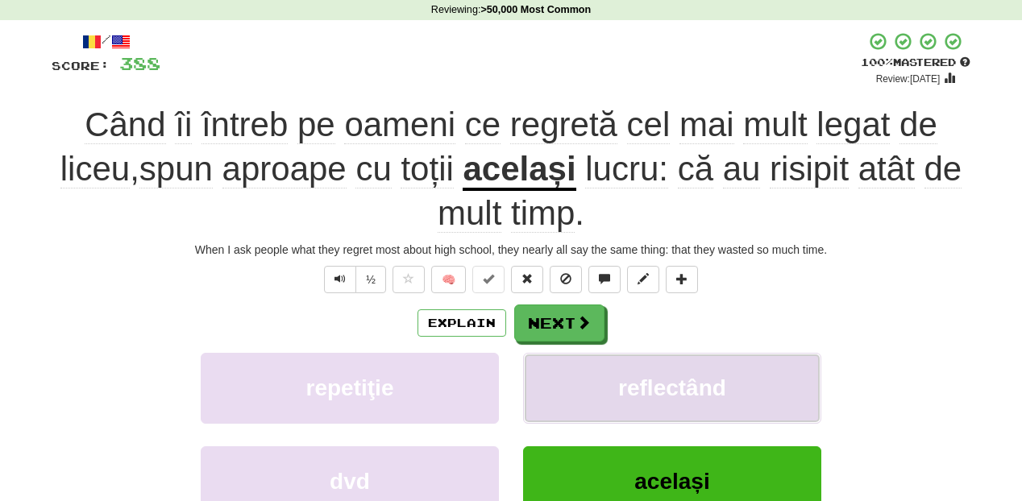
click at [660, 380] on span "reflectând" at bounding box center [672, 388] width 108 height 25
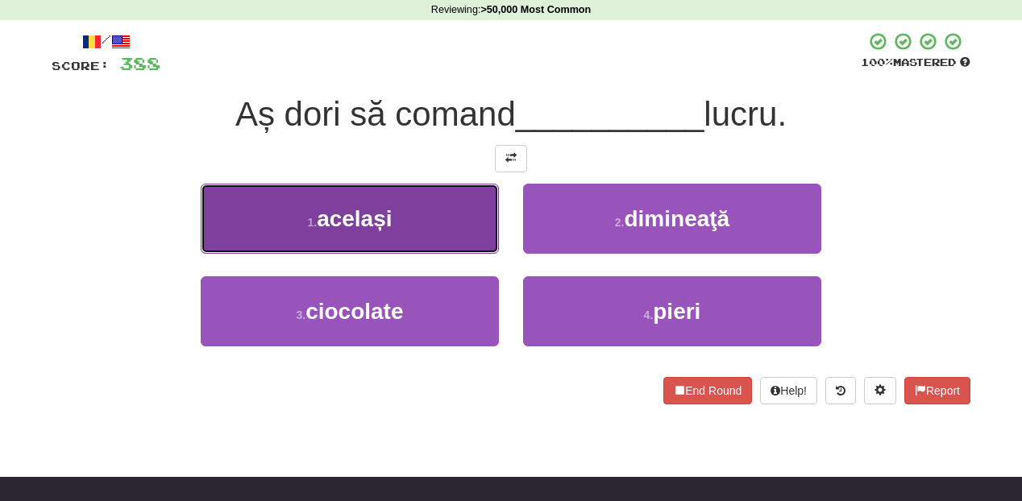
click at [442, 218] on button "1 . același" at bounding box center [350, 219] width 298 height 70
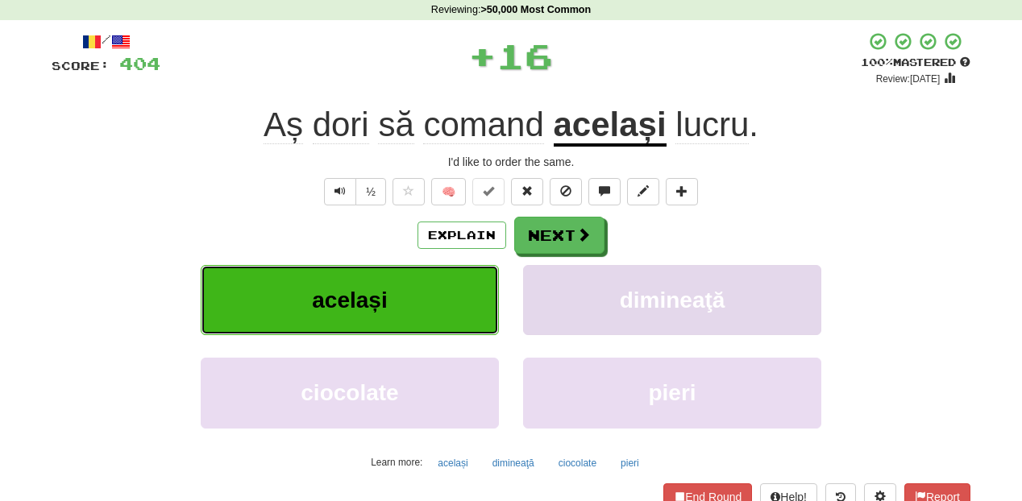
scroll to position [0, 0]
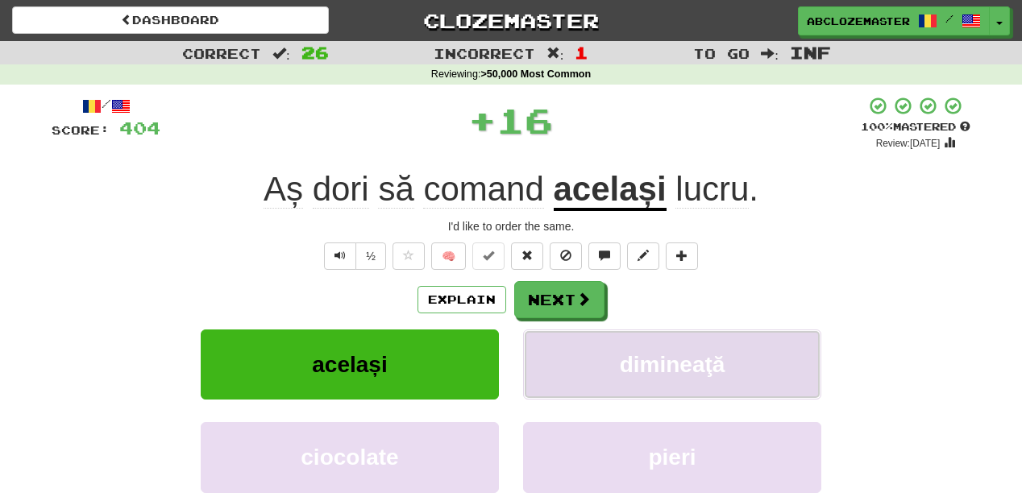
click at [688, 367] on span "dimineaţă" at bounding box center [673, 364] width 106 height 25
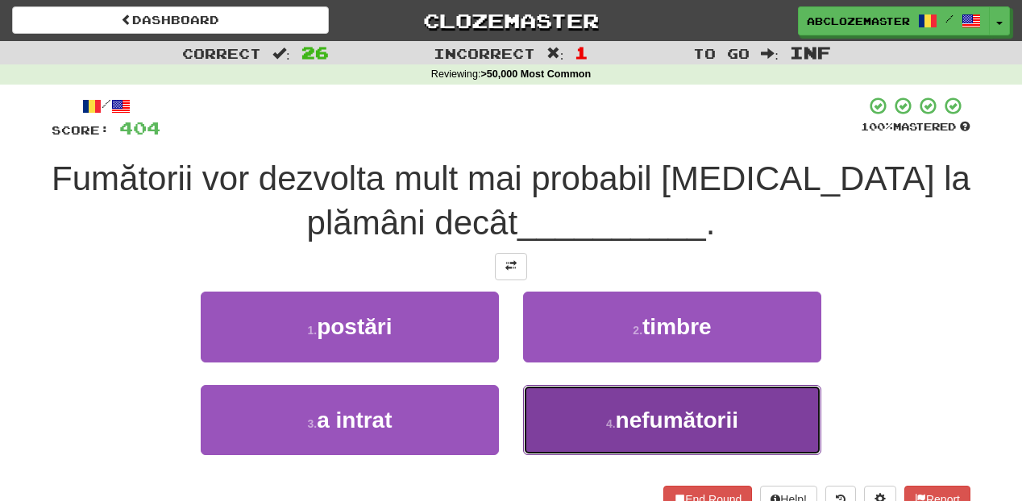
click at [634, 436] on button "4 . nefumătorii" at bounding box center [672, 420] width 298 height 70
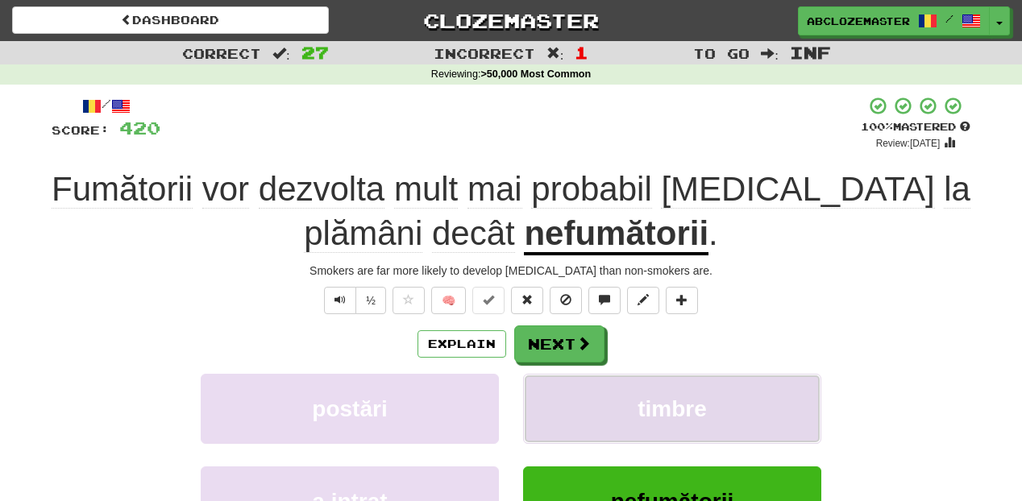
click at [648, 397] on button "timbre" at bounding box center [672, 409] width 298 height 70
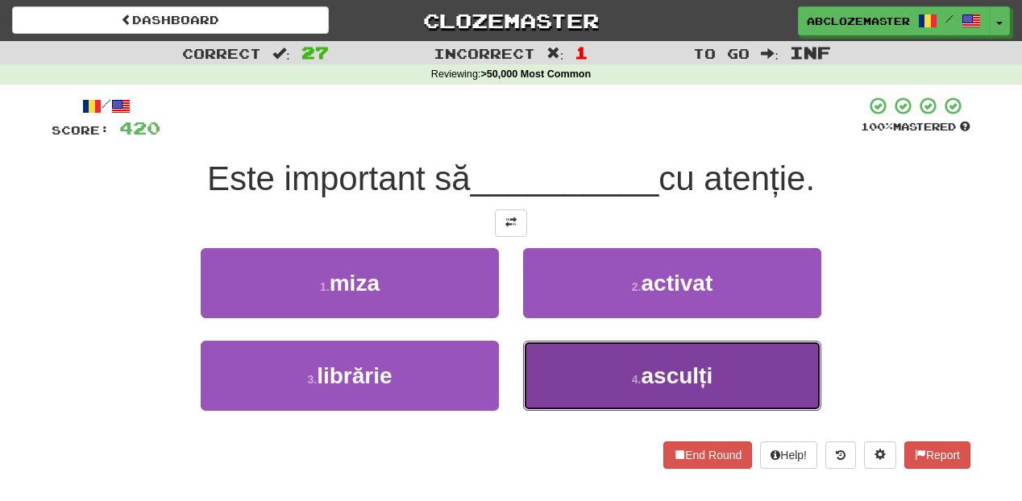
click at [654, 374] on span "asculți" at bounding box center [677, 376] width 72 height 25
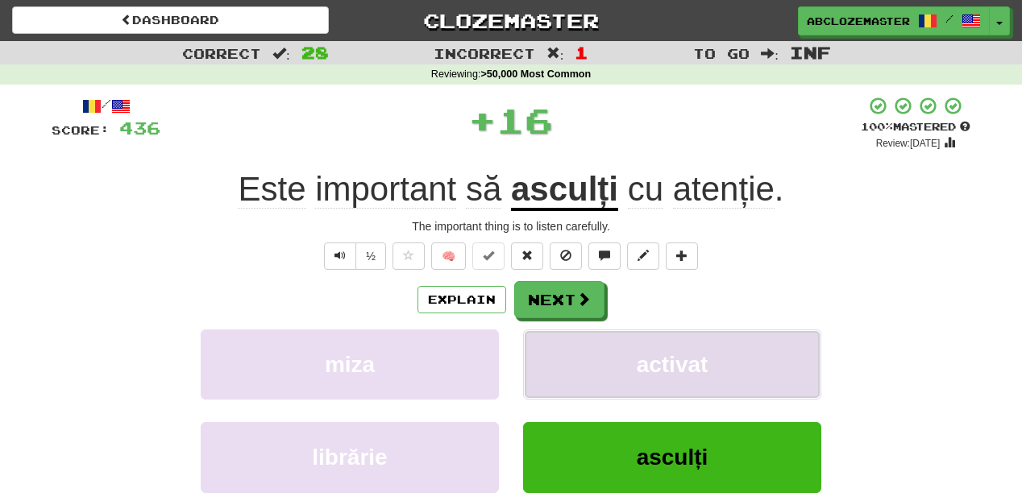
click at [661, 358] on span "activat" at bounding box center [673, 364] width 72 height 25
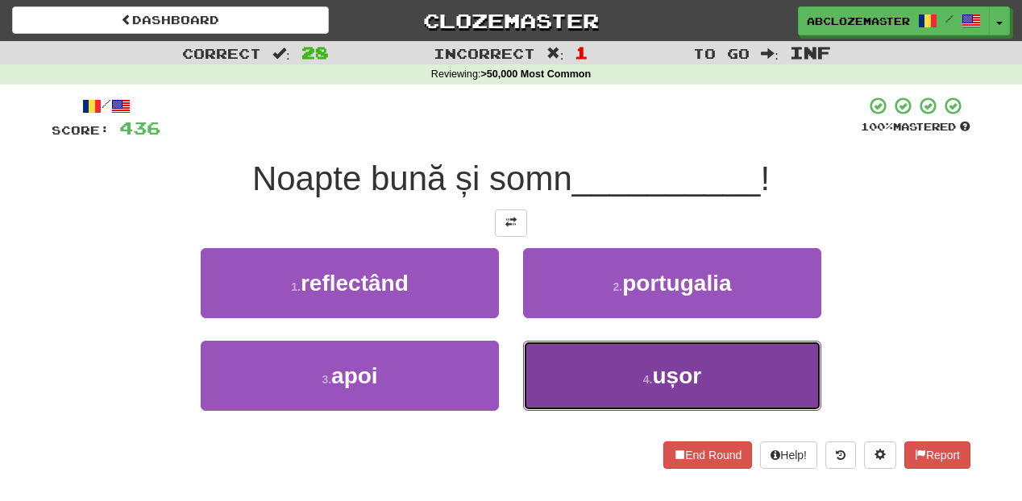
click at [620, 387] on button "4 . ușor" at bounding box center [672, 376] width 298 height 70
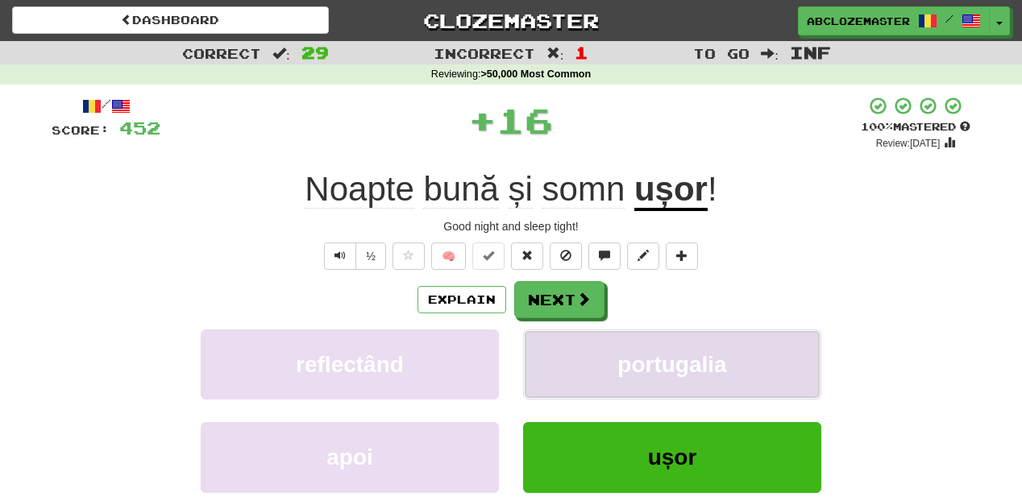
click at [634, 372] on span "portugalia" at bounding box center [671, 364] width 109 height 25
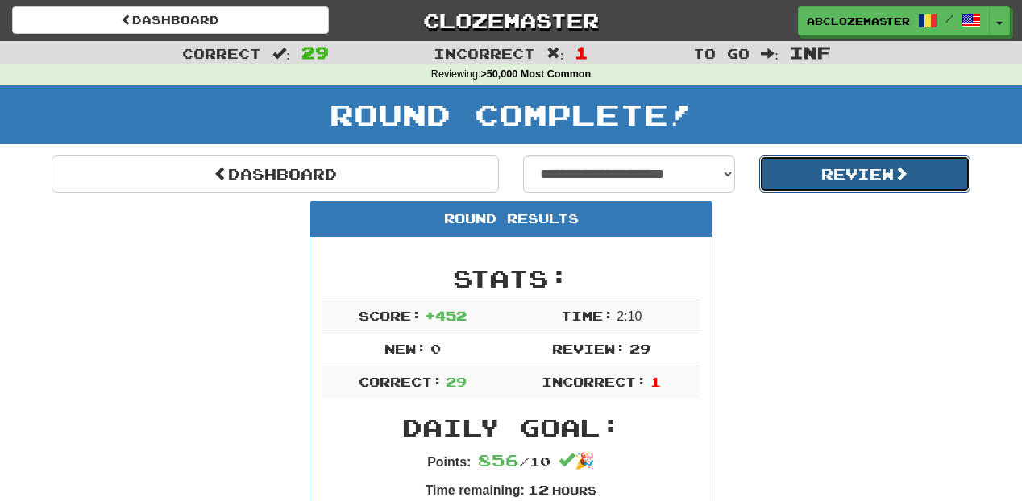
click at [796, 177] on button "Review" at bounding box center [865, 174] width 212 height 37
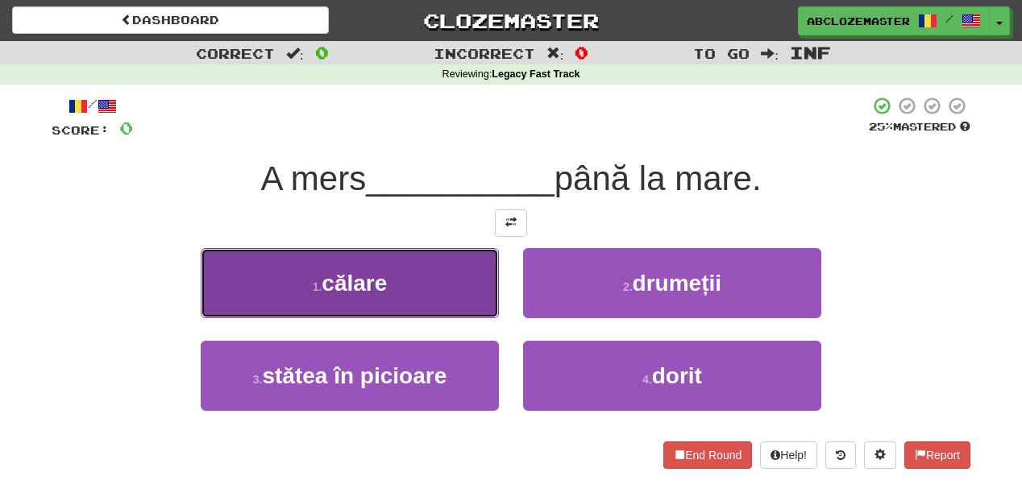
click at [467, 278] on button "1 . călare" at bounding box center [350, 283] width 298 height 70
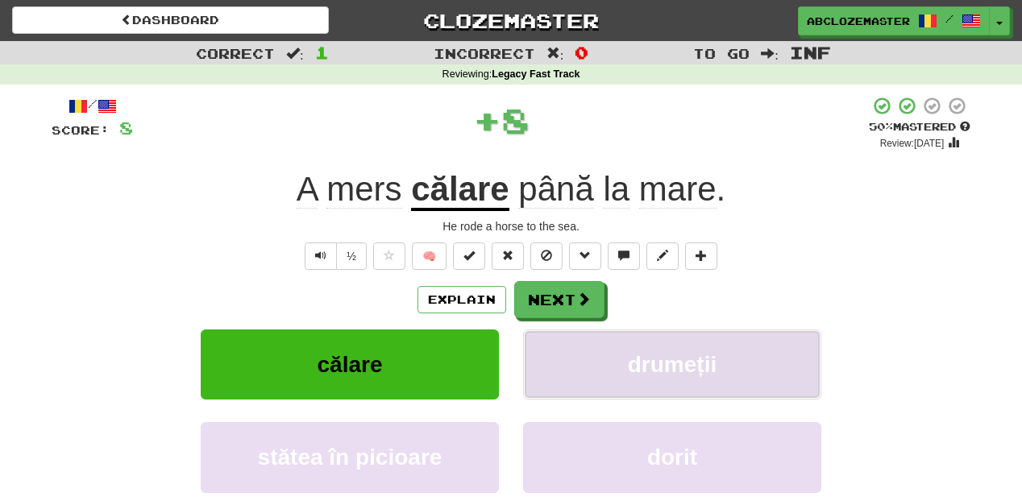
click at [678, 377] on span "drumeții" at bounding box center [672, 364] width 89 height 25
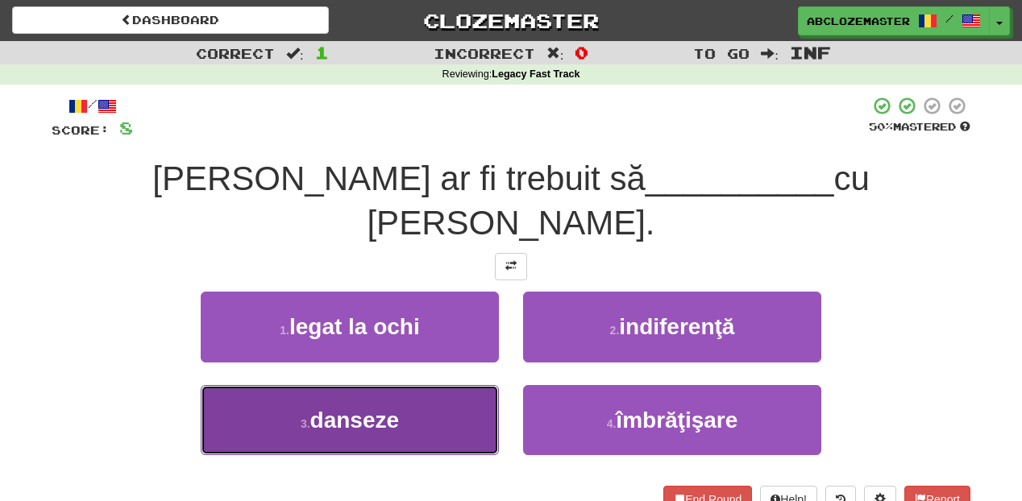
click at [448, 385] on button "3 . danseze" at bounding box center [350, 420] width 298 height 70
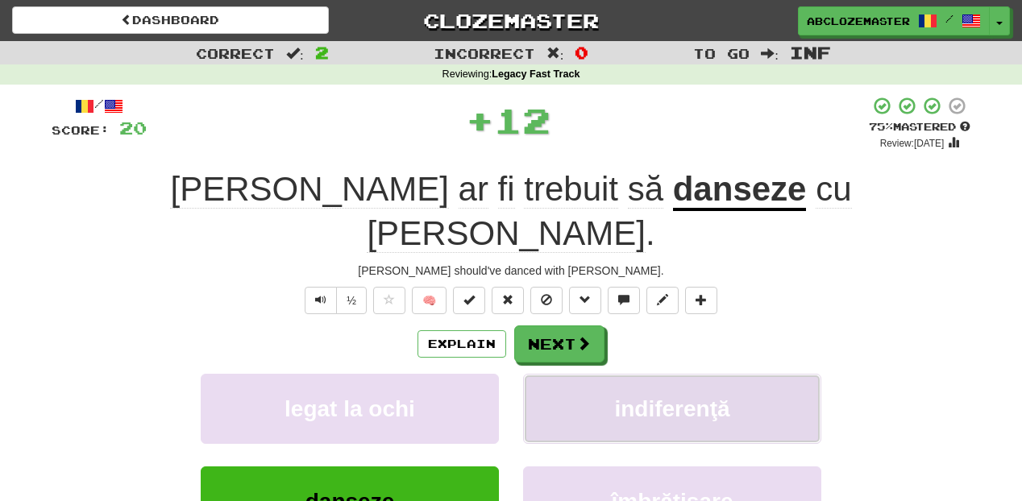
click at [609, 374] on button "indiferenţă" at bounding box center [672, 409] width 298 height 70
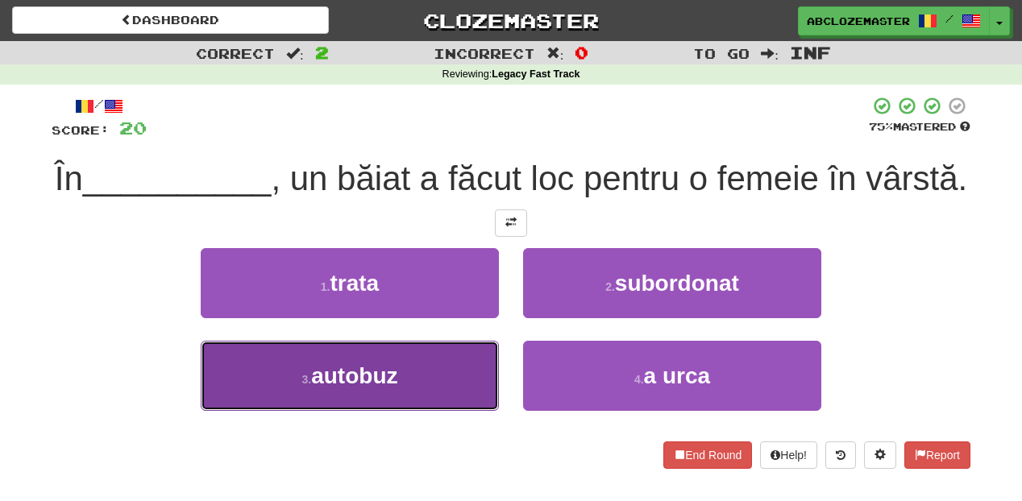
click at [467, 411] on button "3 . autobuz" at bounding box center [350, 376] width 298 height 70
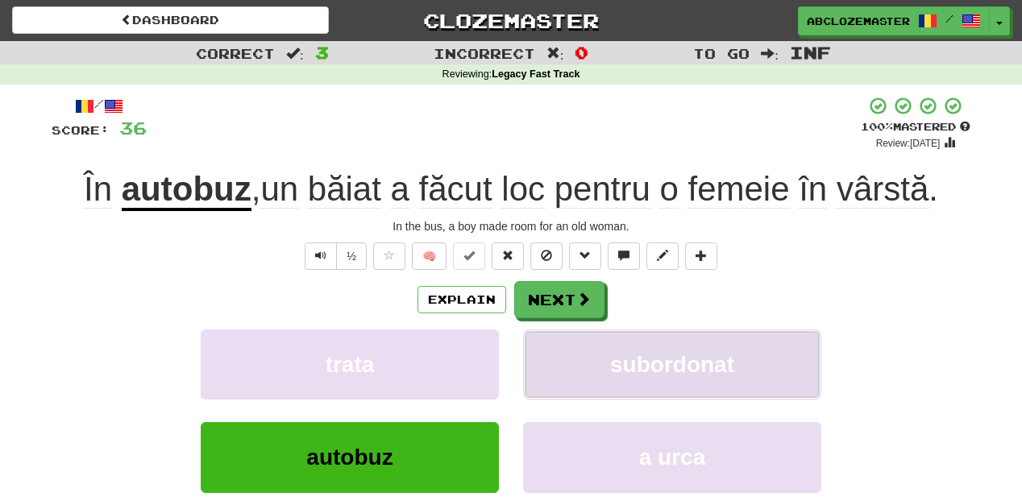
click at [700, 380] on button "subordonat" at bounding box center [672, 365] width 298 height 70
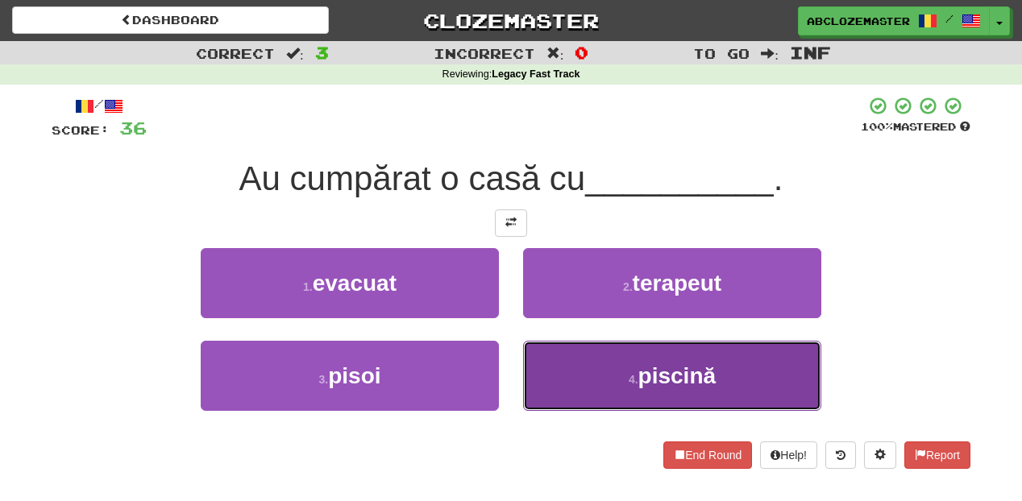
click at [645, 359] on button "4 . piscină" at bounding box center [672, 376] width 298 height 70
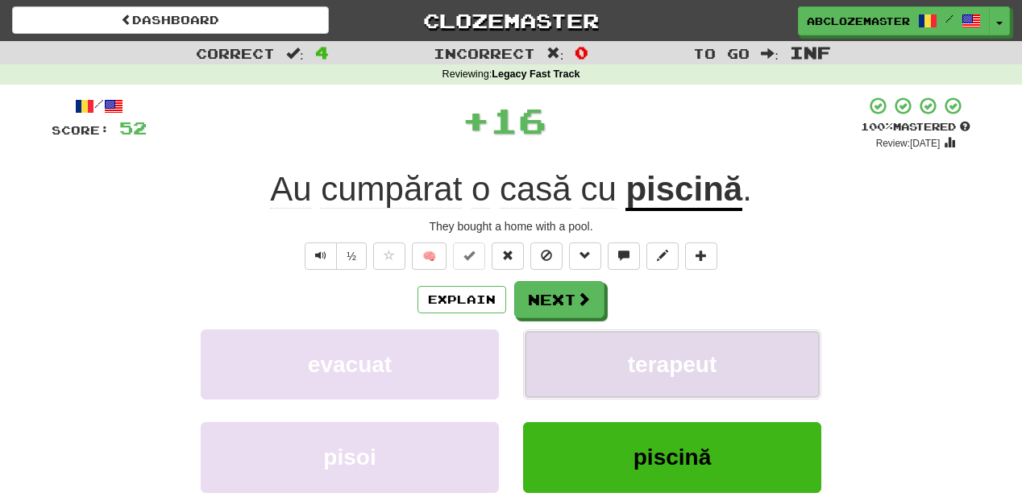
click at [643, 359] on span "terapeut" at bounding box center [672, 364] width 89 height 25
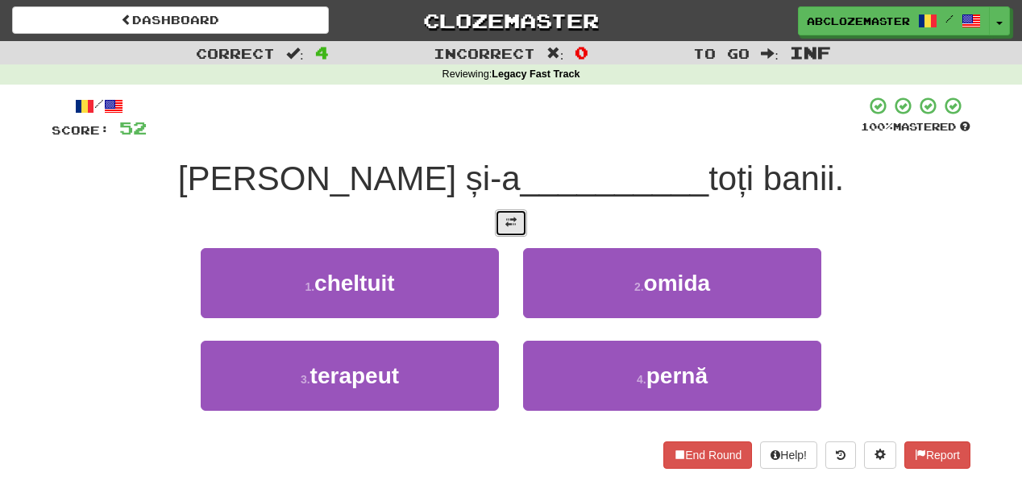
click at [508, 216] on button at bounding box center [511, 223] width 32 height 27
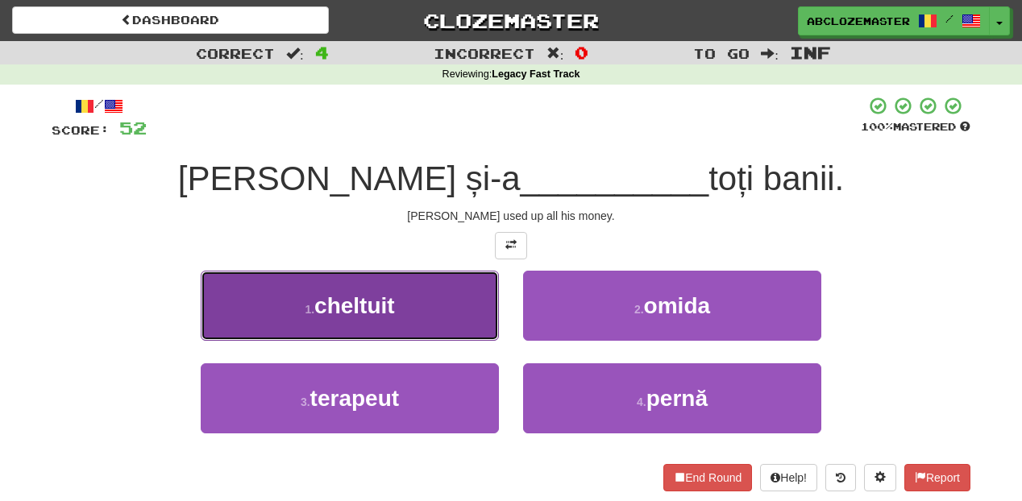
click at [448, 305] on button "1 . cheltuit" at bounding box center [350, 306] width 298 height 70
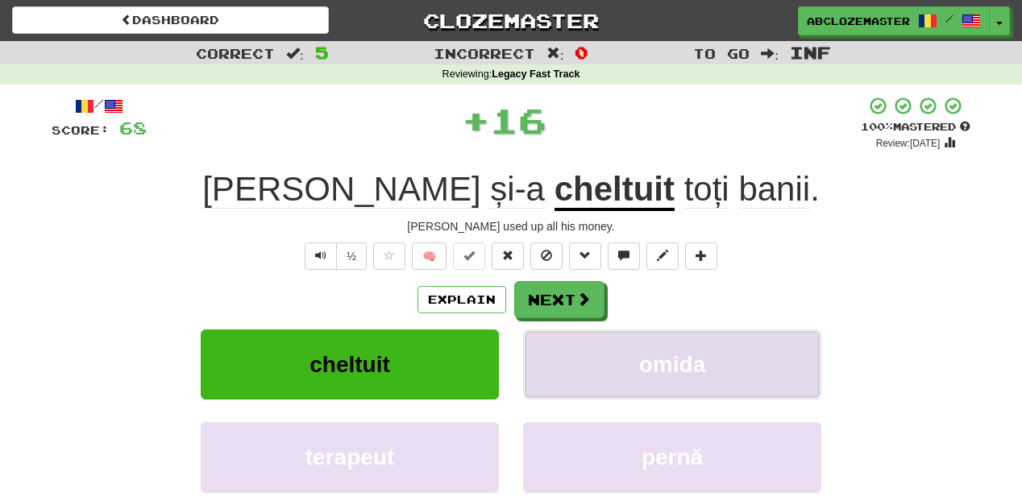
click at [646, 355] on span "omida" at bounding box center [672, 364] width 66 height 25
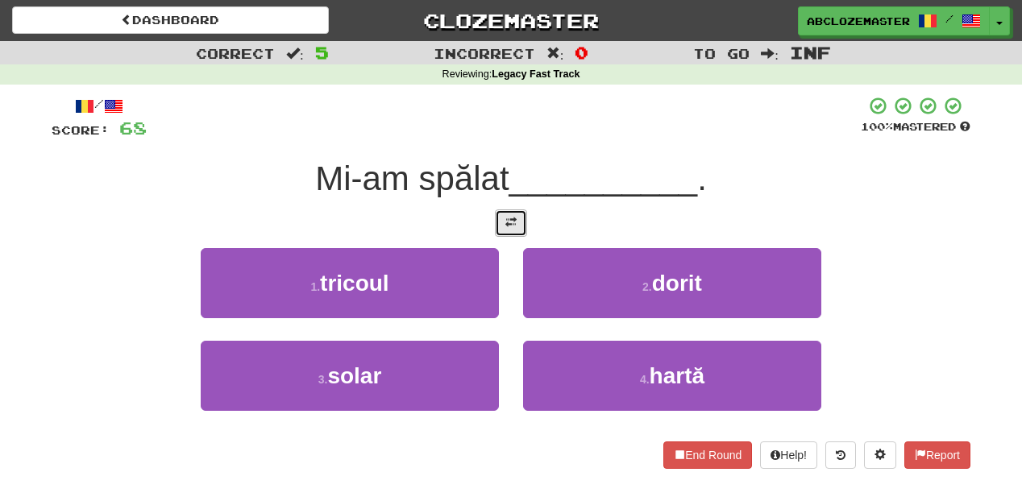
click at [512, 226] on span at bounding box center [510, 222] width 11 height 11
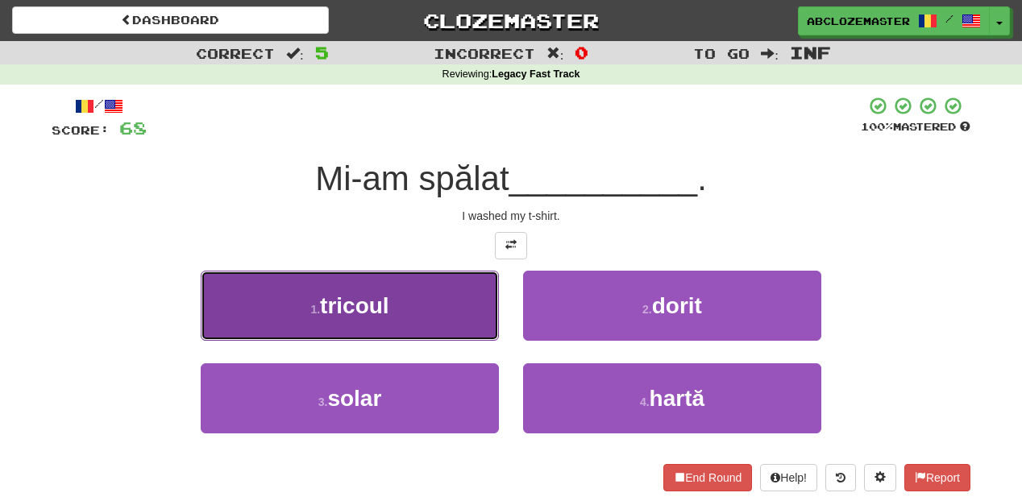
click at [456, 307] on button "1 . tricoul" at bounding box center [350, 306] width 298 height 70
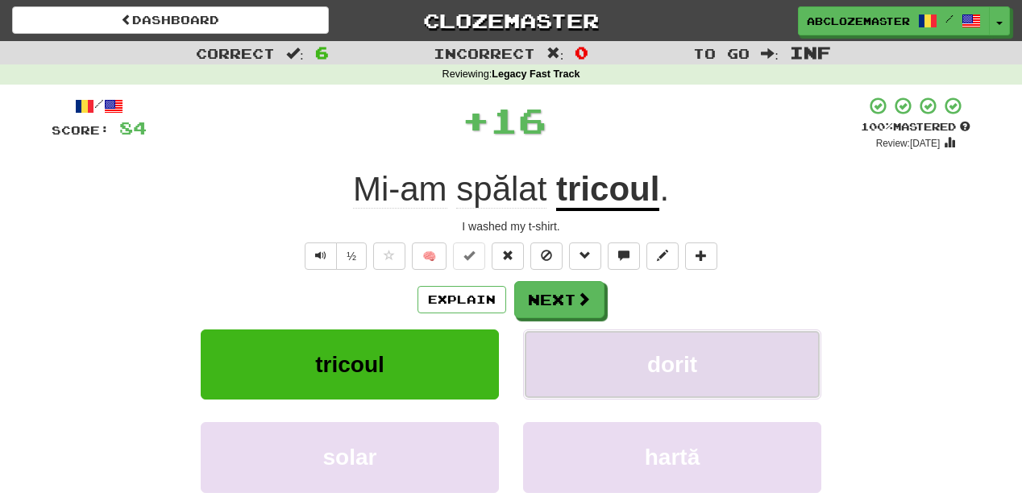
click at [621, 380] on button "dorit" at bounding box center [672, 365] width 298 height 70
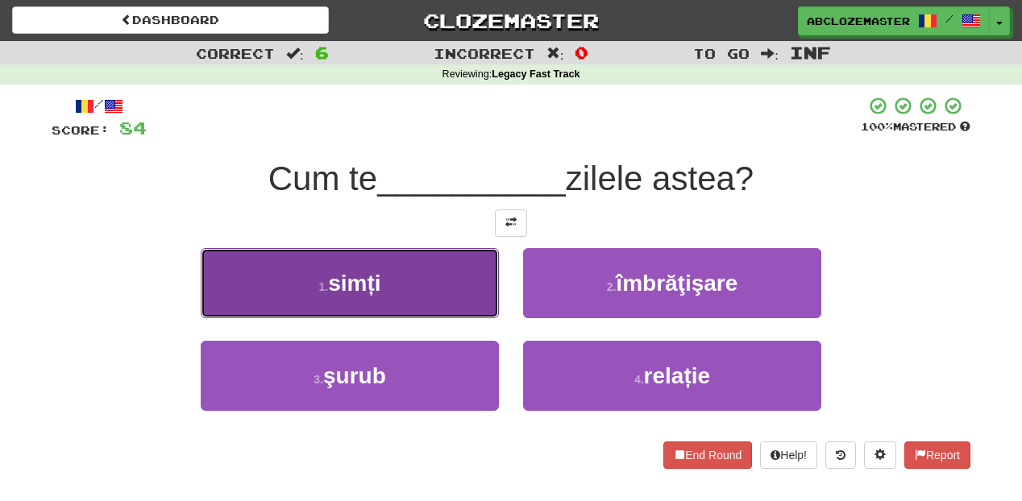
click at [426, 290] on button "1 . simți" at bounding box center [350, 283] width 298 height 70
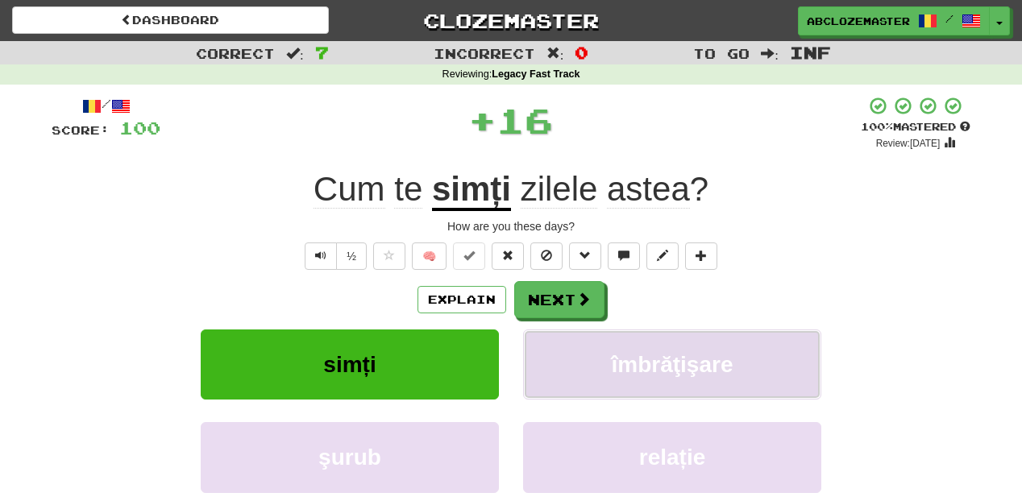
click at [635, 377] on span "îmbrăţişare" at bounding box center [673, 364] width 122 height 25
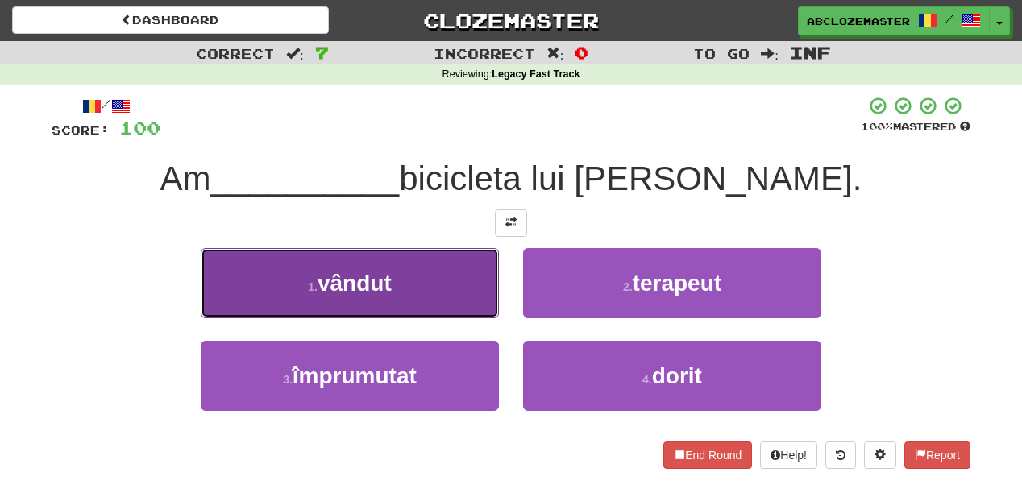
click at [451, 273] on button "1 . vândut" at bounding box center [350, 283] width 298 height 70
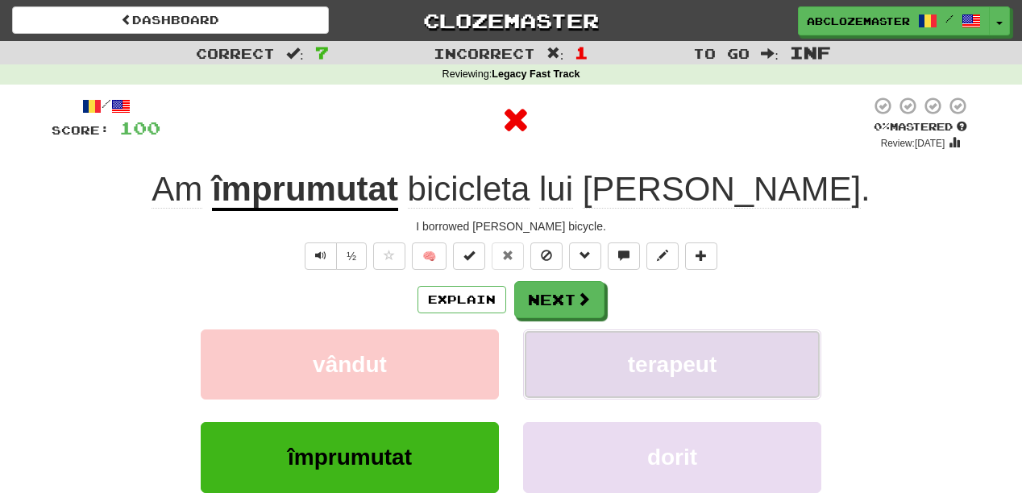
click at [617, 356] on button "terapeut" at bounding box center [672, 365] width 298 height 70
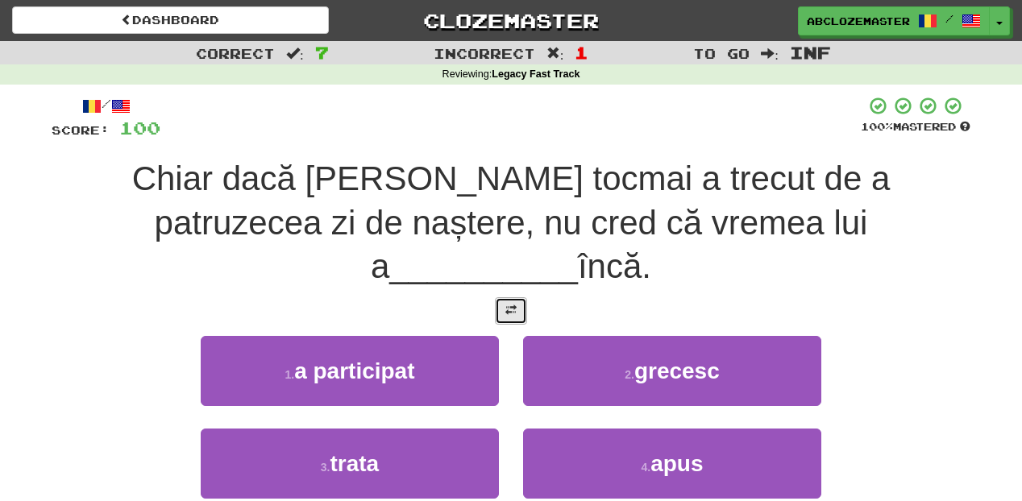
click at [519, 297] on button at bounding box center [511, 310] width 32 height 27
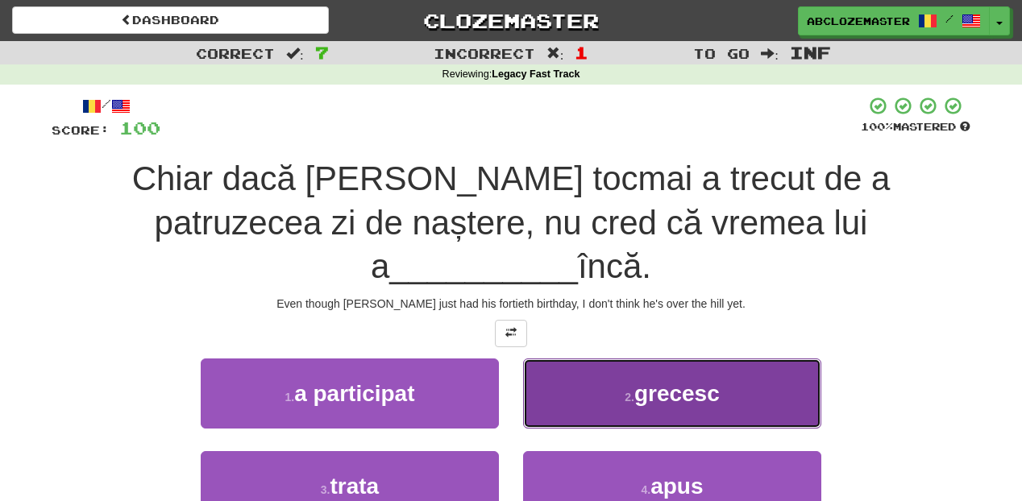
click at [596, 370] on button "2 . grecesc" at bounding box center [672, 394] width 298 height 70
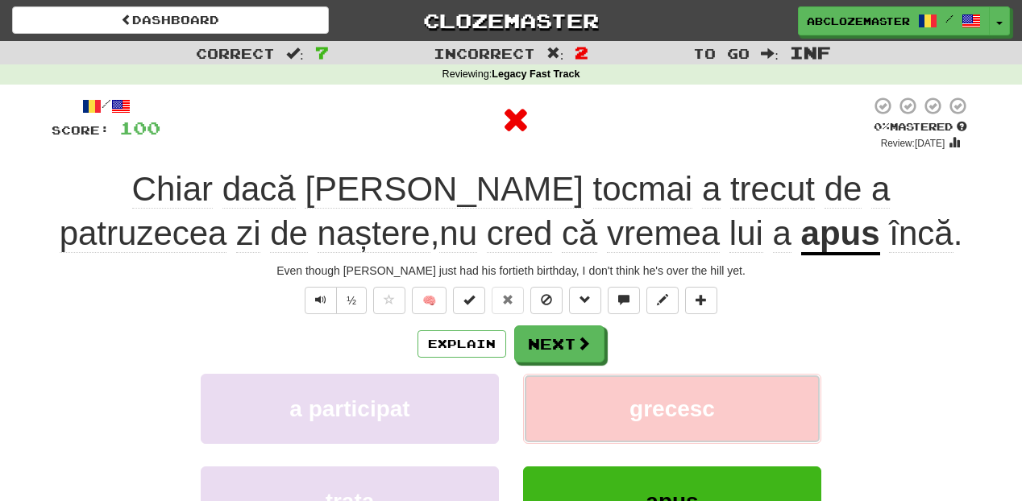
click at [598, 419] on button "grecesc" at bounding box center [672, 409] width 298 height 70
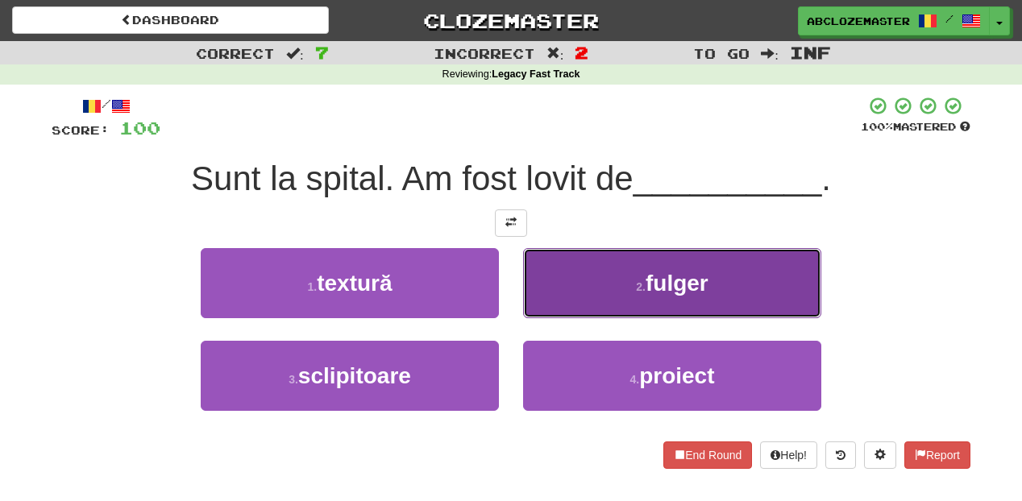
click at [588, 301] on button "2 . fulger" at bounding box center [672, 283] width 298 height 70
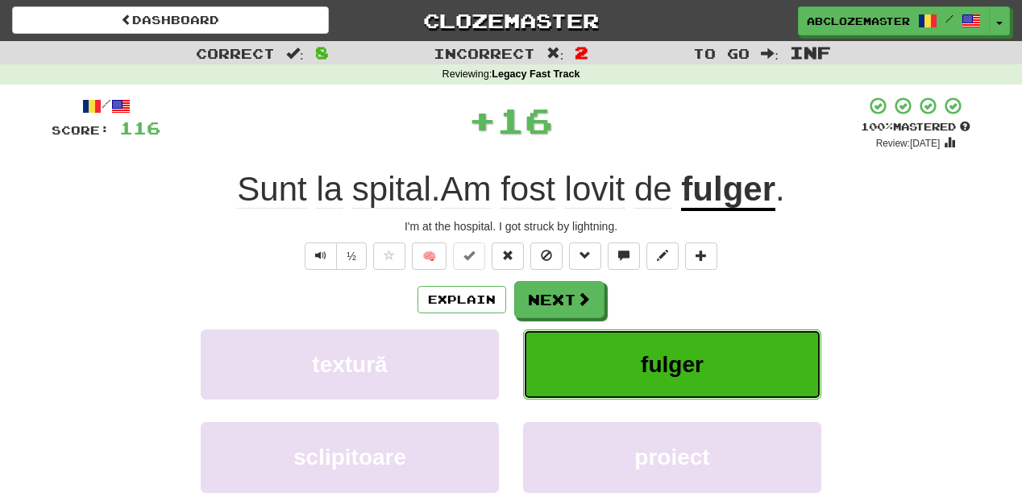
click at [590, 366] on button "fulger" at bounding box center [672, 365] width 298 height 70
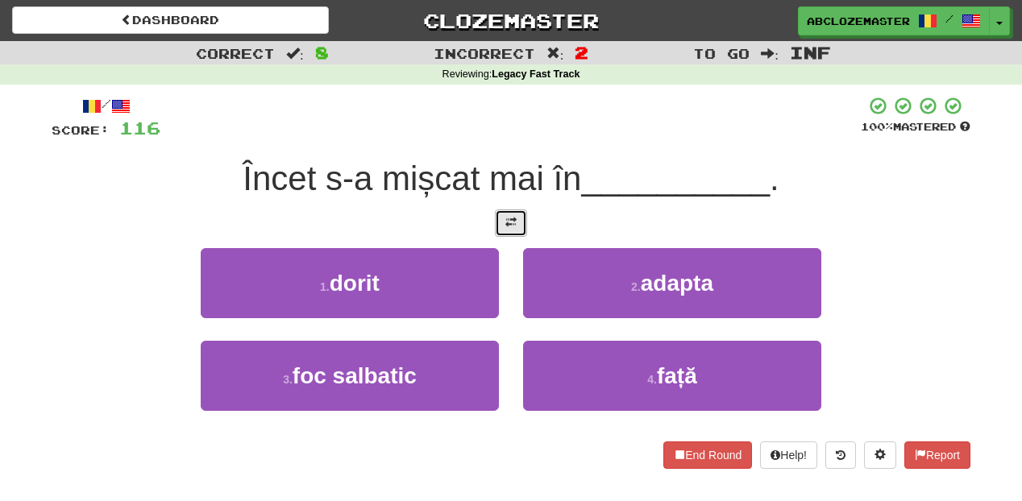
click at [496, 226] on button at bounding box center [511, 223] width 32 height 27
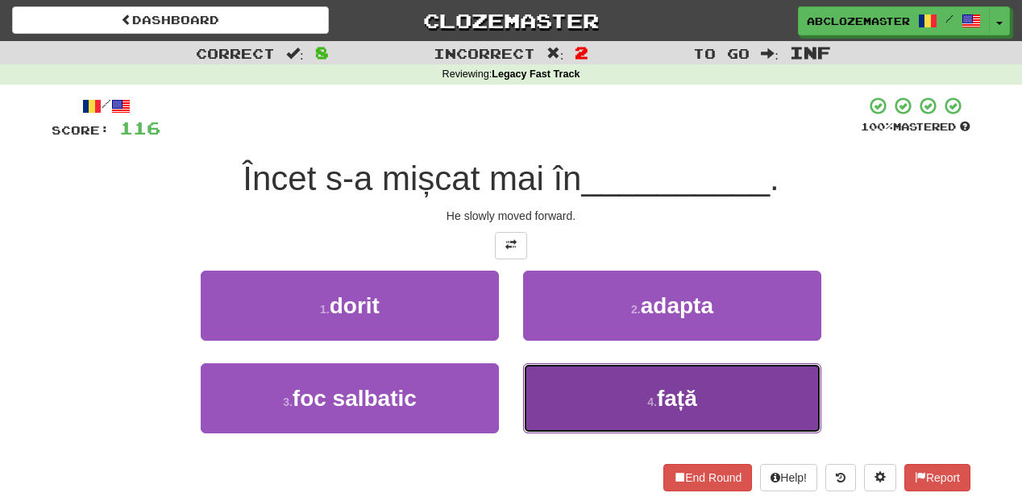
click at [561, 397] on button "4 . față" at bounding box center [672, 399] width 298 height 70
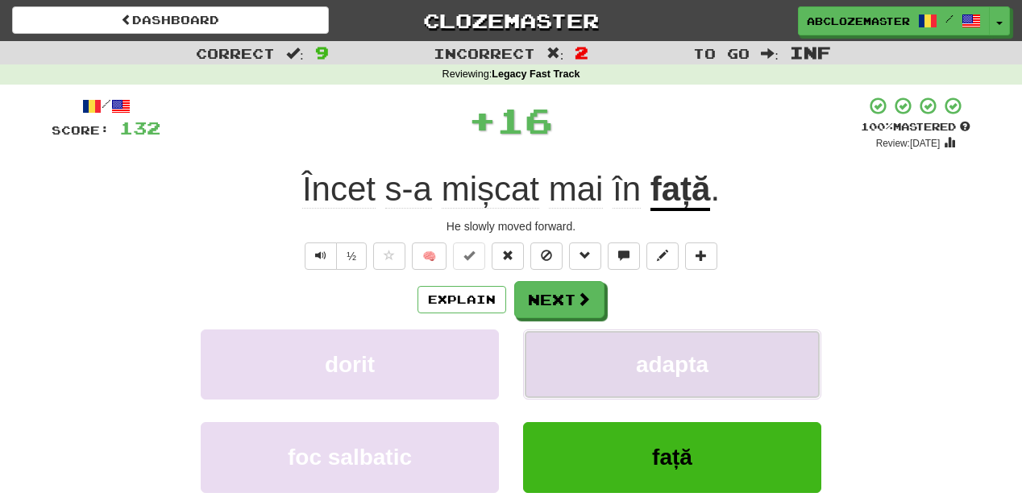
click at [588, 371] on button "adapta" at bounding box center [672, 365] width 298 height 70
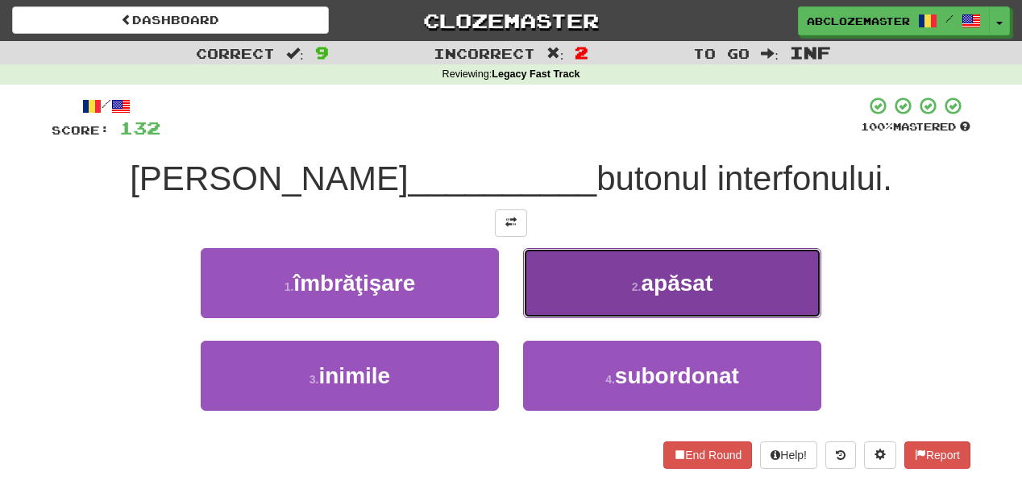
click at [553, 293] on button "2 . apăsat" at bounding box center [672, 283] width 298 height 70
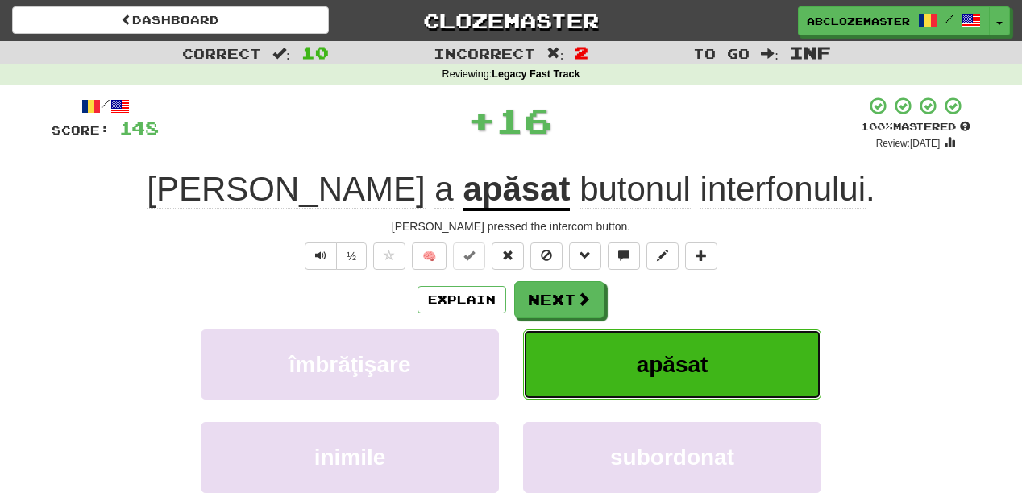
click at [593, 377] on button "apăsat" at bounding box center [672, 365] width 298 height 70
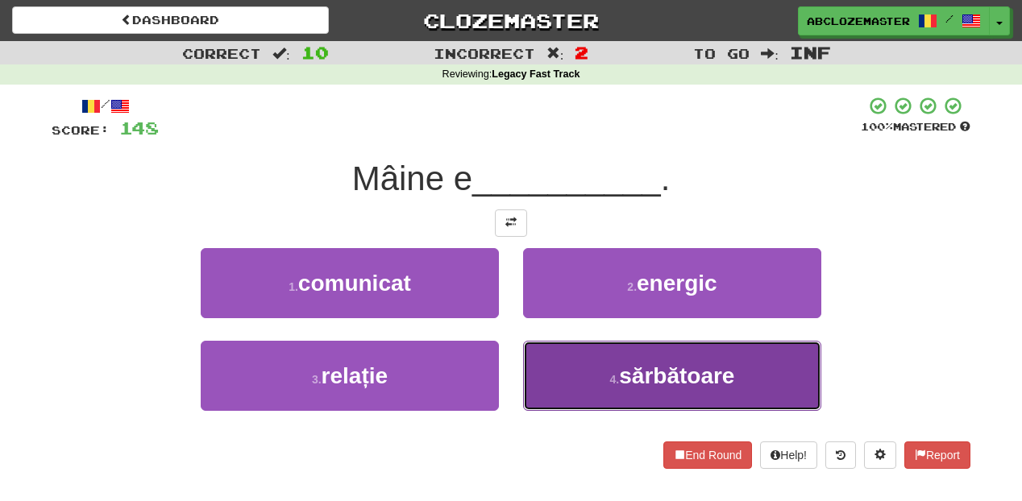
click at [569, 369] on button "4 . sărbătoare" at bounding box center [672, 376] width 298 height 70
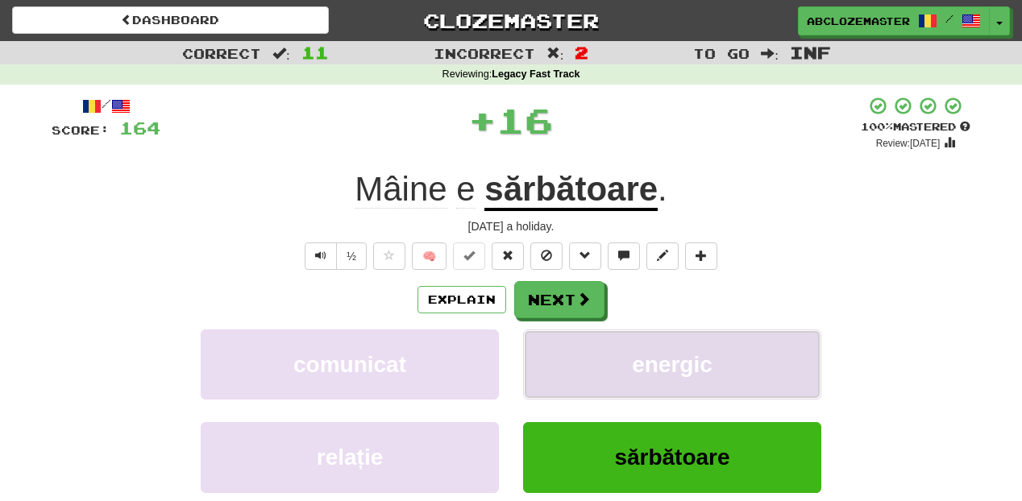
click at [645, 377] on span "energic" at bounding box center [672, 364] width 81 height 25
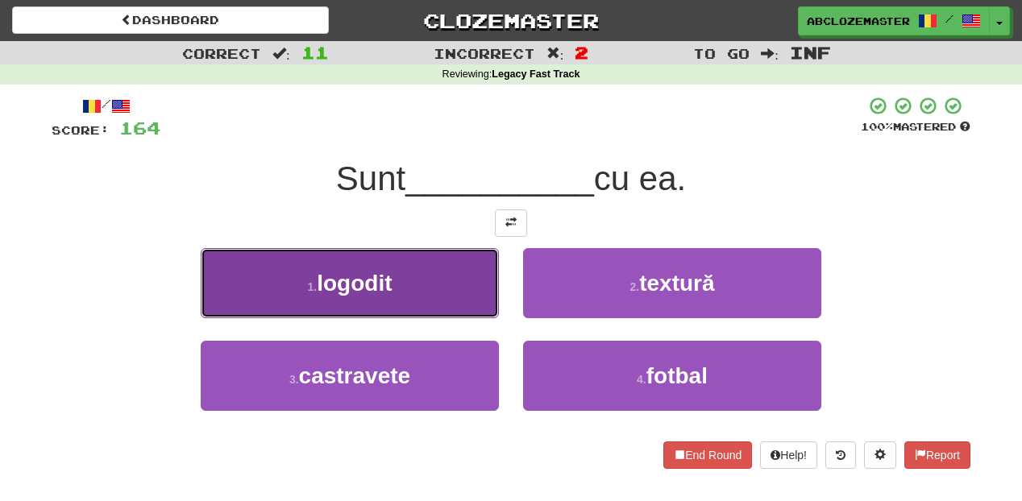
click at [432, 294] on button "1 . logodit" at bounding box center [350, 283] width 298 height 70
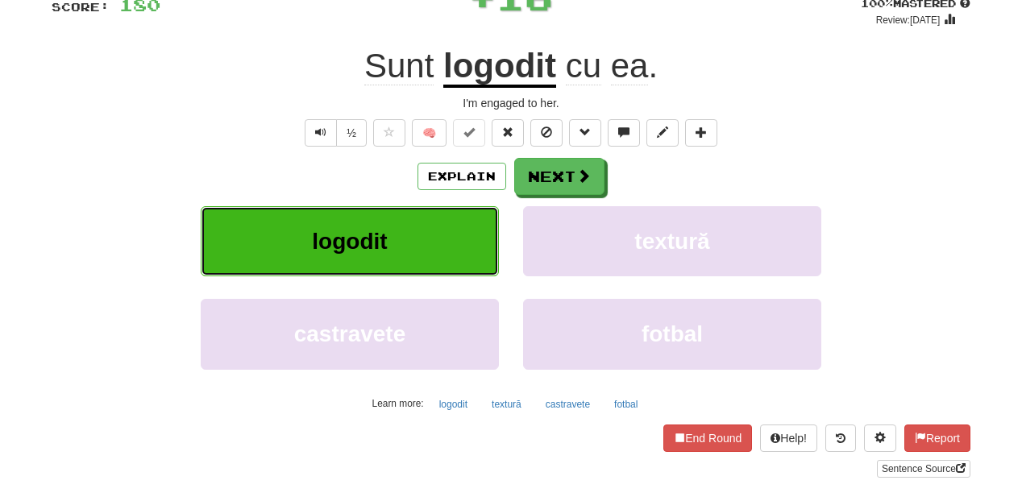
scroll to position [129, 0]
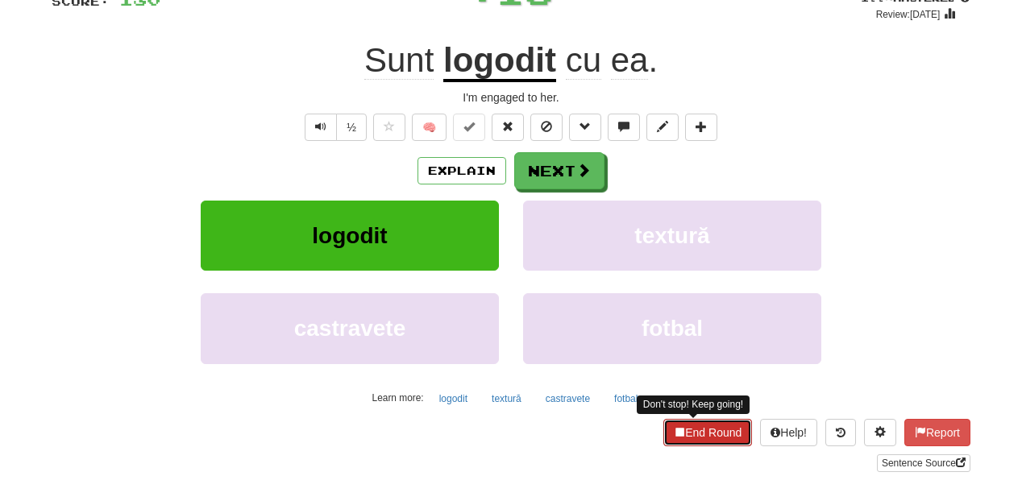
click at [703, 440] on button "End Round" at bounding box center [707, 432] width 89 height 27
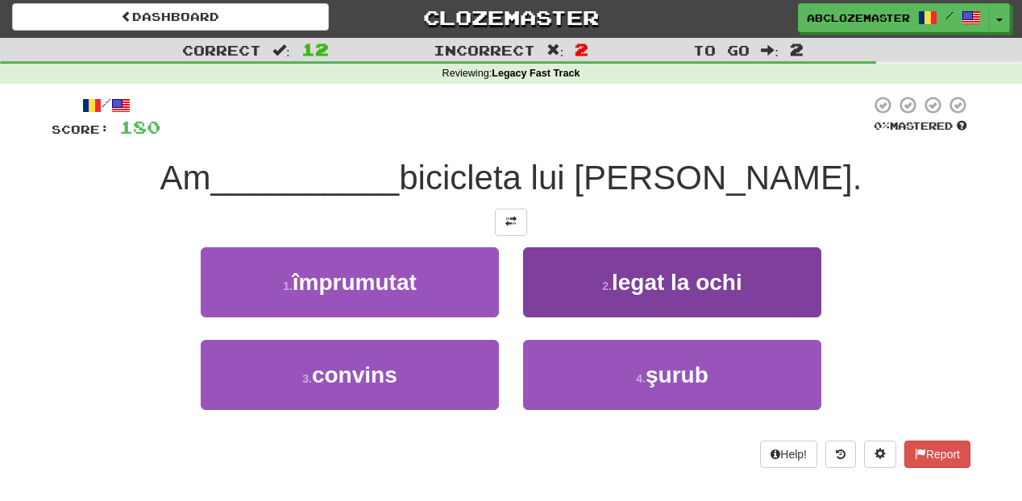
scroll to position [2, 0]
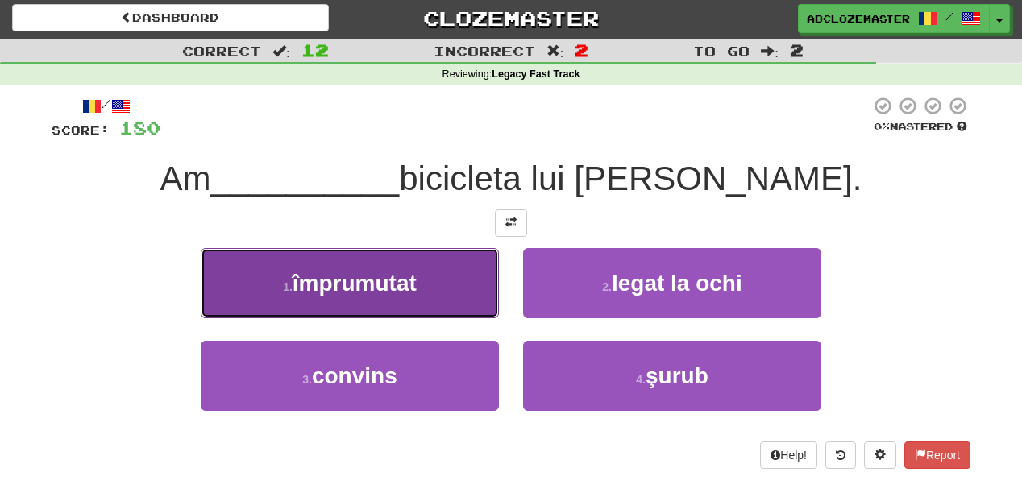
click at [429, 289] on button "1 . împrumutat" at bounding box center [350, 283] width 298 height 70
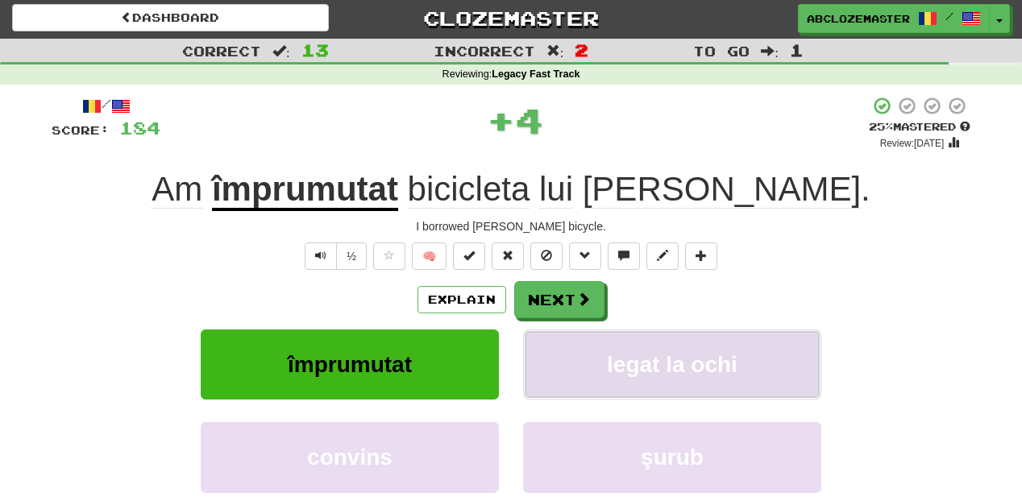
click at [638, 377] on span "legat la ochi" at bounding box center [672, 364] width 131 height 25
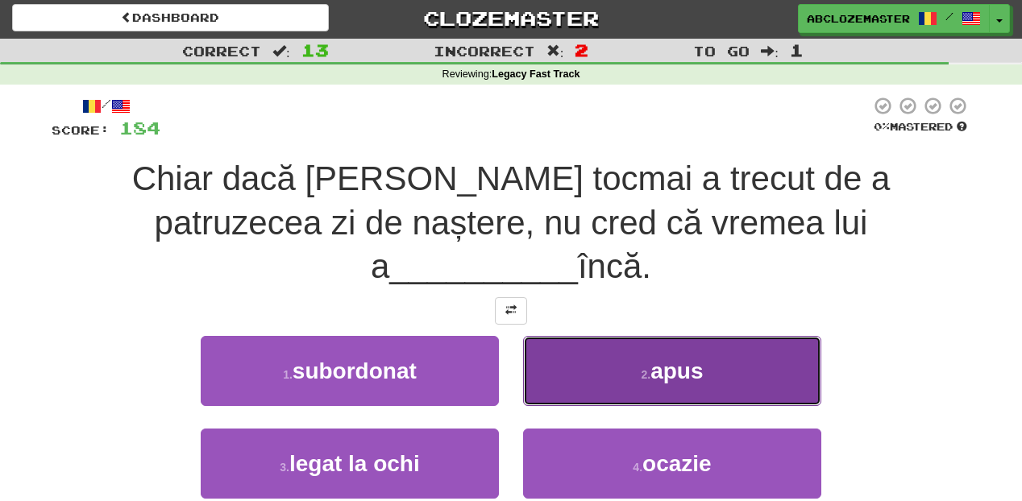
click at [582, 336] on button "2 . apus" at bounding box center [672, 371] width 298 height 70
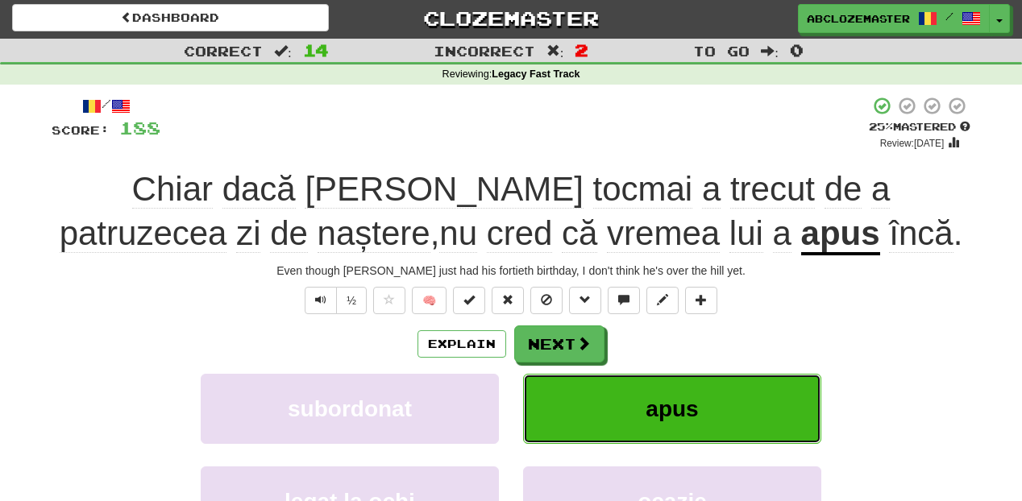
click at [702, 409] on button "apus" at bounding box center [672, 409] width 298 height 70
